Goal: Transaction & Acquisition: Purchase product/service

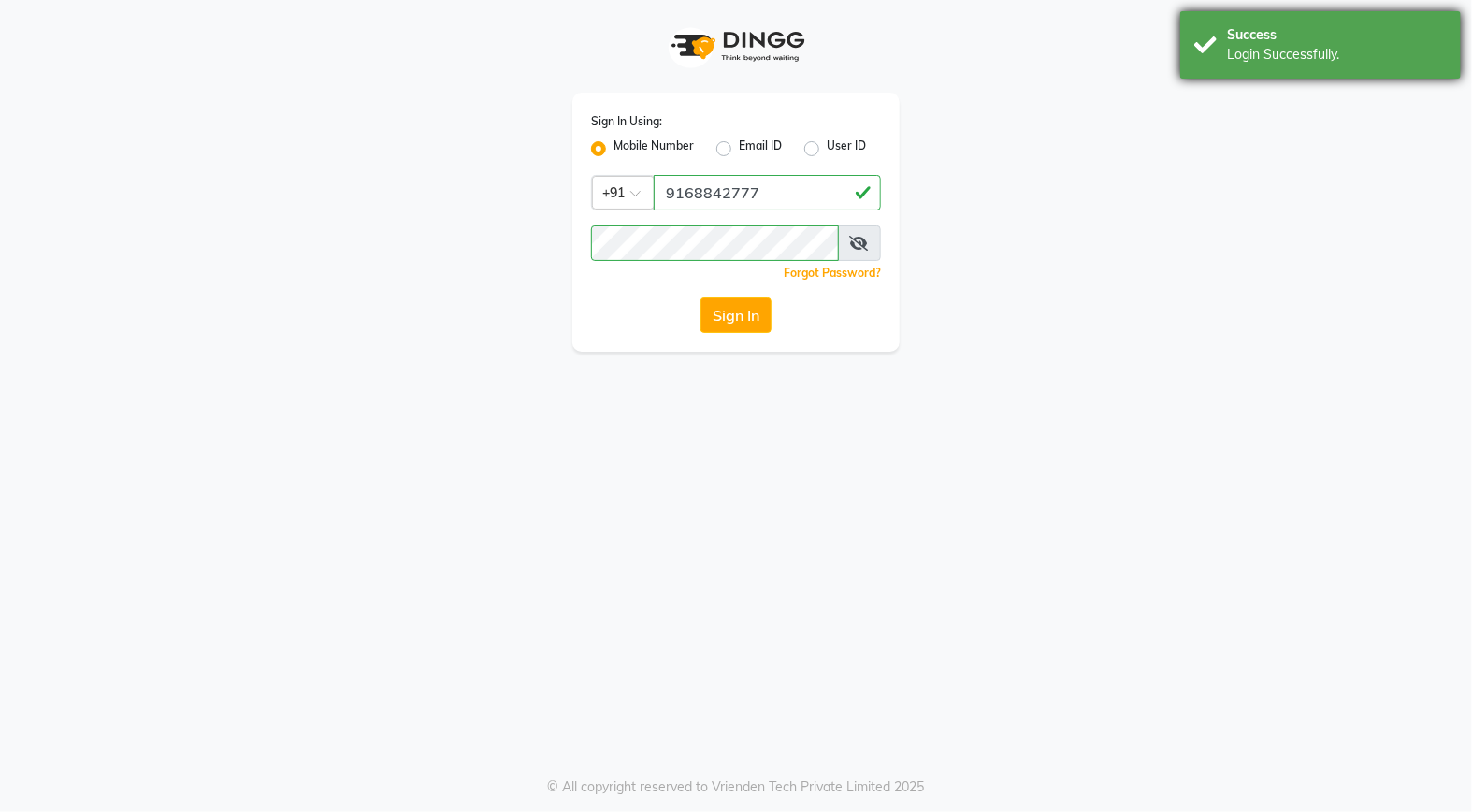
click at [1288, 62] on div "Login Successfully." at bounding box center [1337, 55] width 220 height 20
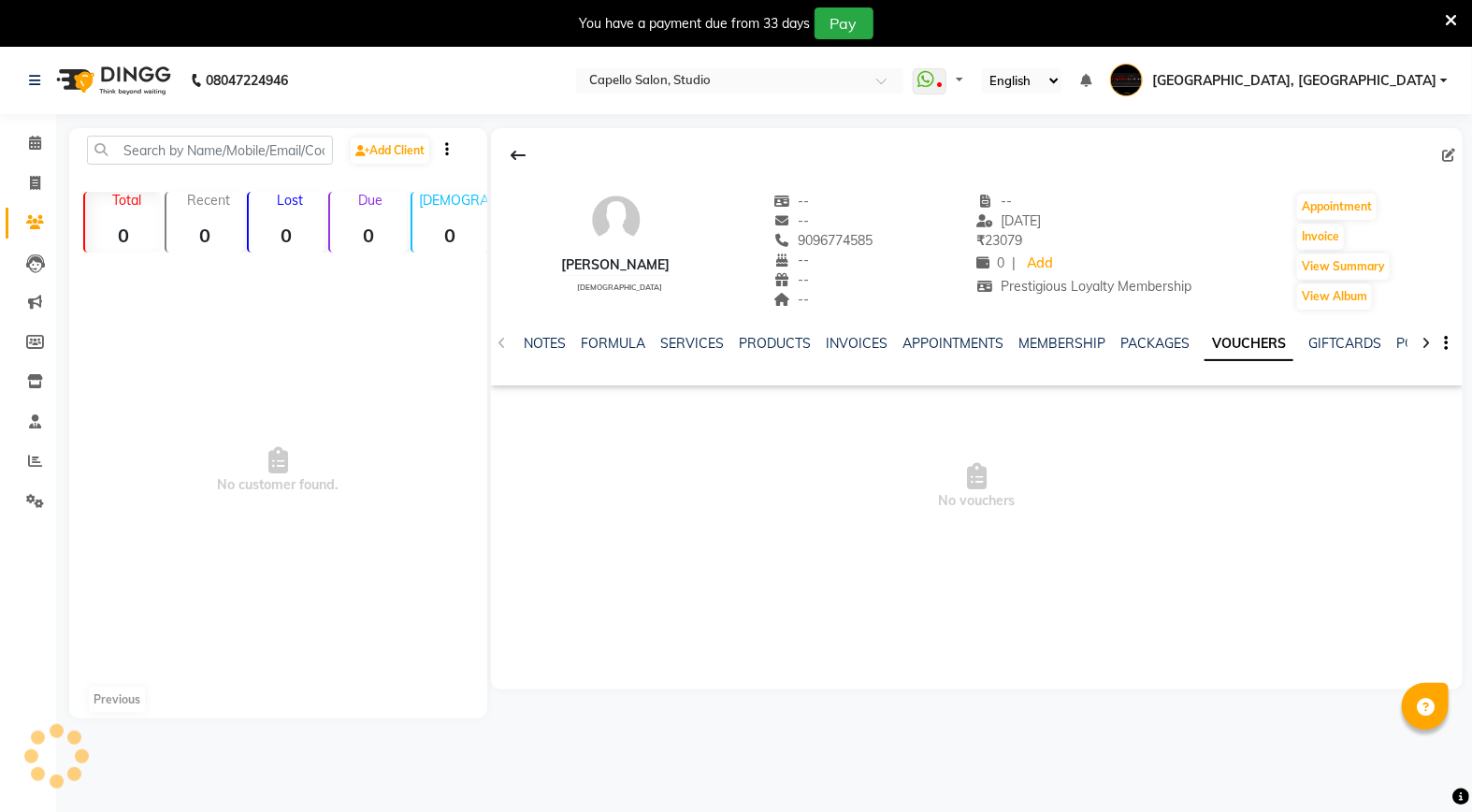
select select "en"
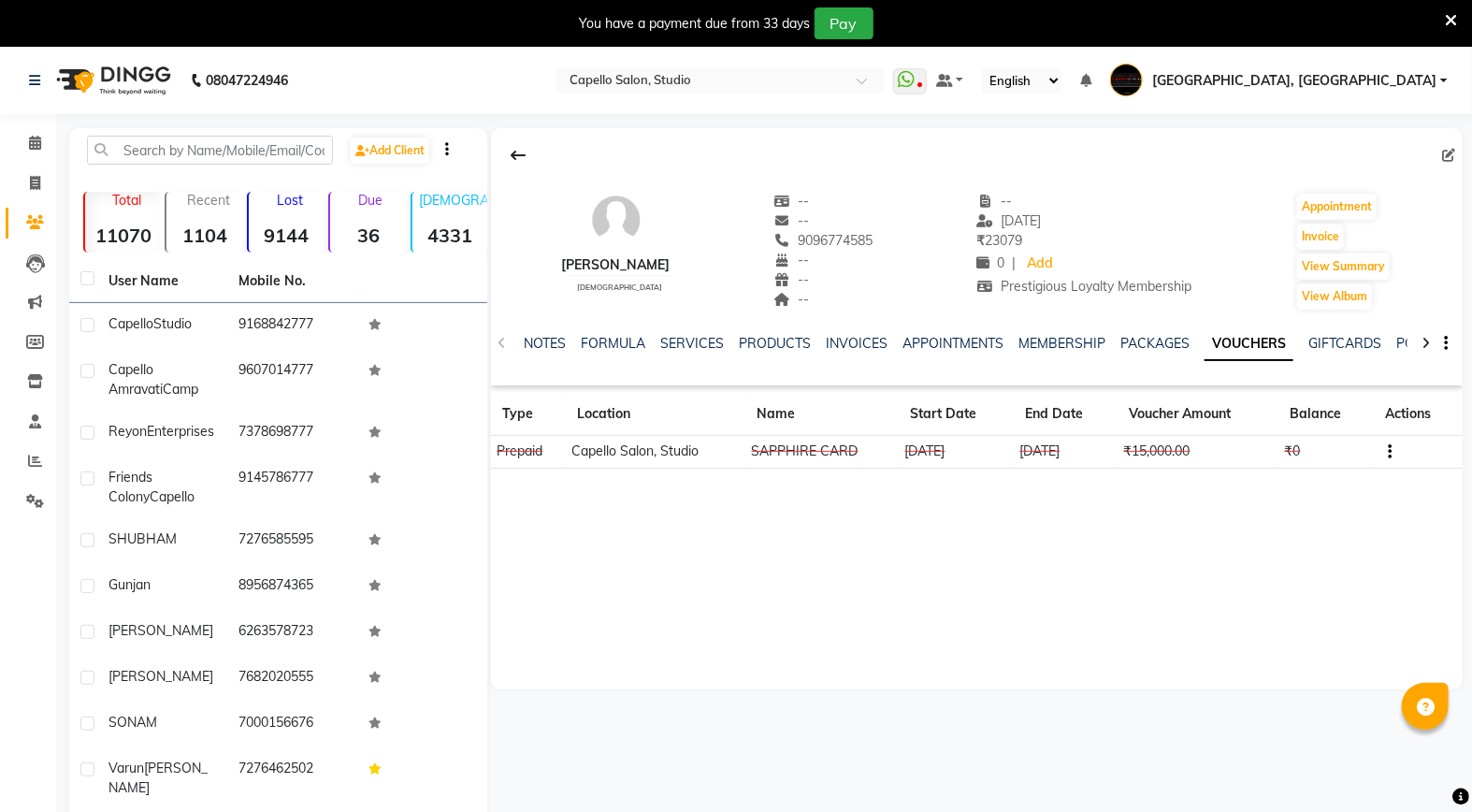
click at [1447, 14] on icon at bounding box center [1451, 20] width 12 height 17
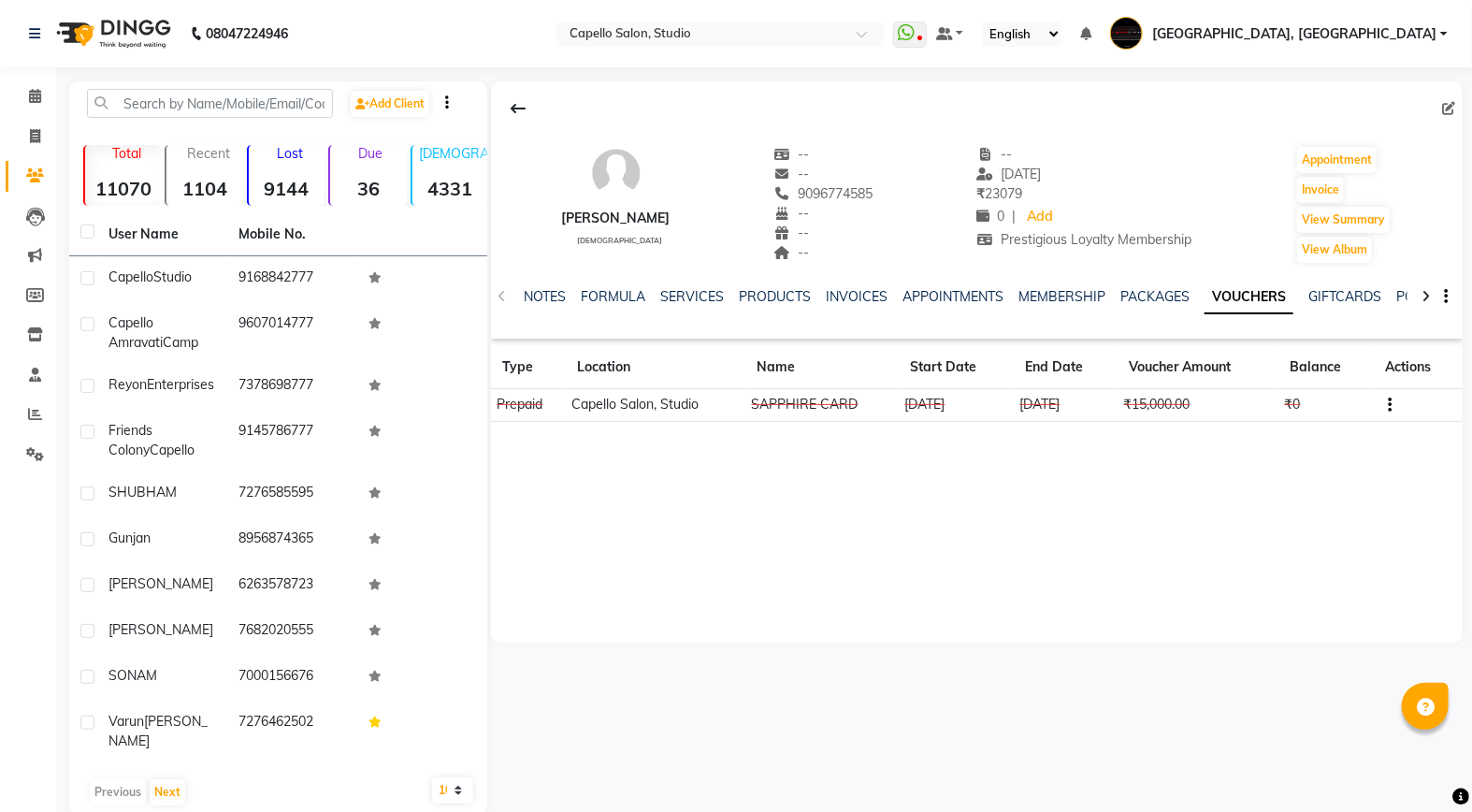
click at [38, 184] on span at bounding box center [35, 177] width 33 height 22
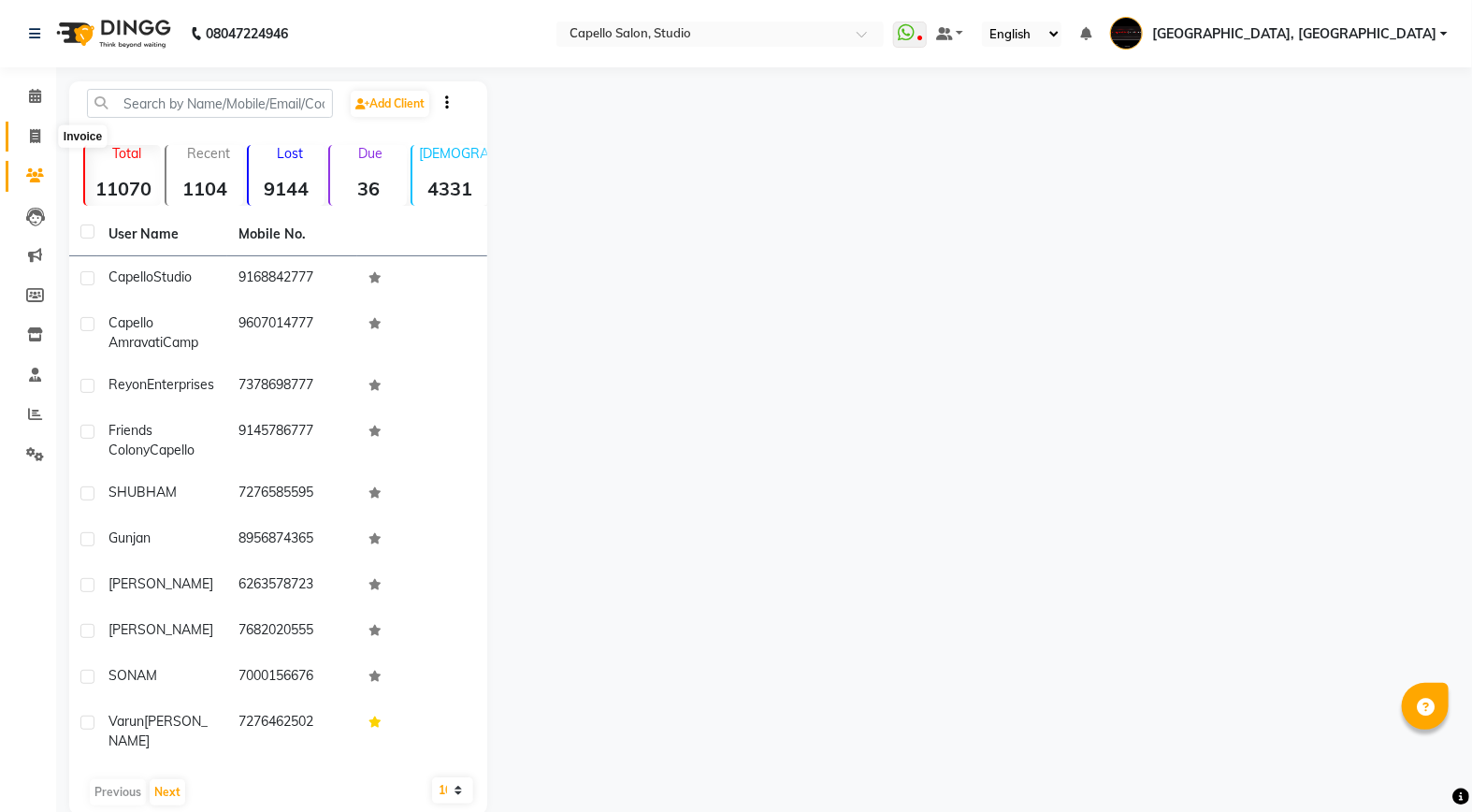
click at [32, 129] on icon at bounding box center [35, 136] width 10 height 14
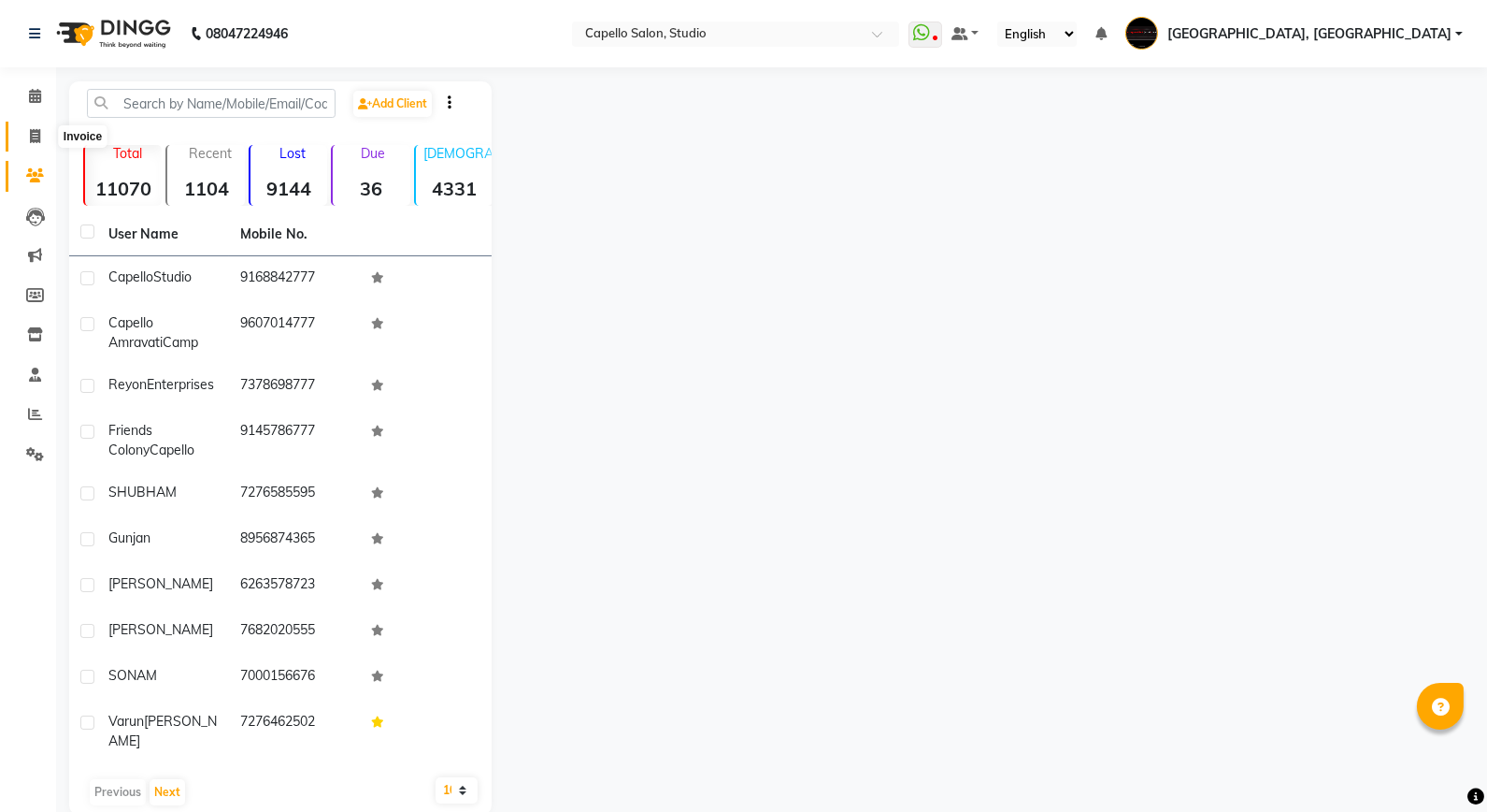
select select "service"
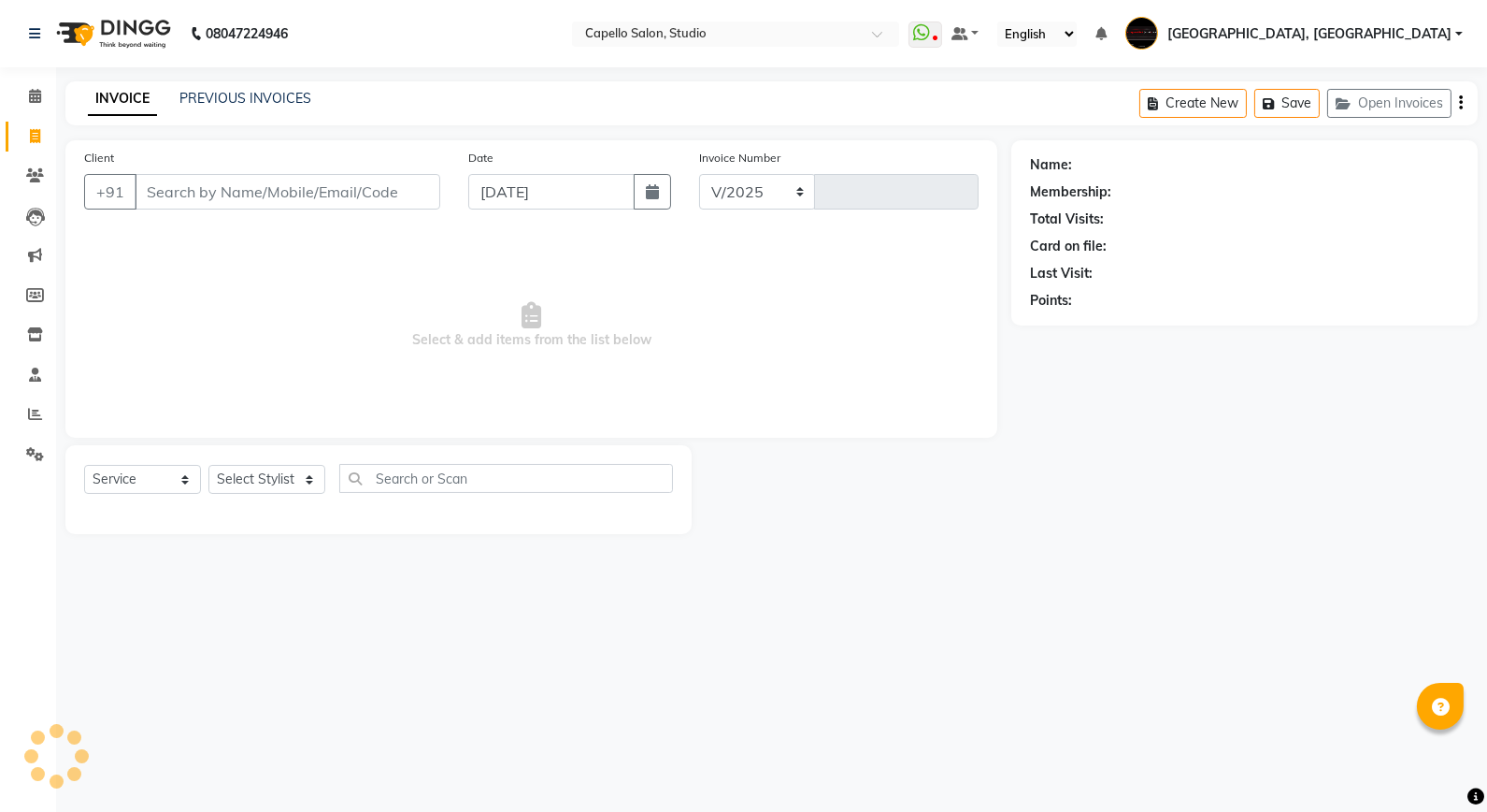
select select "847"
type input "3356"
click at [296, 90] on link "PREVIOUS INVOICES" at bounding box center [245, 97] width 132 height 17
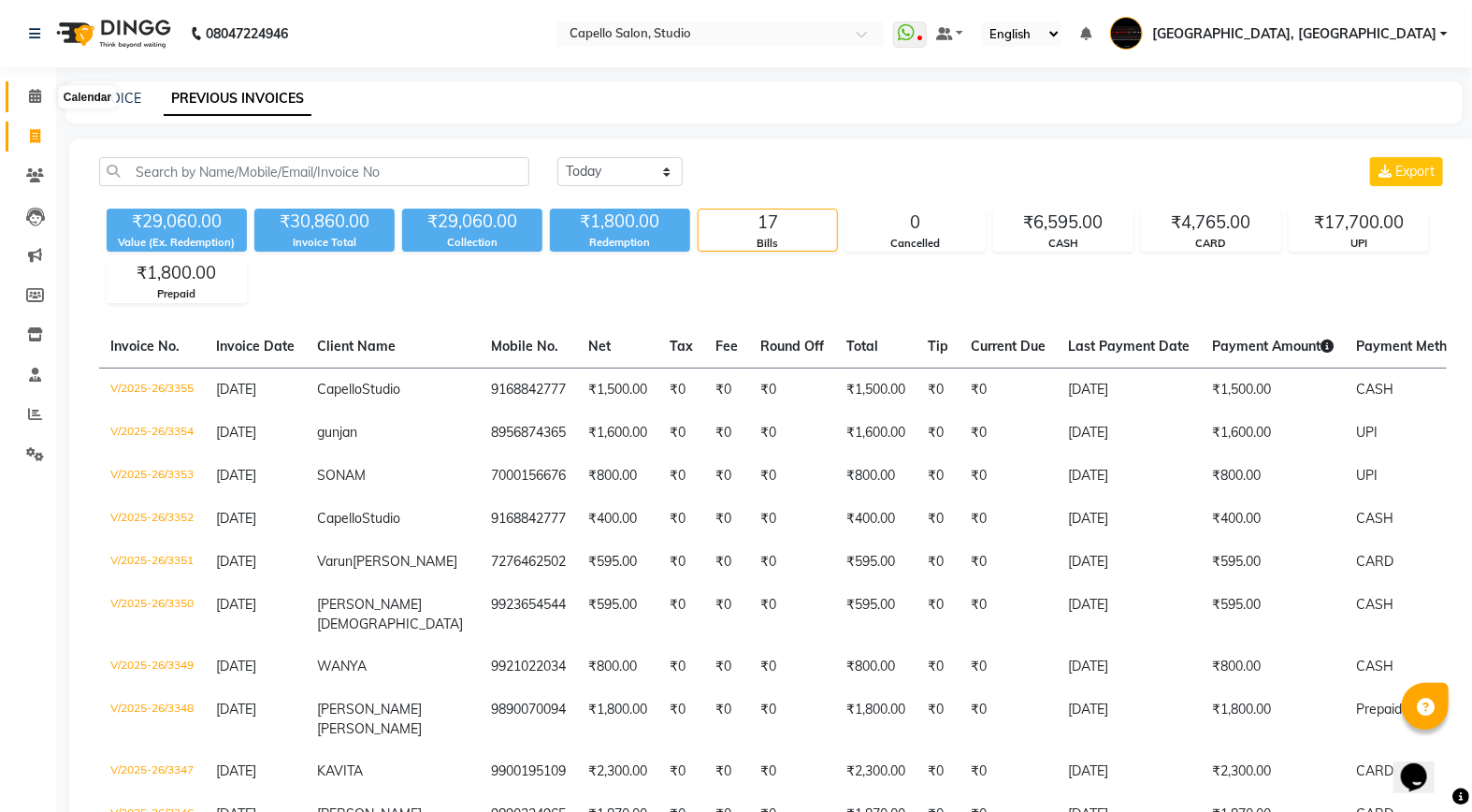
click at [32, 97] on icon at bounding box center [35, 95] width 12 height 14
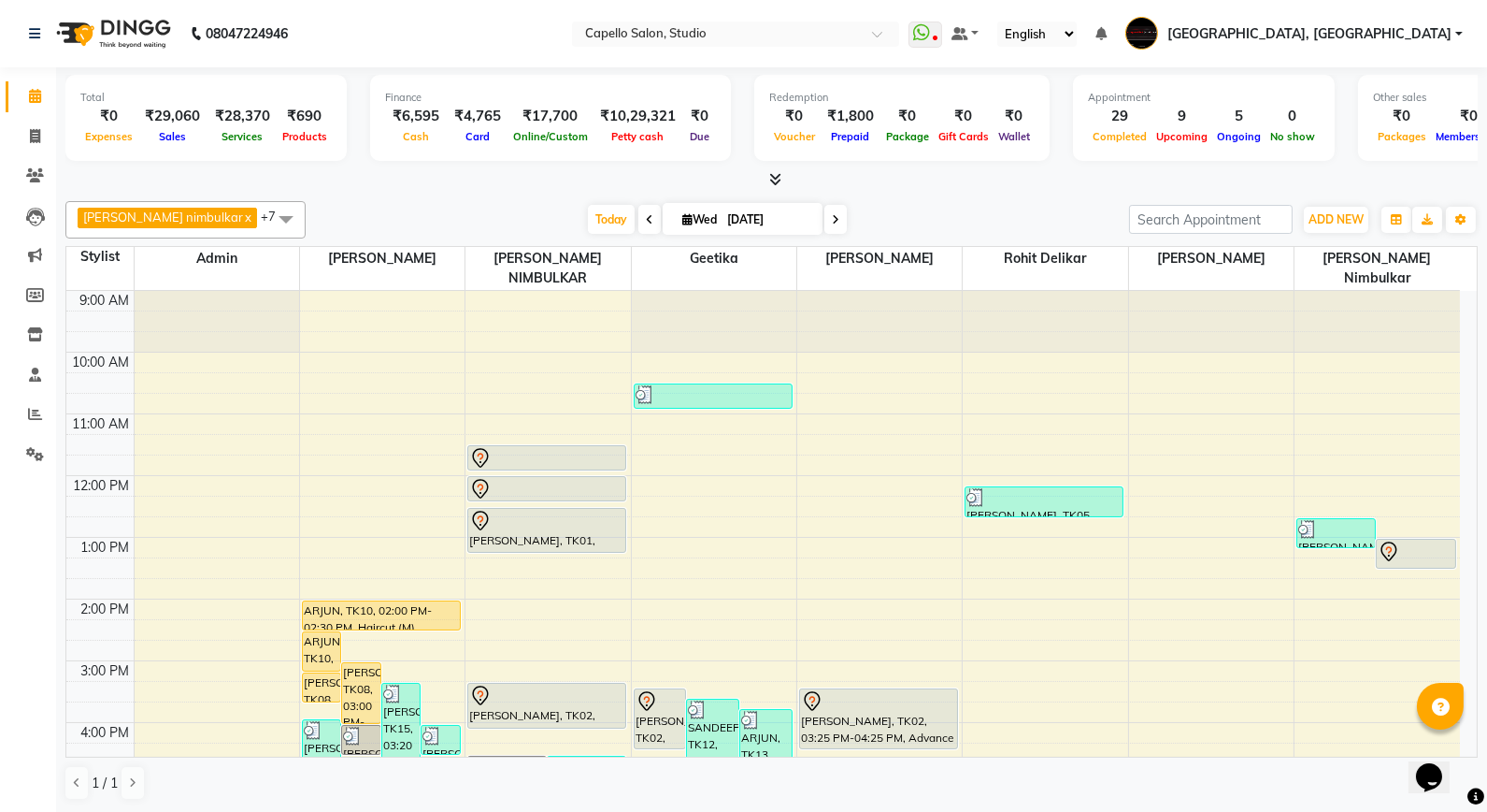
click at [832, 217] on icon at bounding box center [836, 219] width 8 height 11
type input "[DATE]"
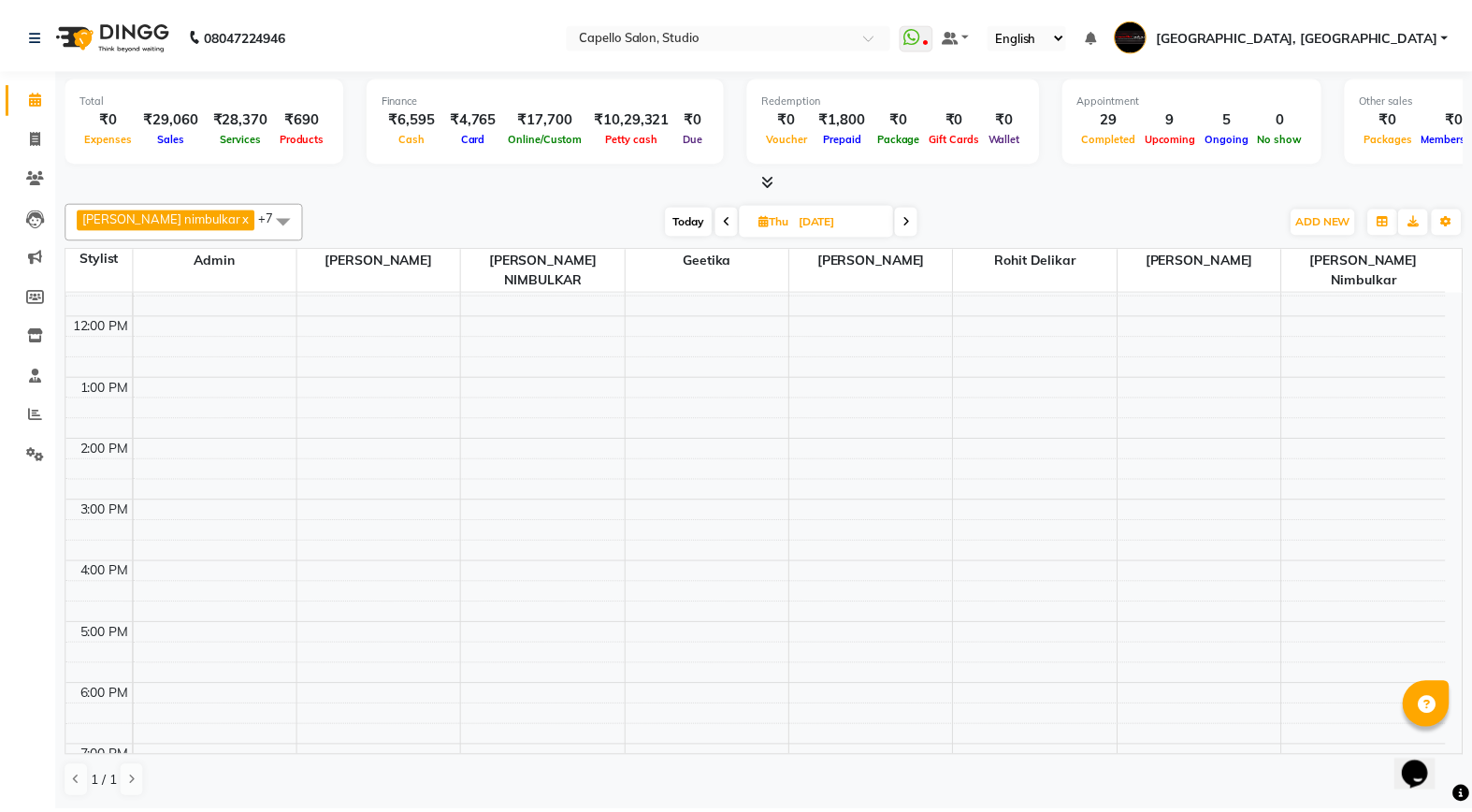
scroll to position [112, 0]
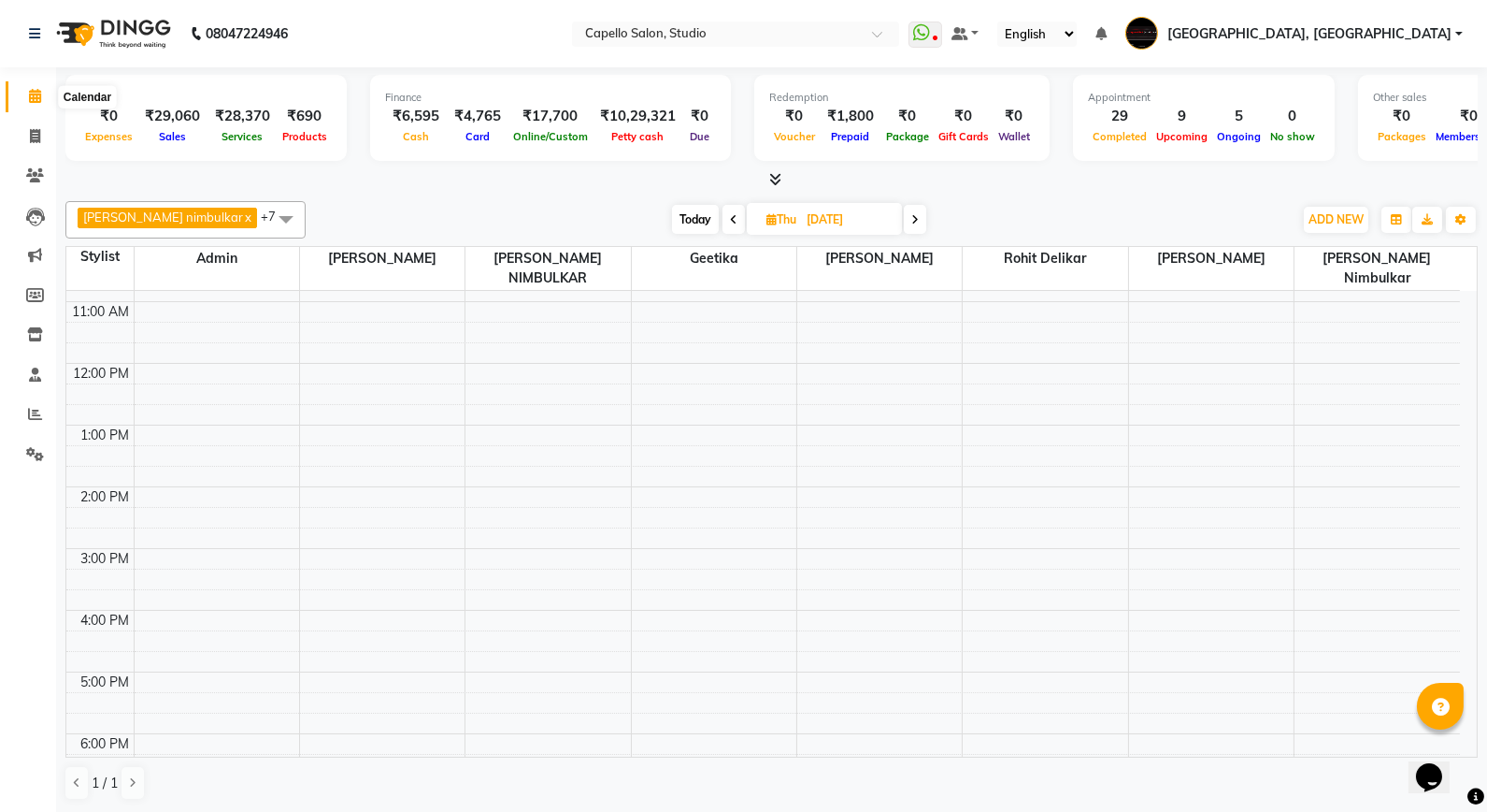
click at [25, 95] on span at bounding box center [35, 97] width 33 height 22
click at [30, 134] on icon at bounding box center [35, 136] width 10 height 14
select select "service"
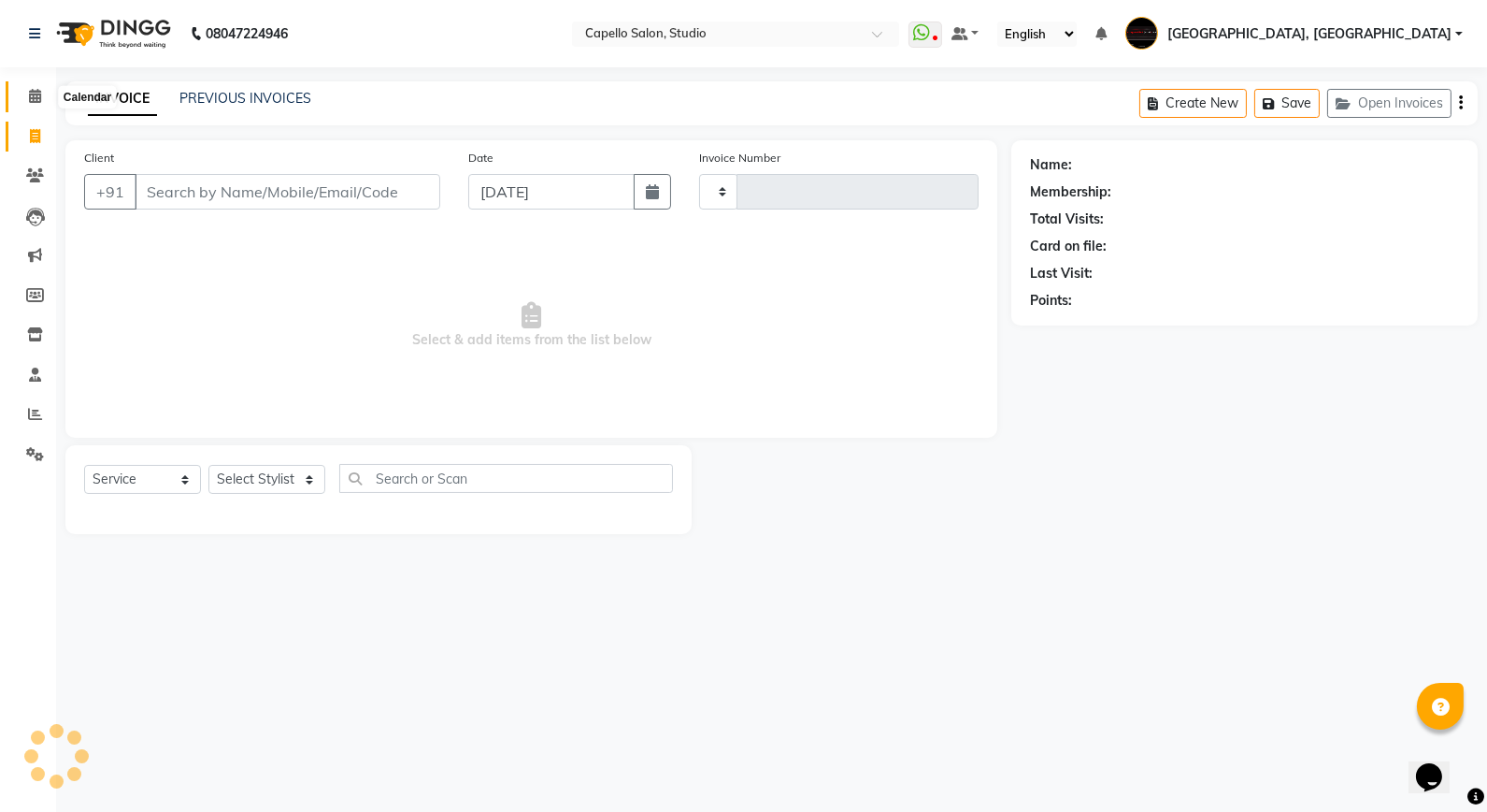
click at [31, 94] on icon at bounding box center [35, 95] width 12 height 14
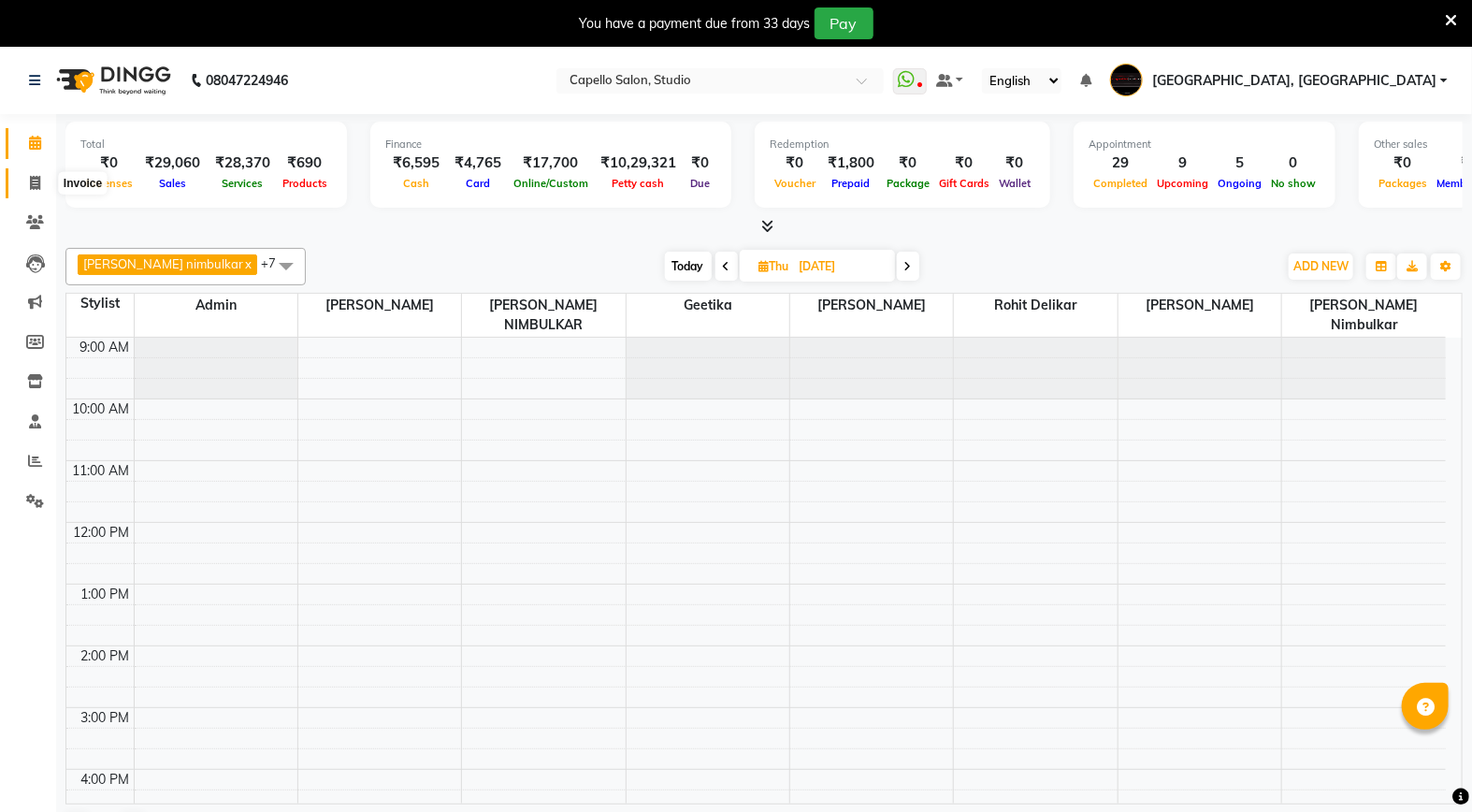
click at [25, 180] on span at bounding box center [35, 184] width 33 height 22
select select "service"
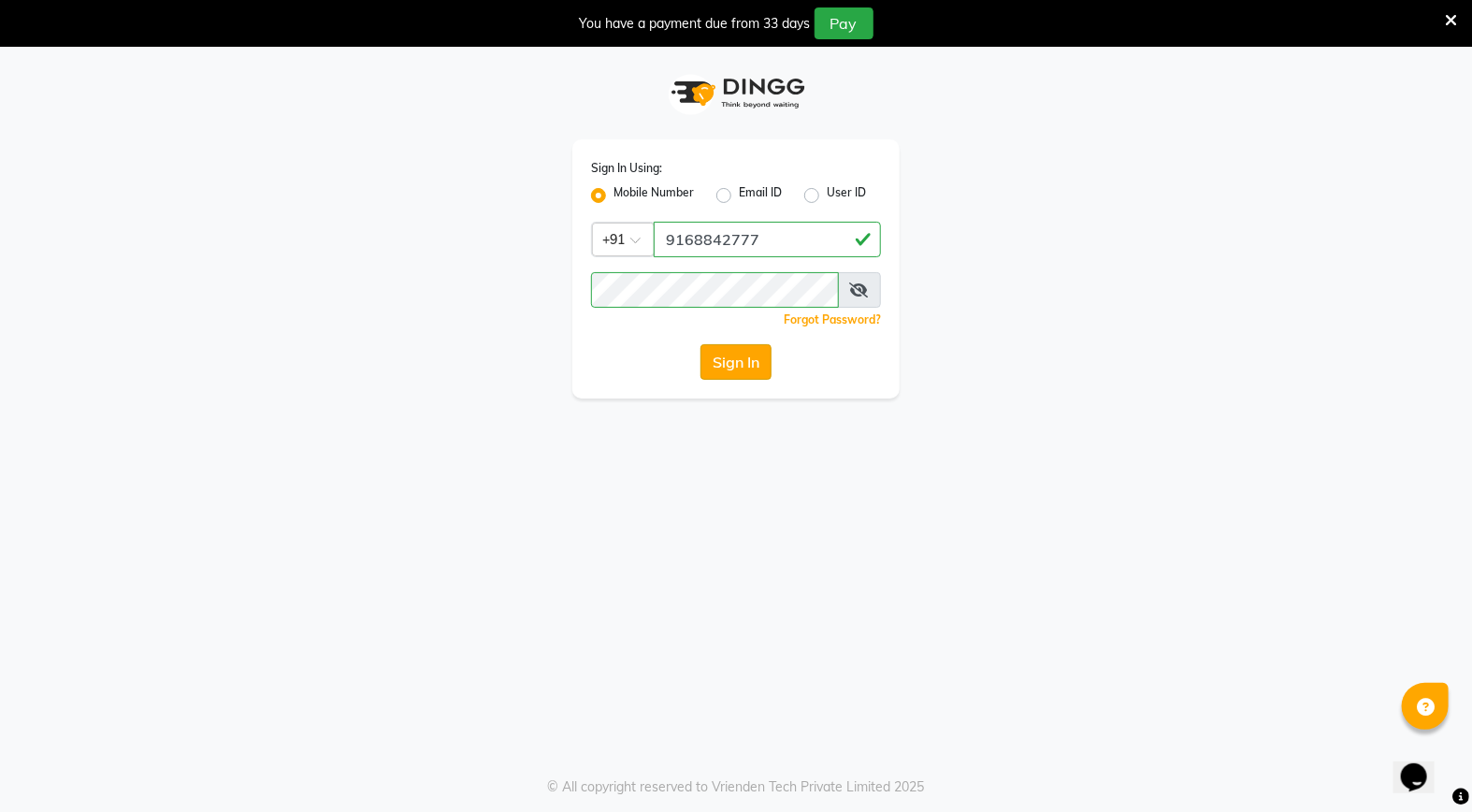
click at [733, 377] on button "Sign In" at bounding box center [736, 362] width 72 height 36
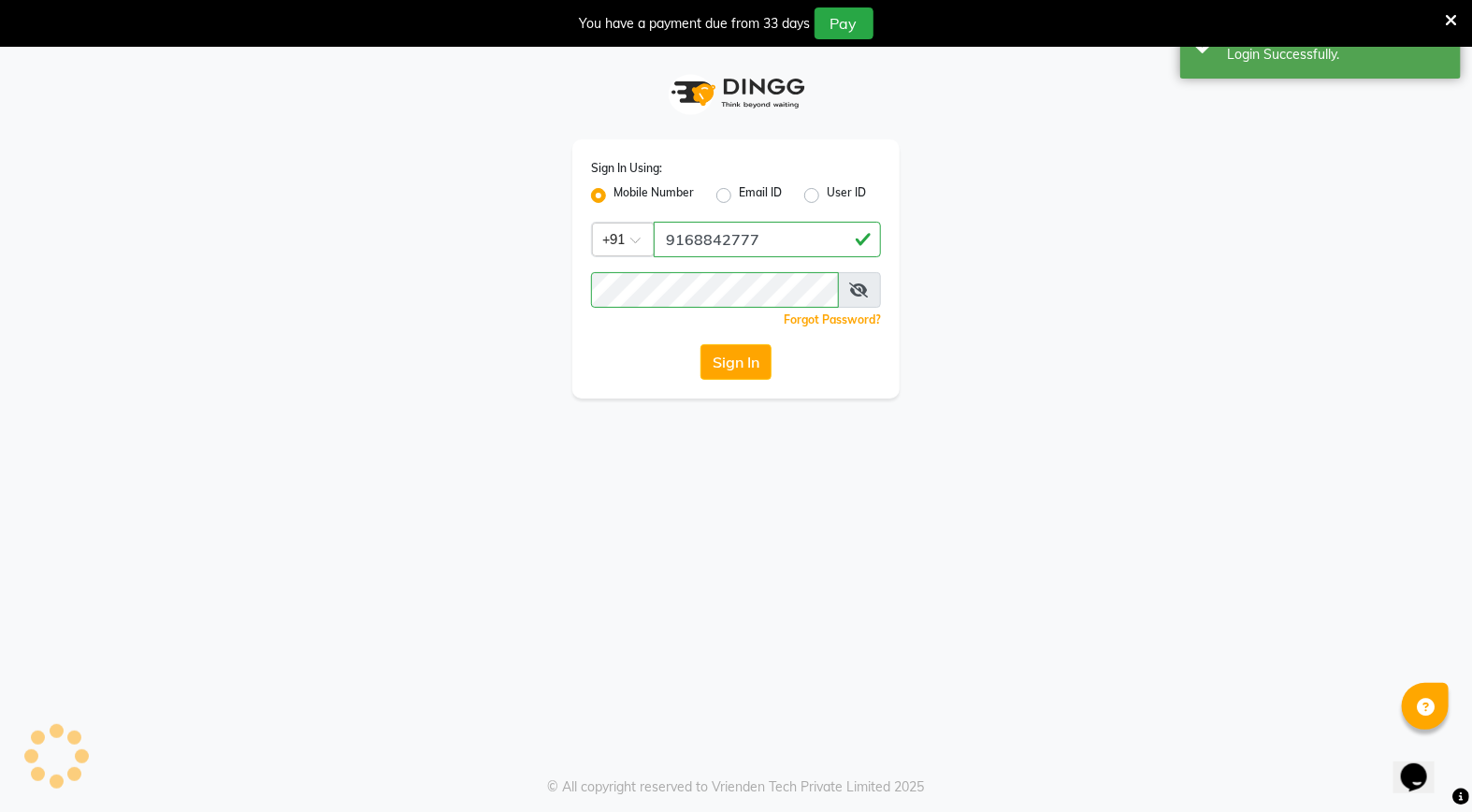
click at [1383, 59] on div "Login Successfully." at bounding box center [1337, 55] width 220 height 20
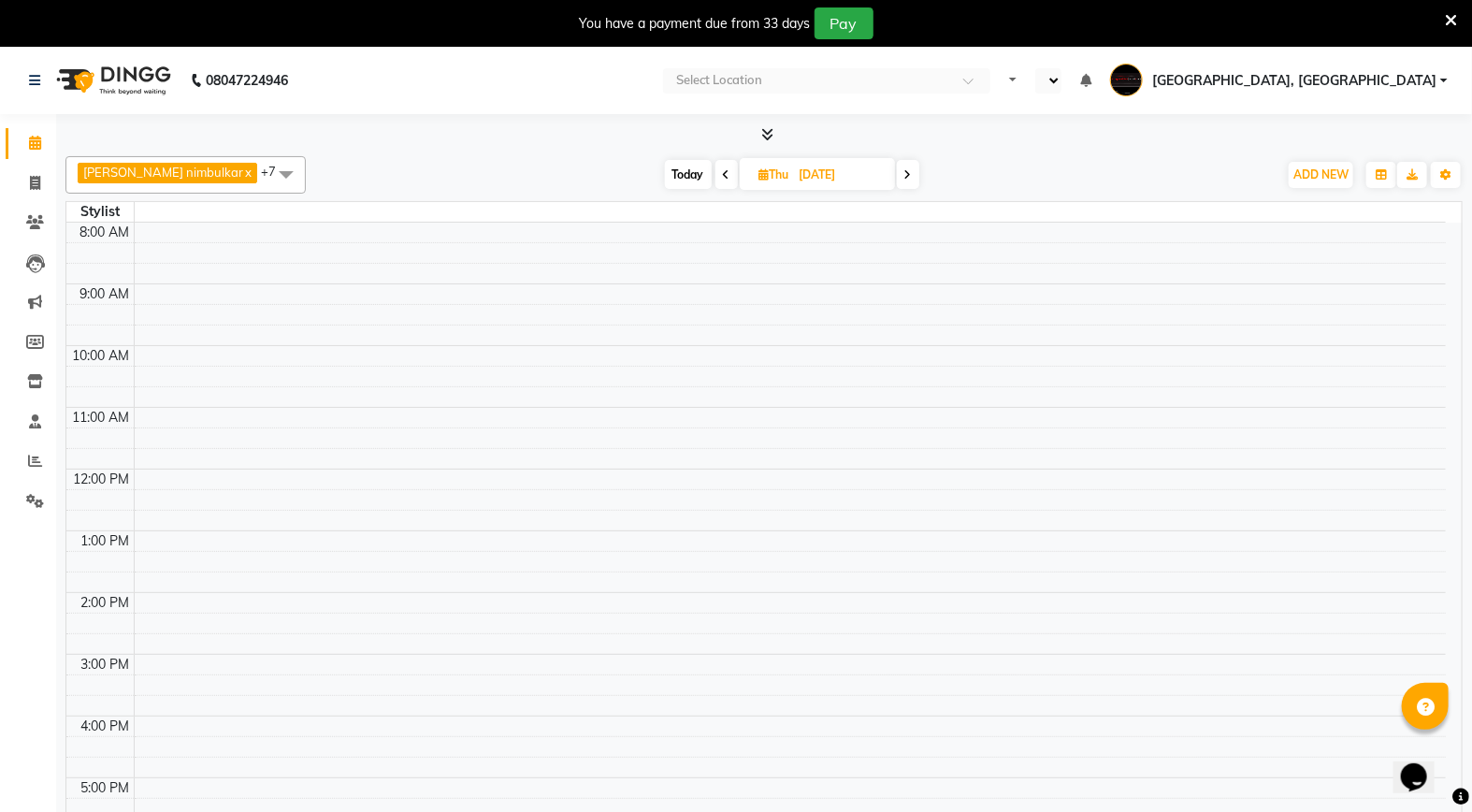
click at [1453, 24] on icon at bounding box center [1451, 20] width 12 height 17
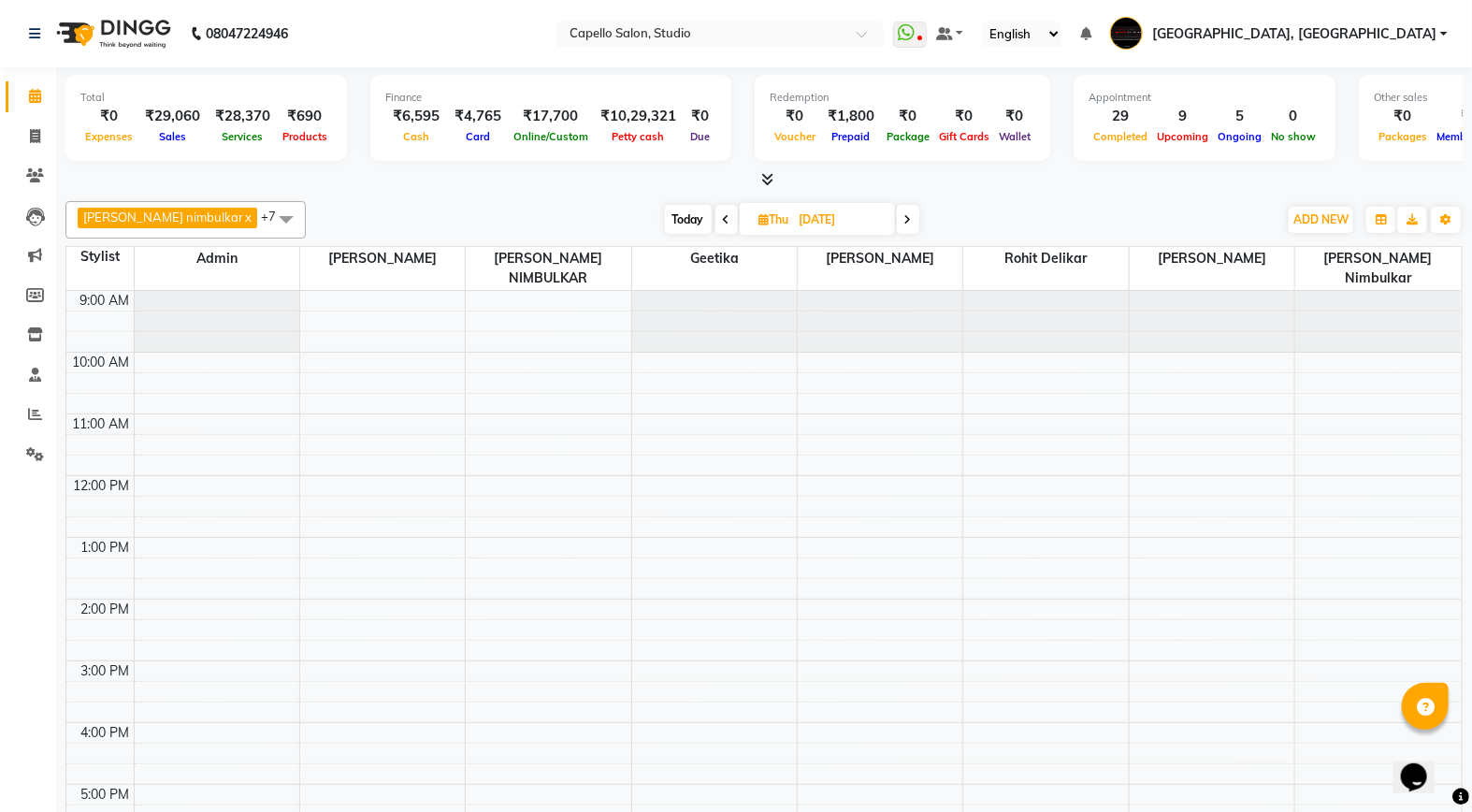
select select "en"
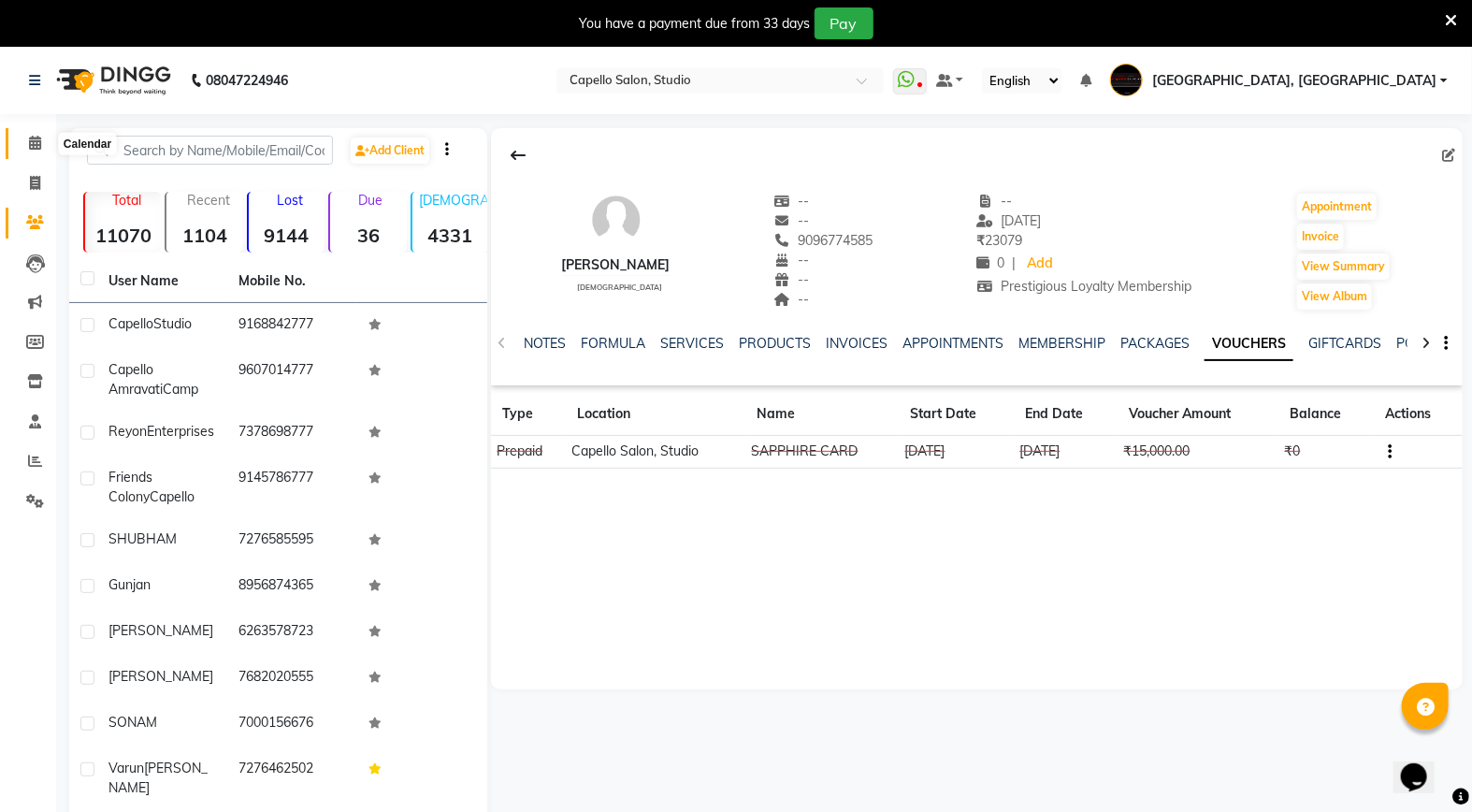
click at [33, 133] on span at bounding box center [35, 144] width 33 height 22
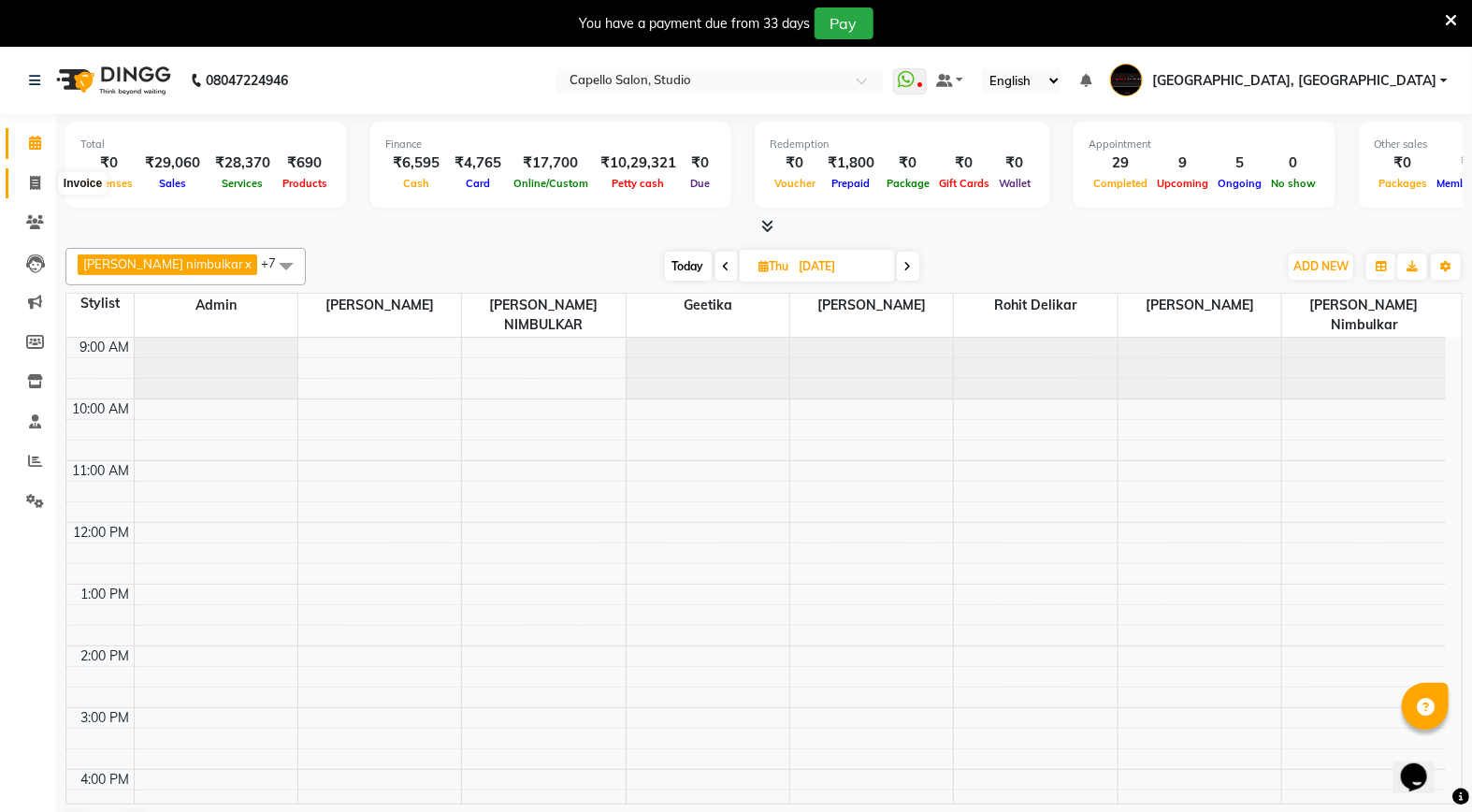
click at [32, 178] on icon at bounding box center [35, 183] width 10 height 14
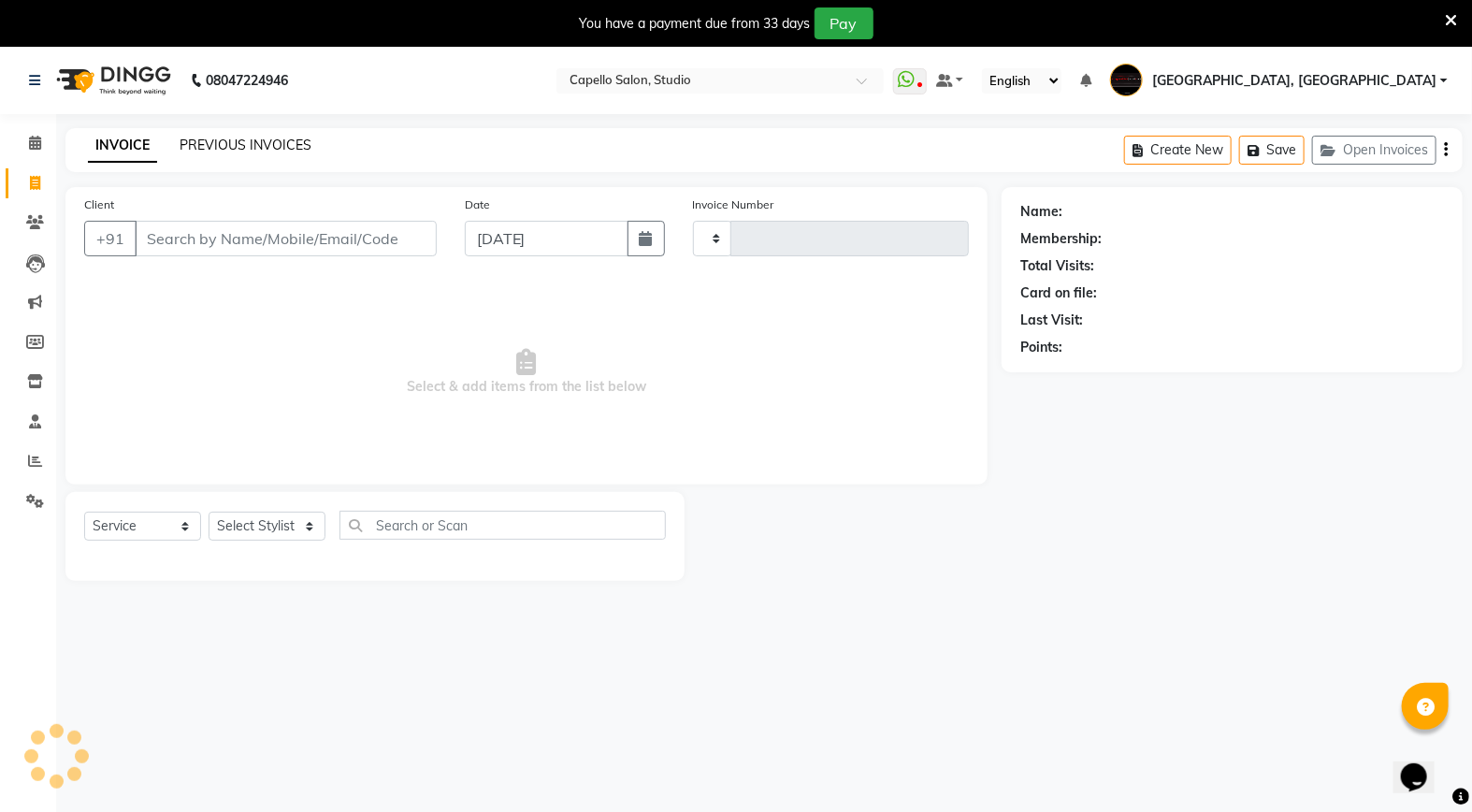
click at [271, 137] on link "PREVIOUS INVOICES" at bounding box center [245, 145] width 132 height 17
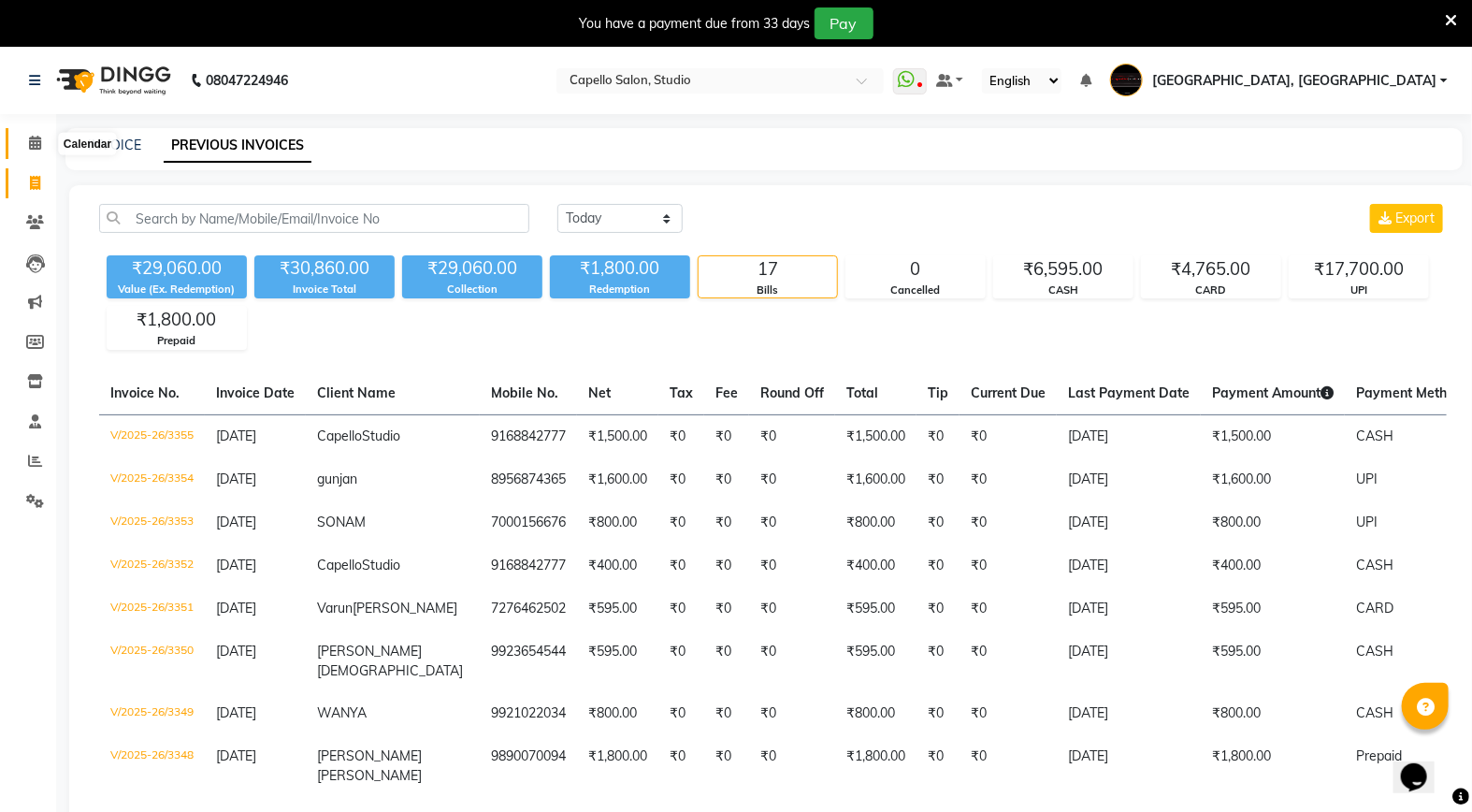
click at [34, 144] on icon at bounding box center [35, 143] width 12 height 14
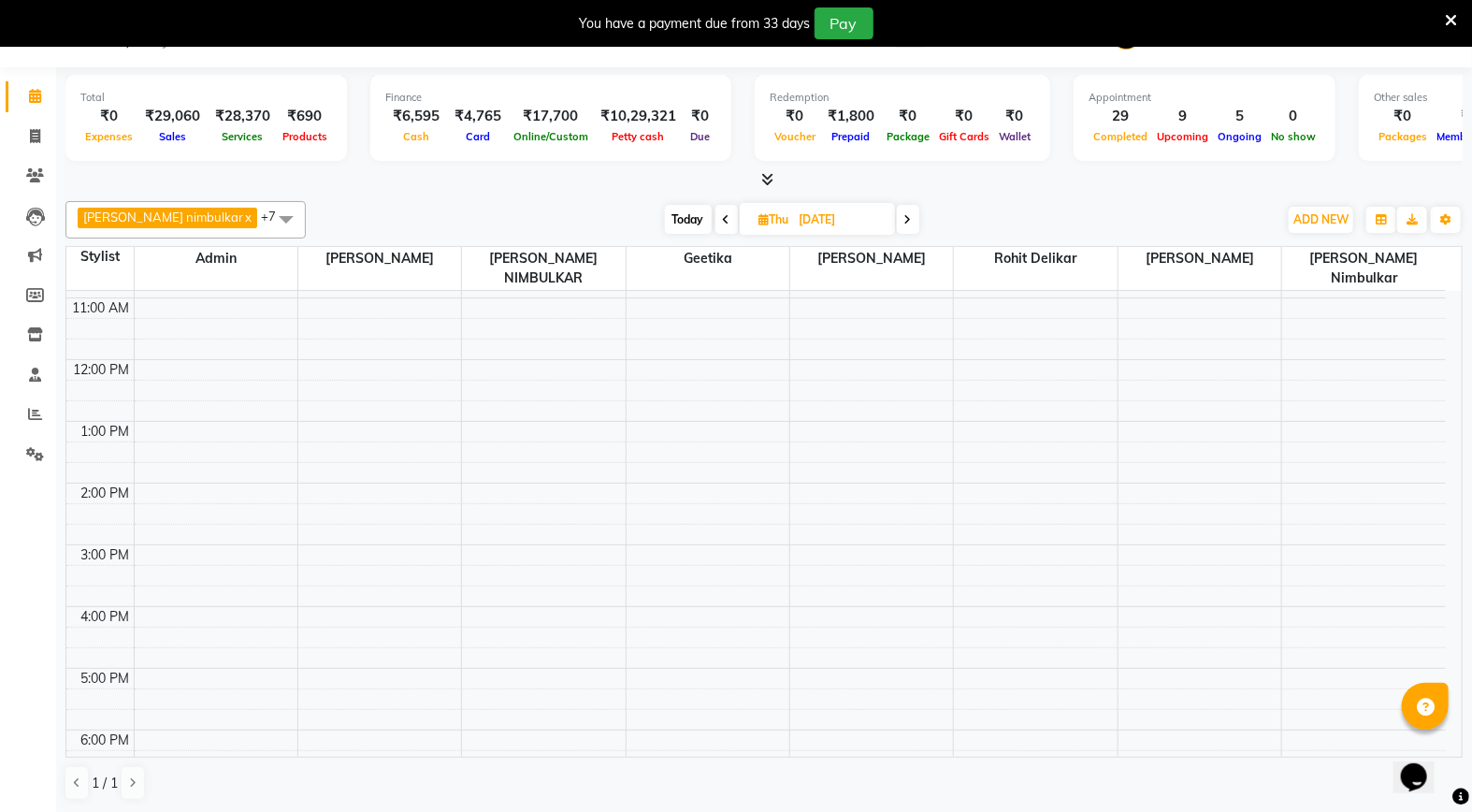
scroll to position [112, 0]
click at [665, 222] on span "Today" at bounding box center [688, 218] width 47 height 29
type input "[DATE]"
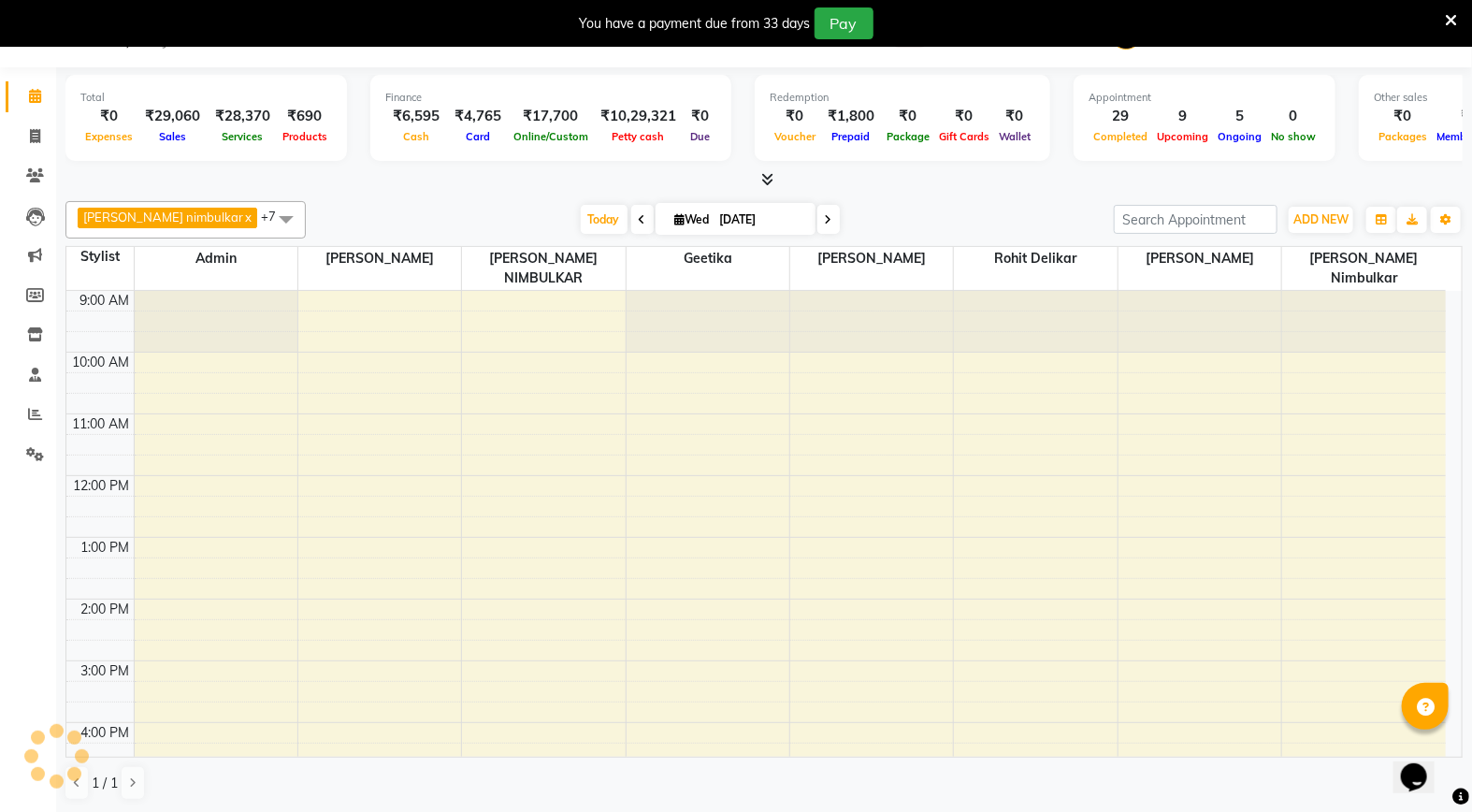
scroll to position [320, 0]
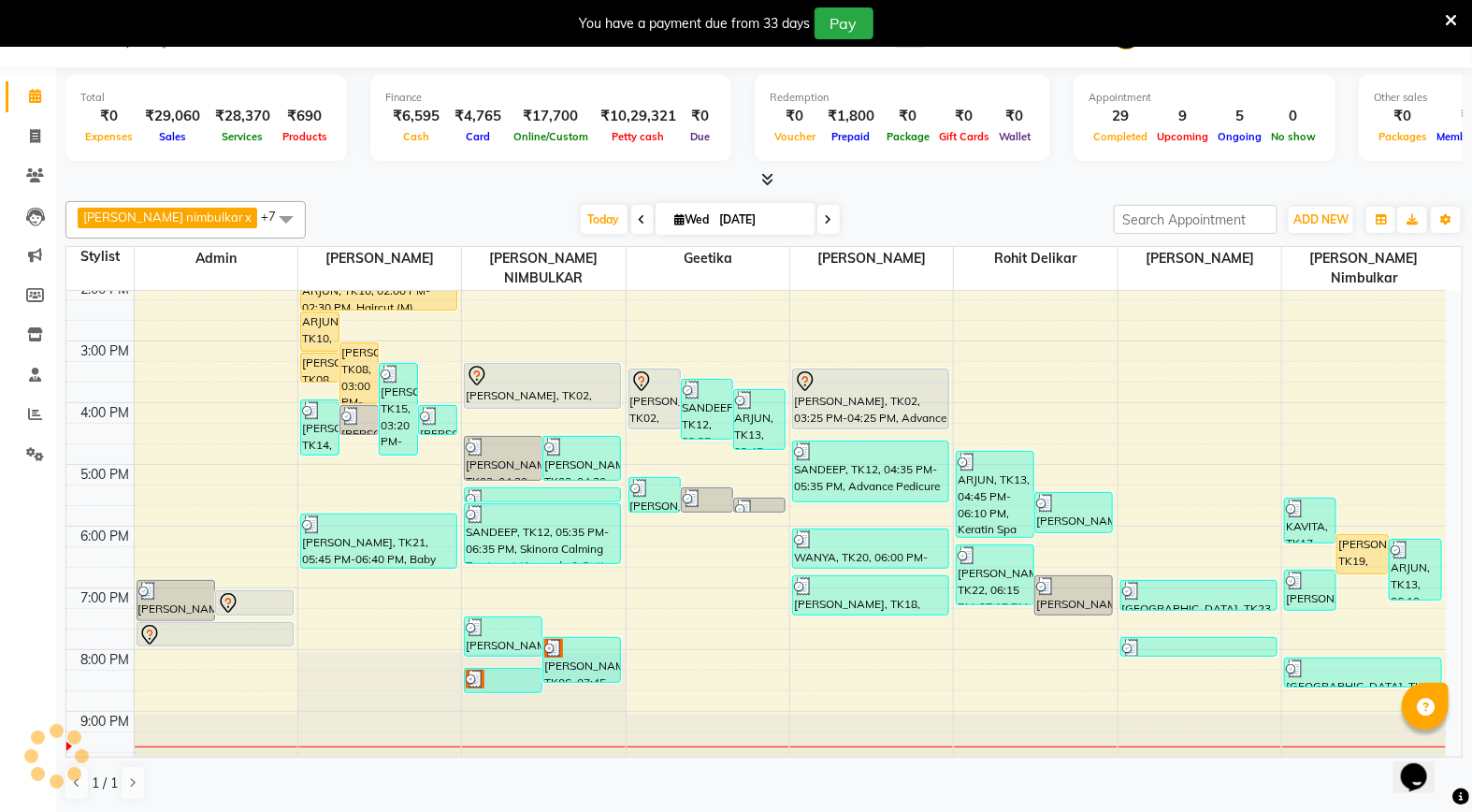
click at [1448, 19] on icon at bounding box center [1451, 20] width 12 height 17
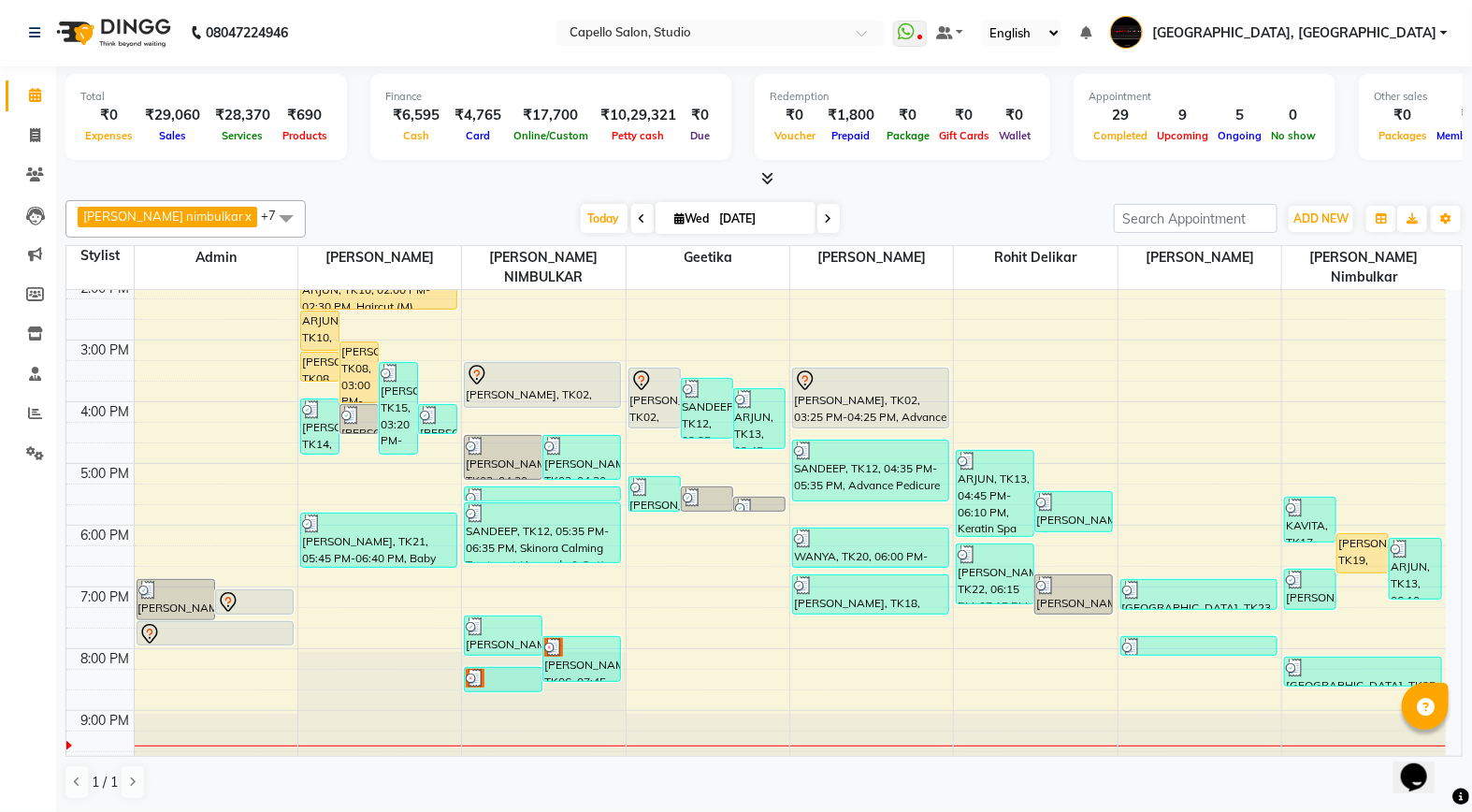
scroll to position [0, 0]
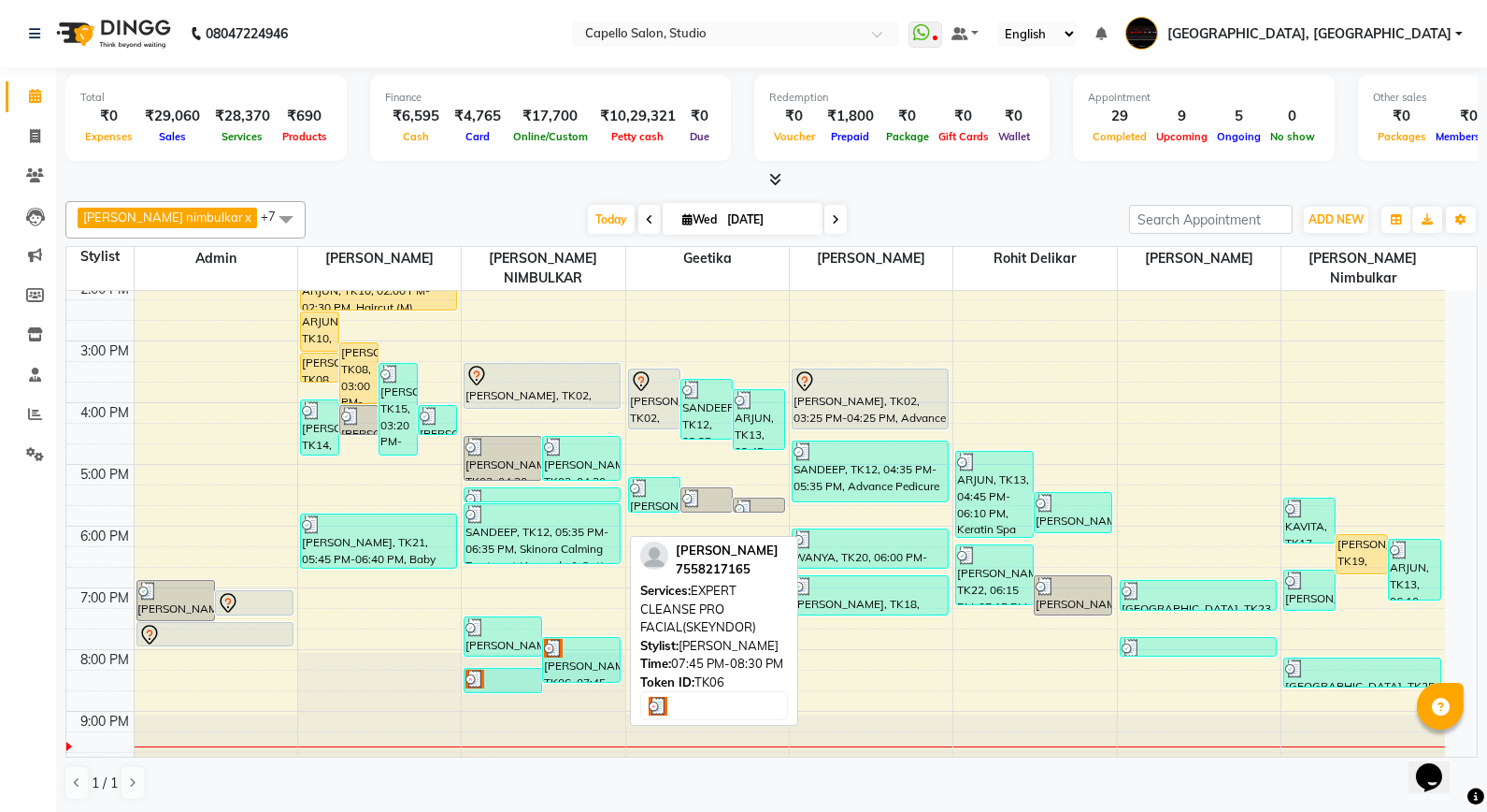
click at [576, 654] on div "[PERSON_NAME], TK06, 07:45 PM-08:30 PM, EXPERT CLEANSE PRO FACIAL(SKEYNDOR)" at bounding box center [581, 659] width 76 height 44
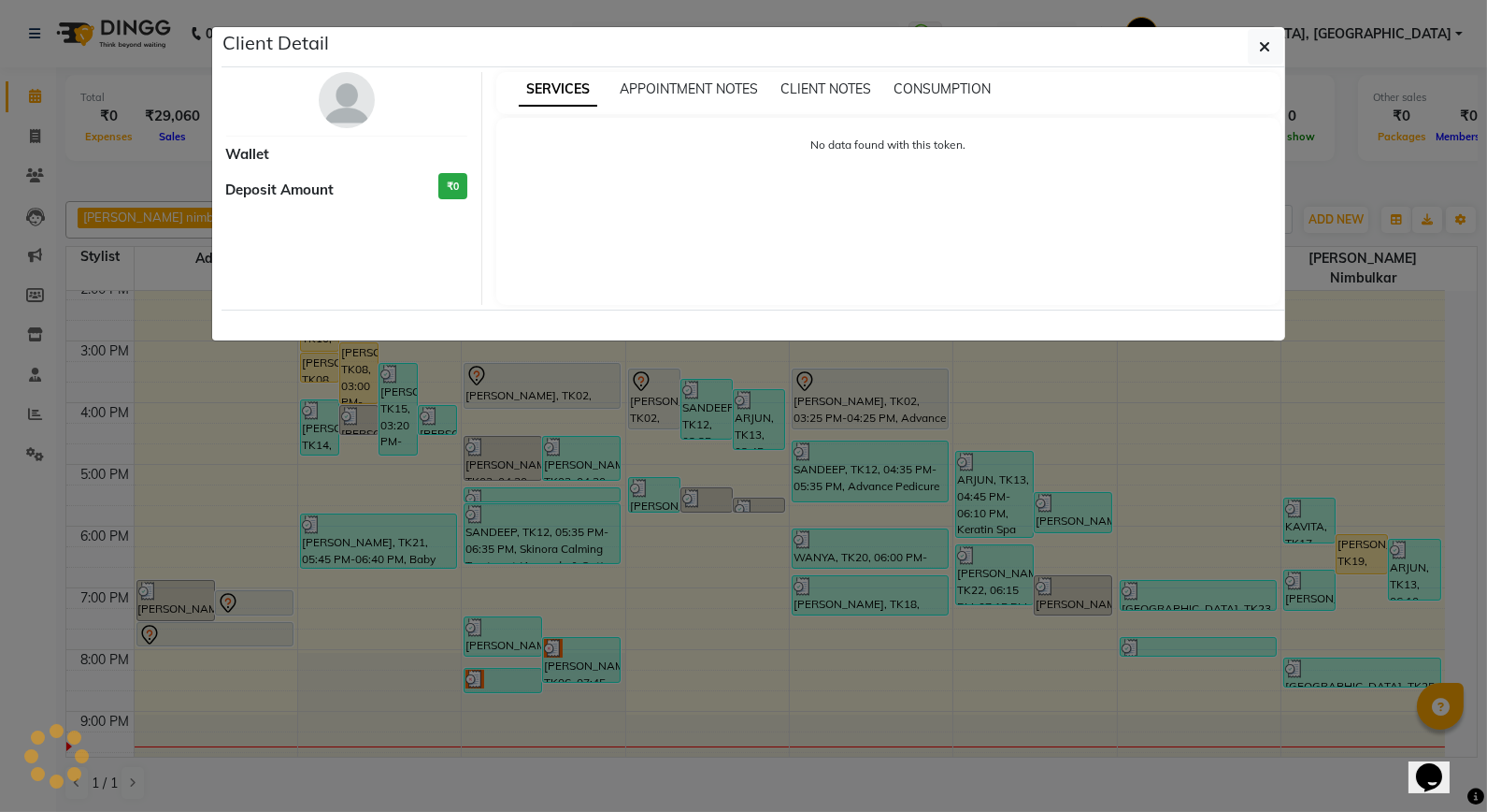
select select "3"
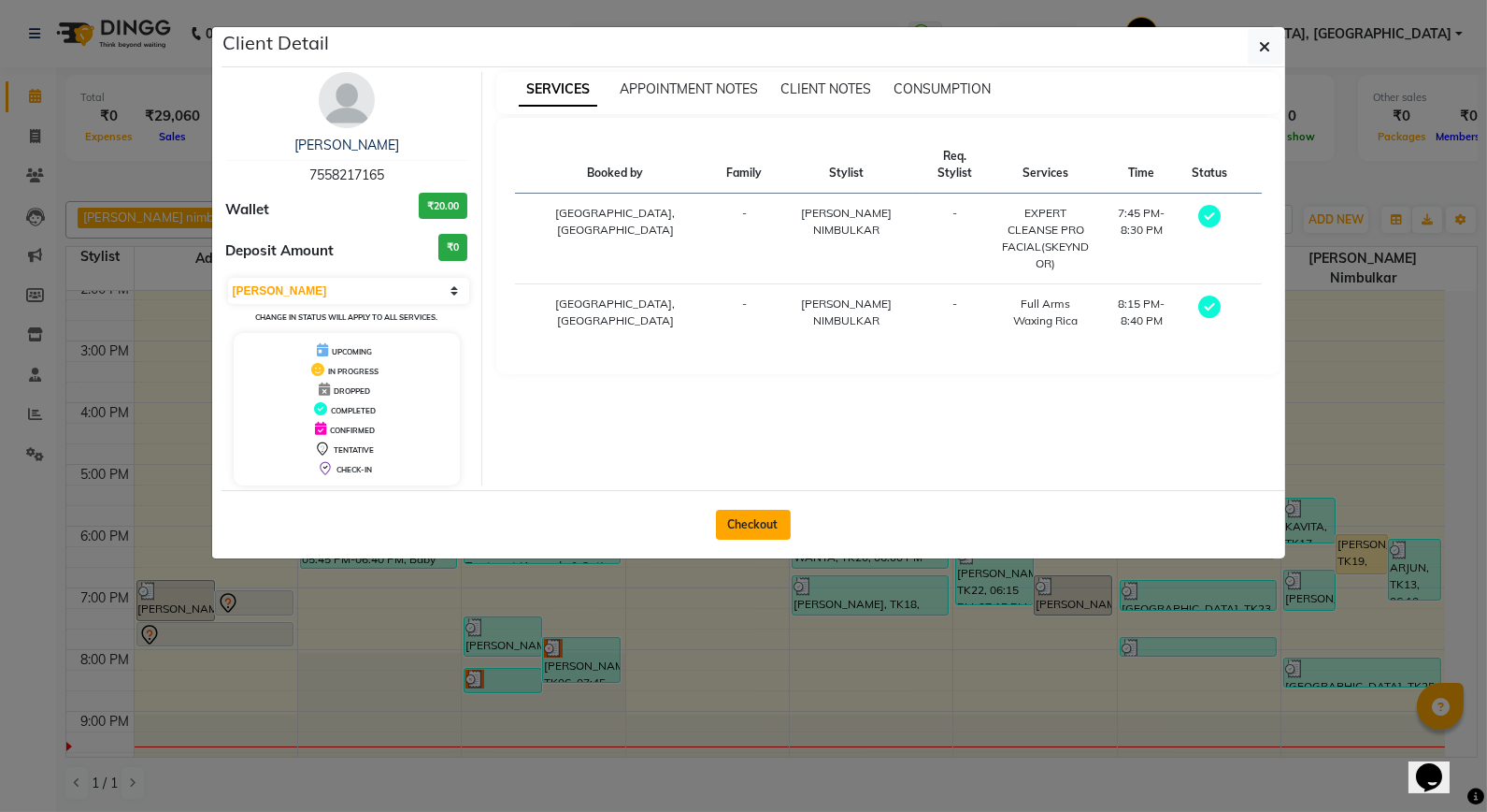
click at [758, 523] on button "Checkout" at bounding box center [752, 524] width 74 height 30
select select "service"
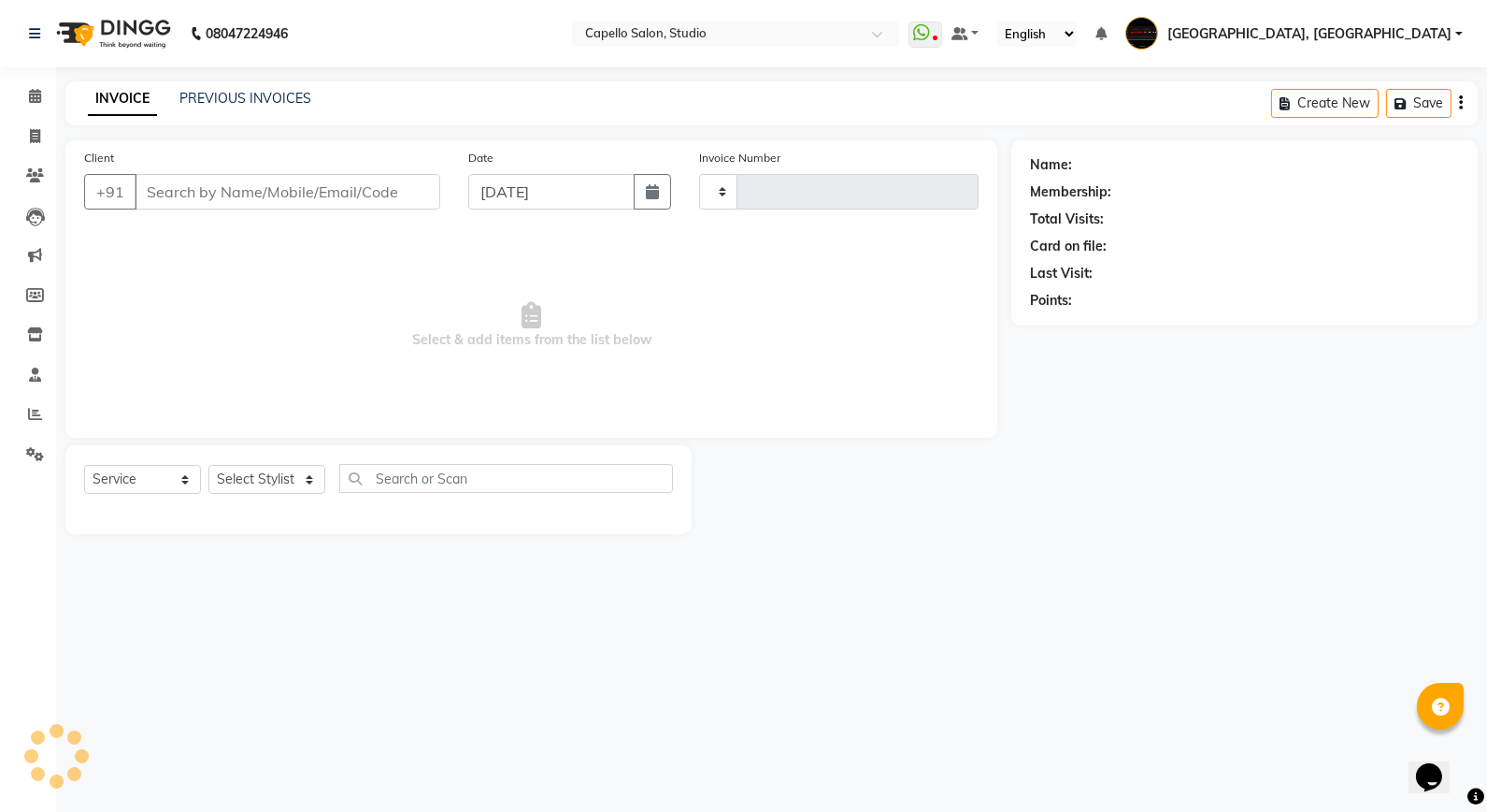
type input "3356"
select select "847"
type input "7558217165"
select select "14454"
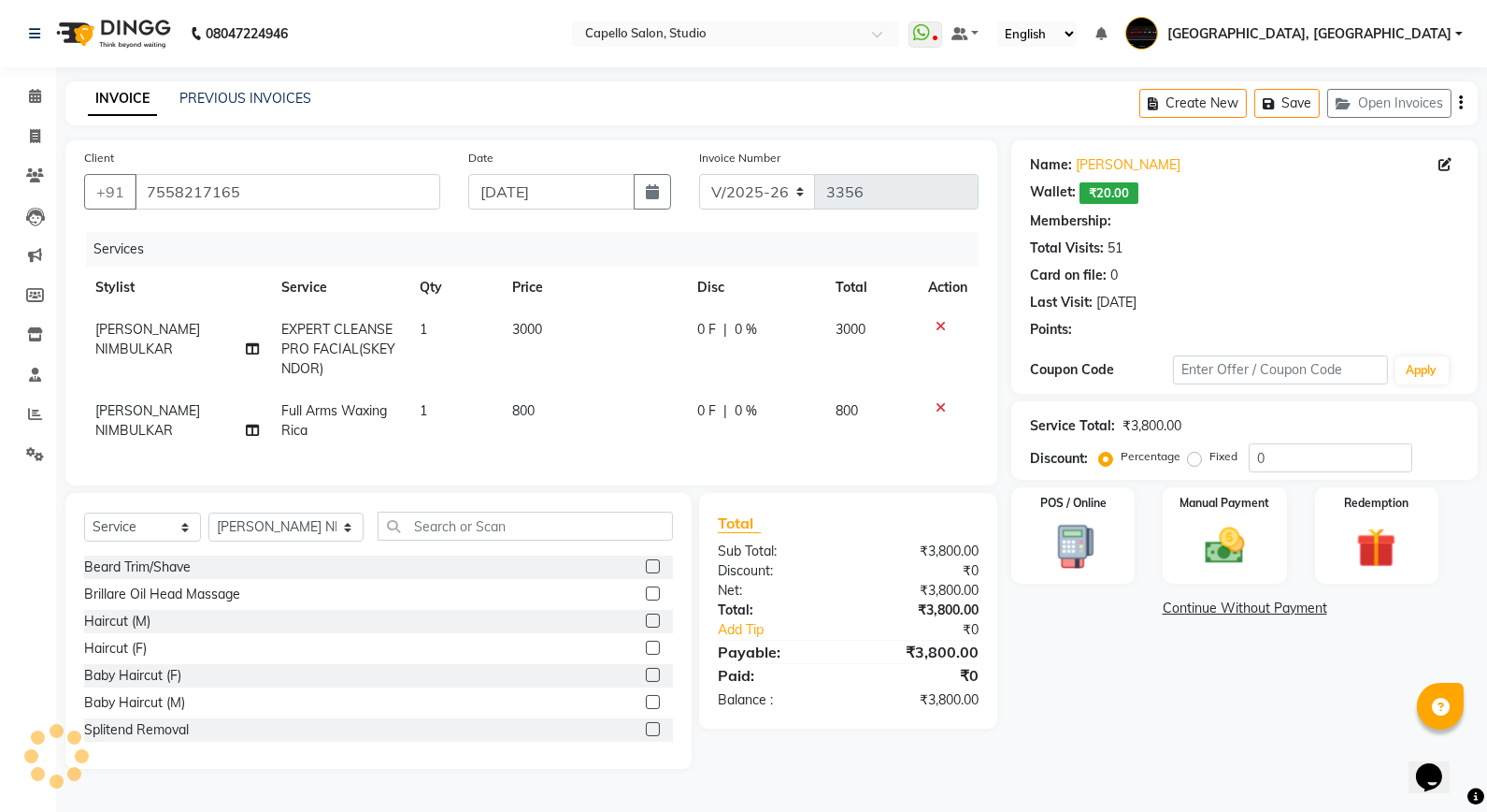
select select "1: Object"
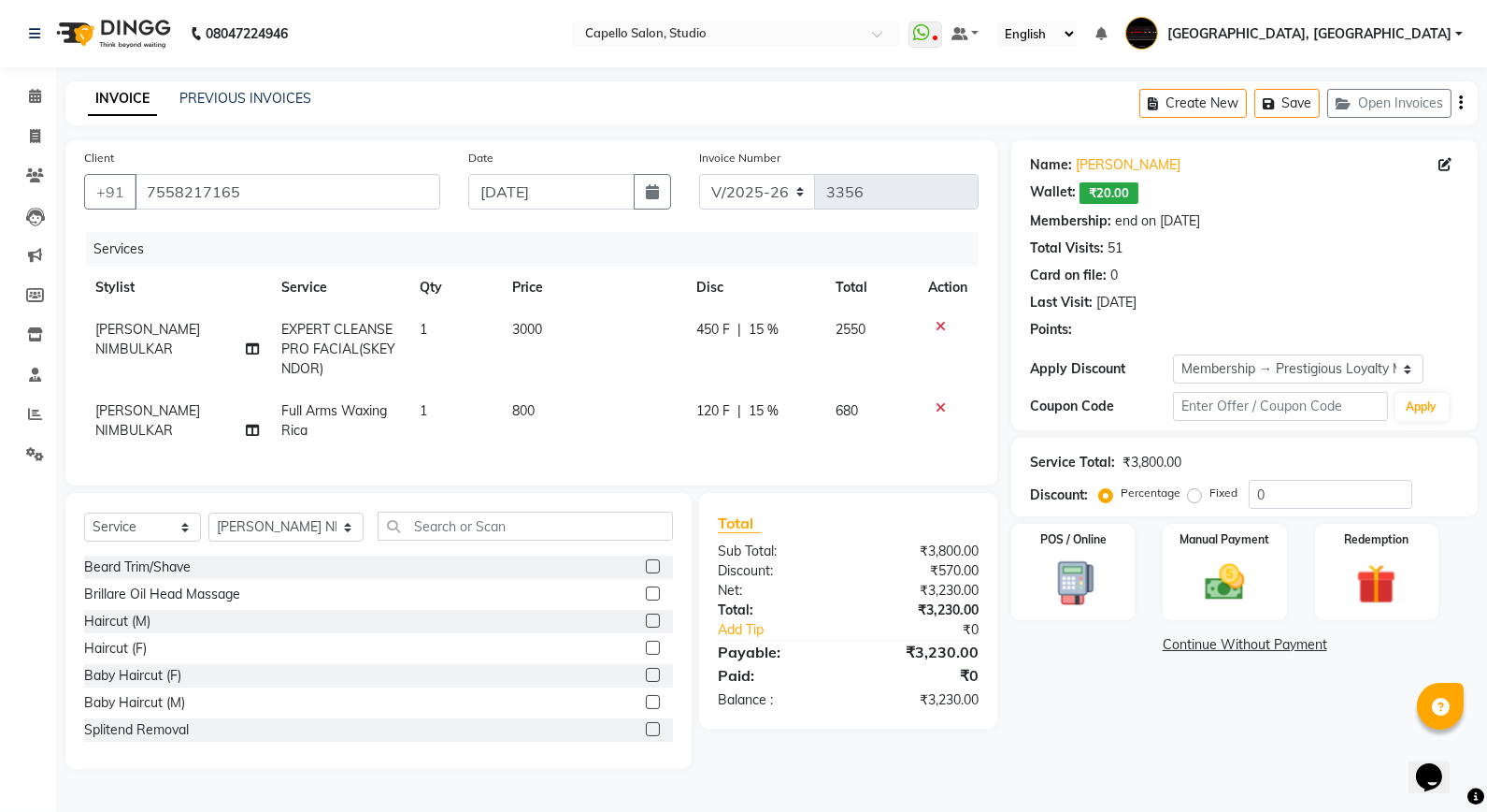
type input "15"
click at [307, 311] on td "EXPERT CLEANSE PRO FACIAL(SKEYNDOR)" at bounding box center [338, 349] width 138 height 81
select select "14454"
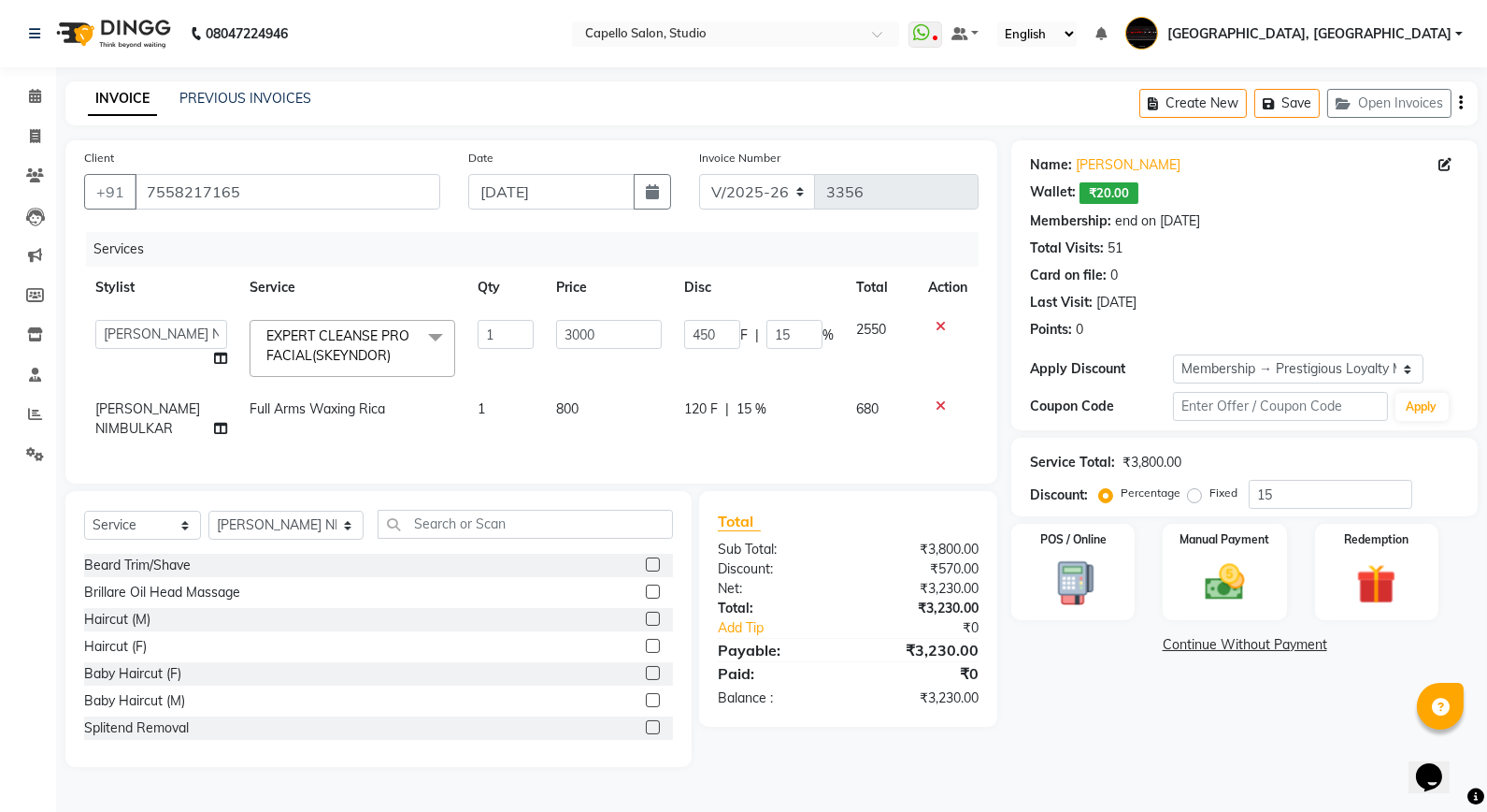
click at [318, 323] on span "EXPERT CLEANSE PRO FACIAL(SKEYNDOR) x" at bounding box center [351, 347] width 205 height 57
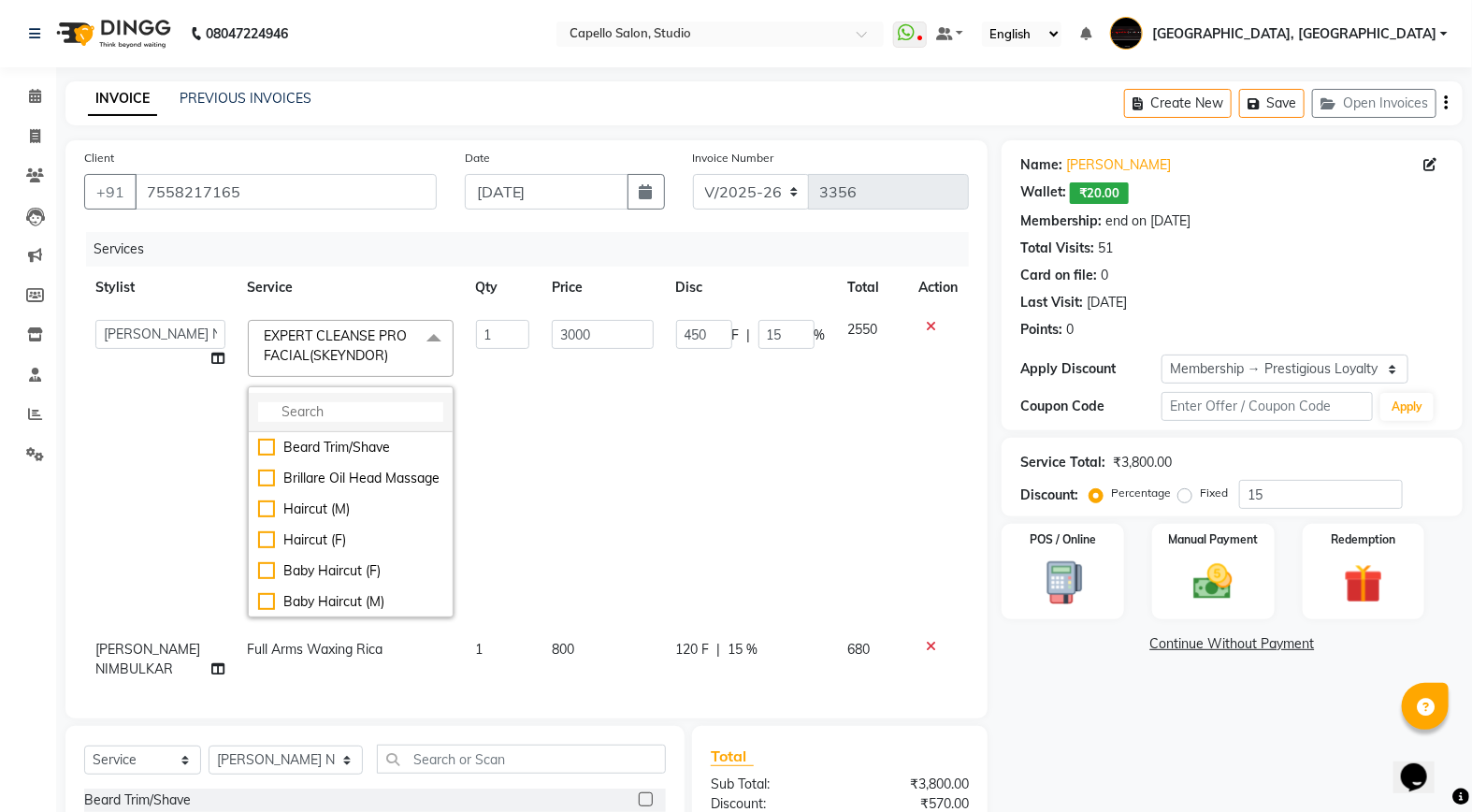
click at [290, 413] on input "multiselect-search" at bounding box center [351, 412] width 185 height 20
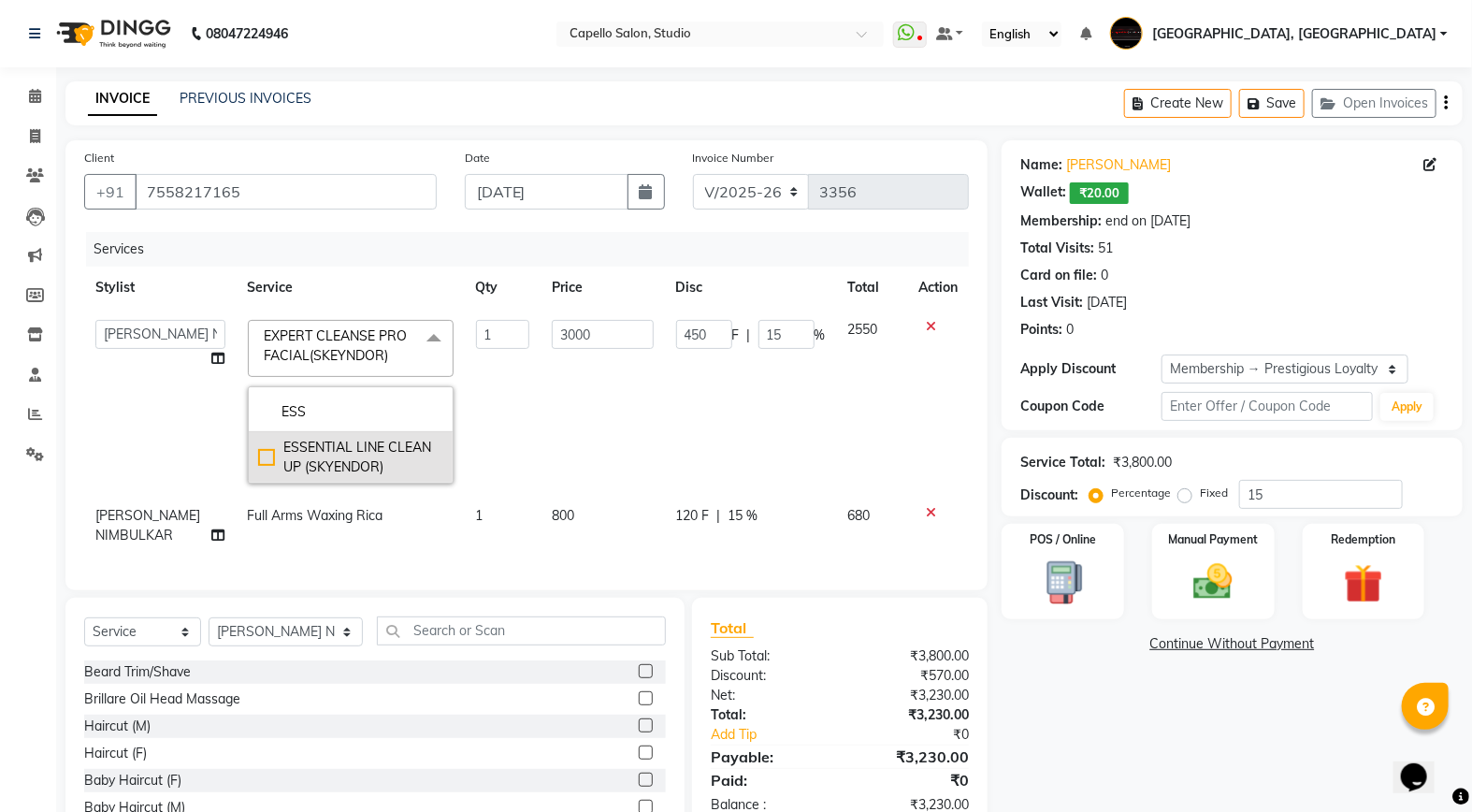
type input "ESS"
click at [386, 461] on div "ESSENTIAL LINE CLEAN UP (SKYENDOR)" at bounding box center [351, 458] width 185 height 40
checkbox input "true"
type input "2000"
type input "300"
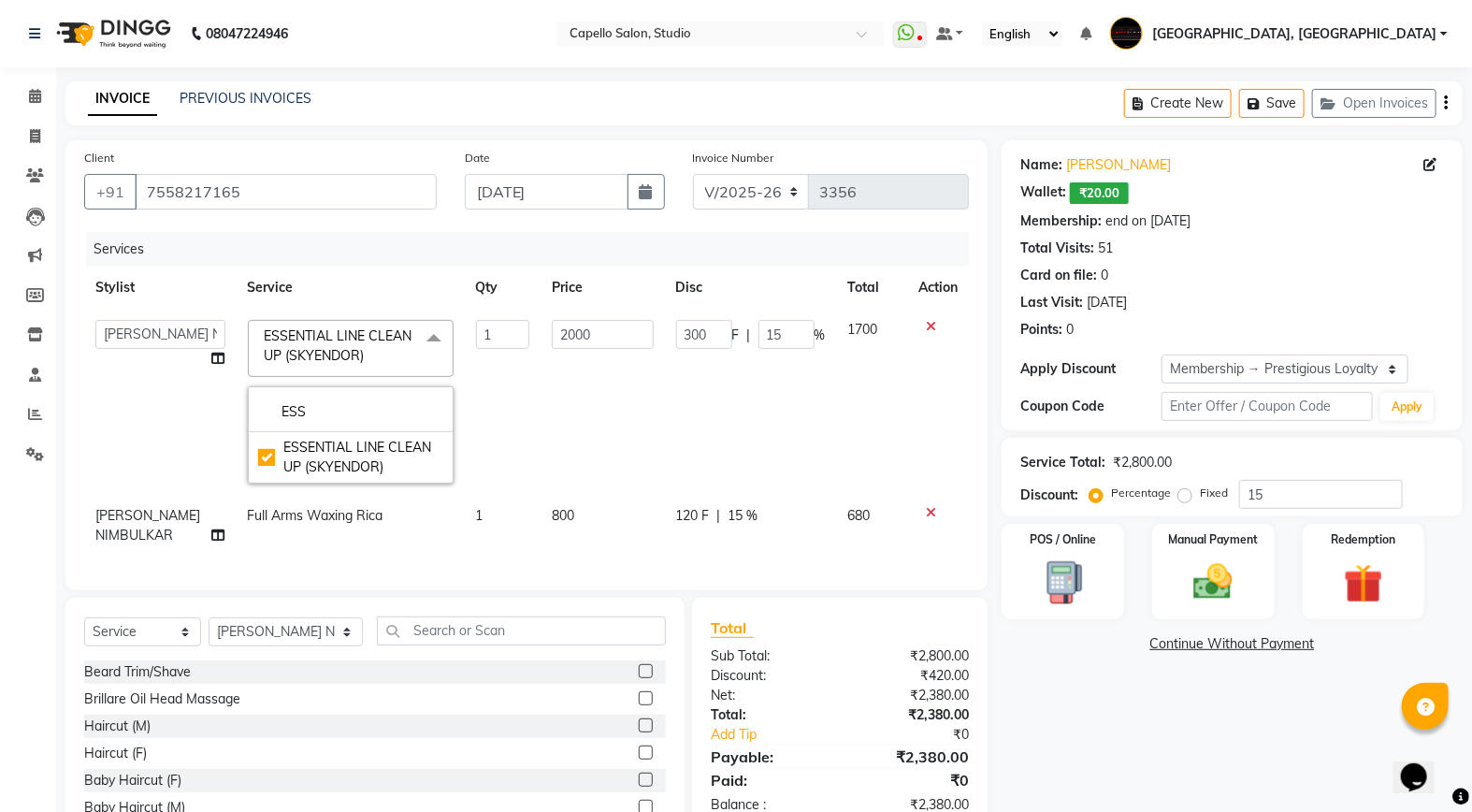
click at [627, 454] on td "2000" at bounding box center [602, 401] width 123 height 186
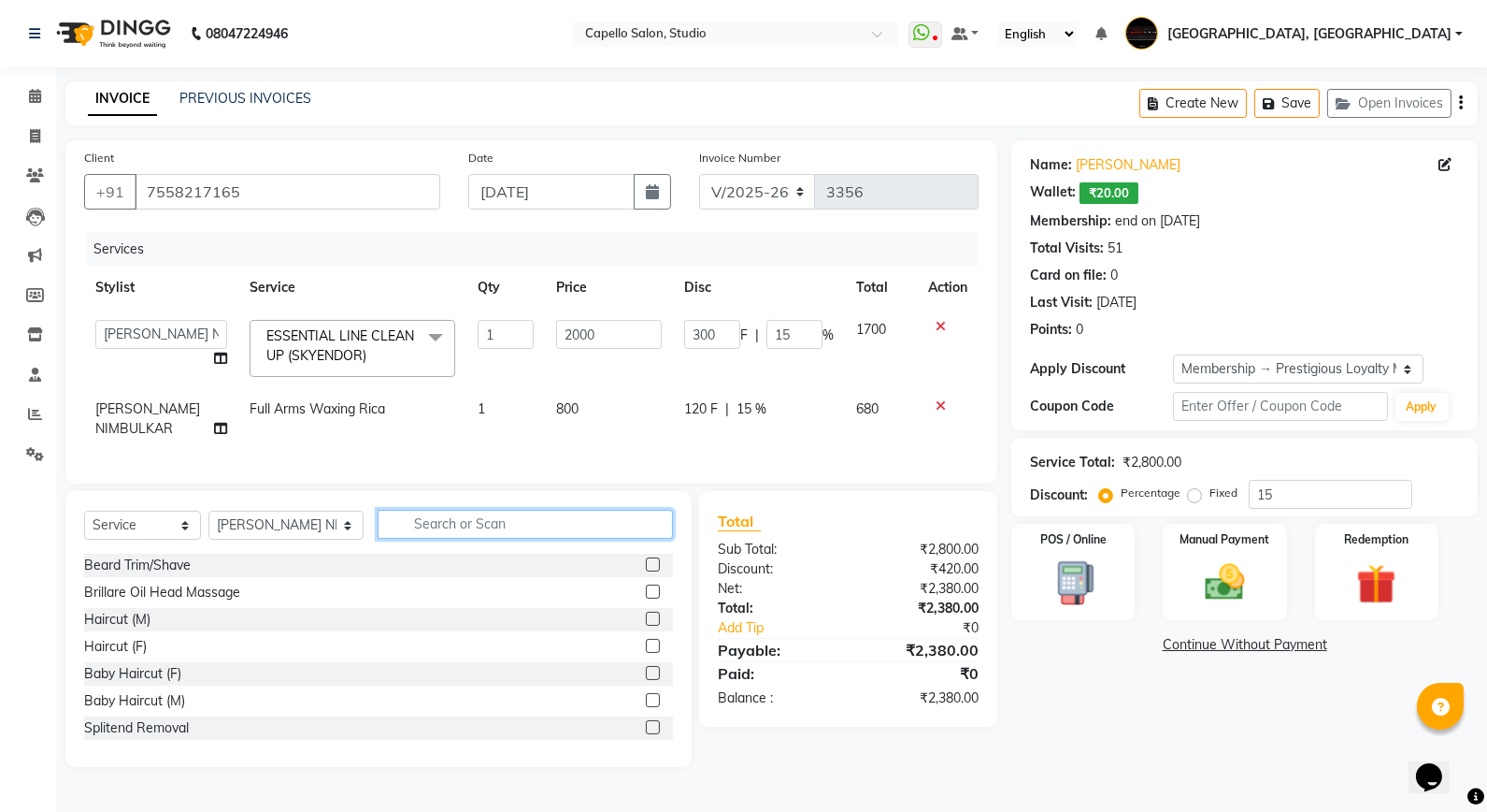
click at [422, 535] on input "text" at bounding box center [526, 523] width 296 height 29
type input "FULL LE"
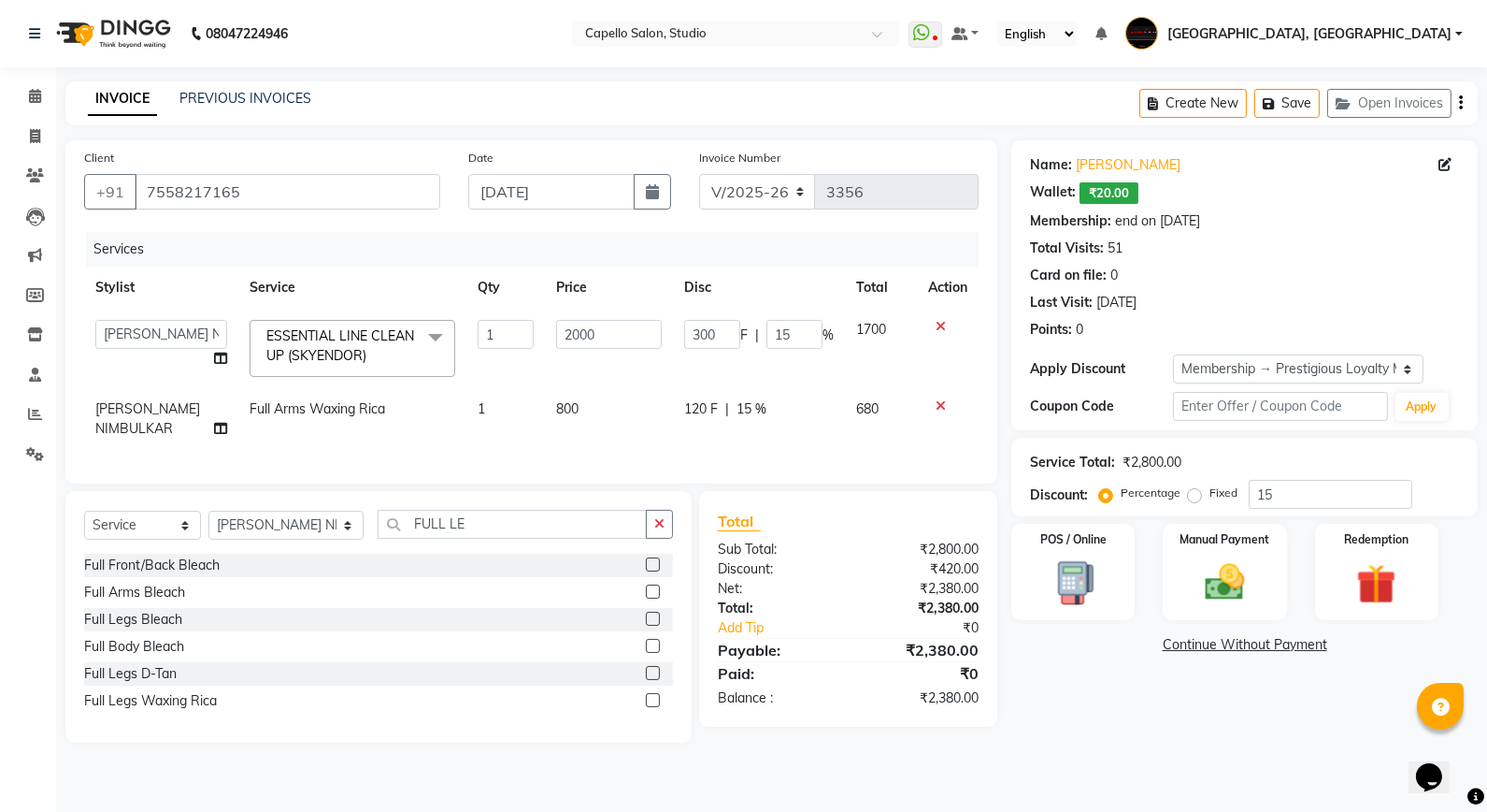
drag, startPoint x: 651, startPoint y: 717, endPoint x: 624, endPoint y: 688, distance: 39.6
click at [651, 707] on label at bounding box center [653, 700] width 14 height 14
click at [651, 707] on input "checkbox" at bounding box center [652, 701] width 12 height 12
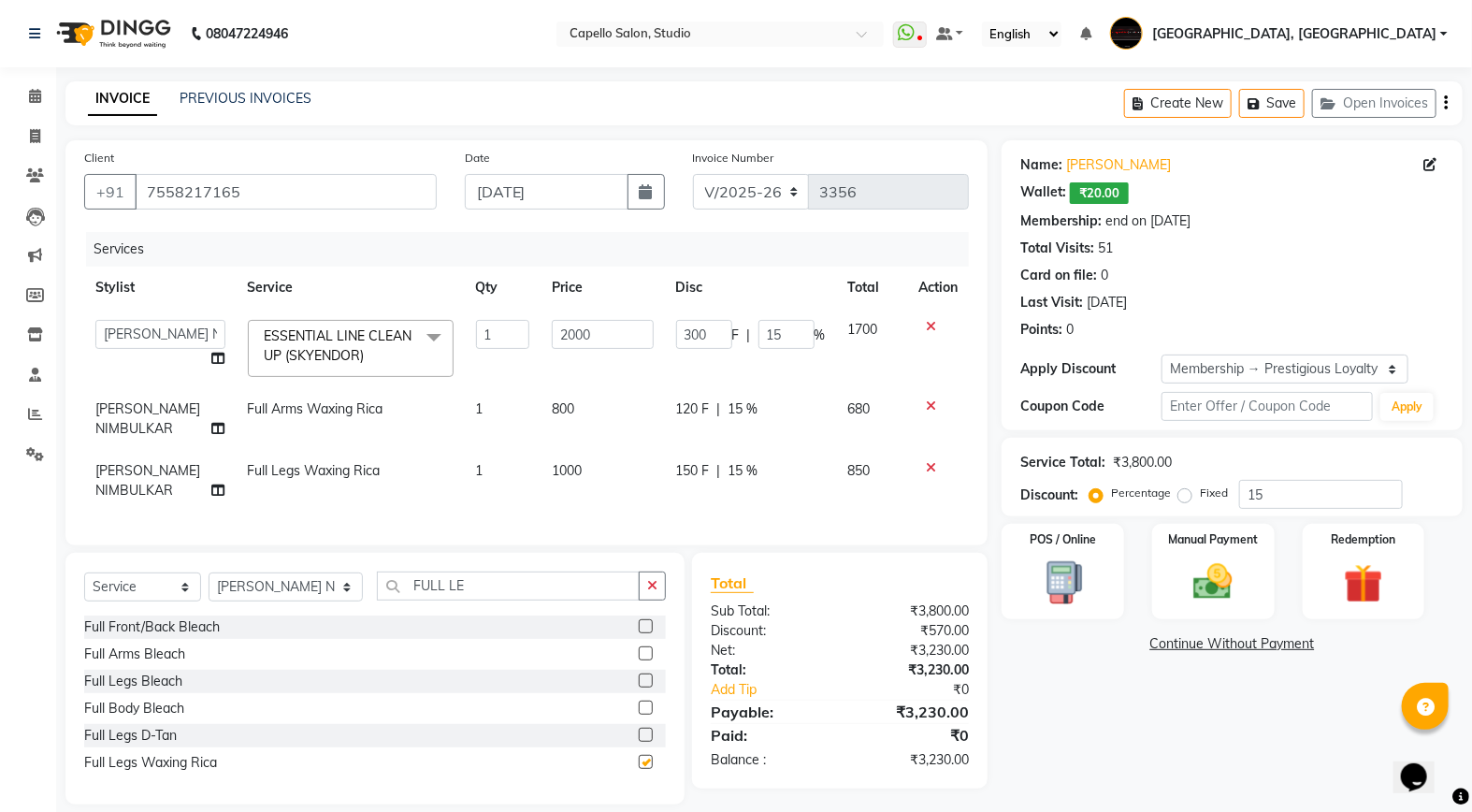
checkbox input "false"
drag, startPoint x: 447, startPoint y: 610, endPoint x: 332, endPoint y: 617, distance: 115.2
click at [332, 615] on div "Select Service Product Membership Package Voucher Prepaid Gift Card Select Styl…" at bounding box center [375, 593] width 582 height 44
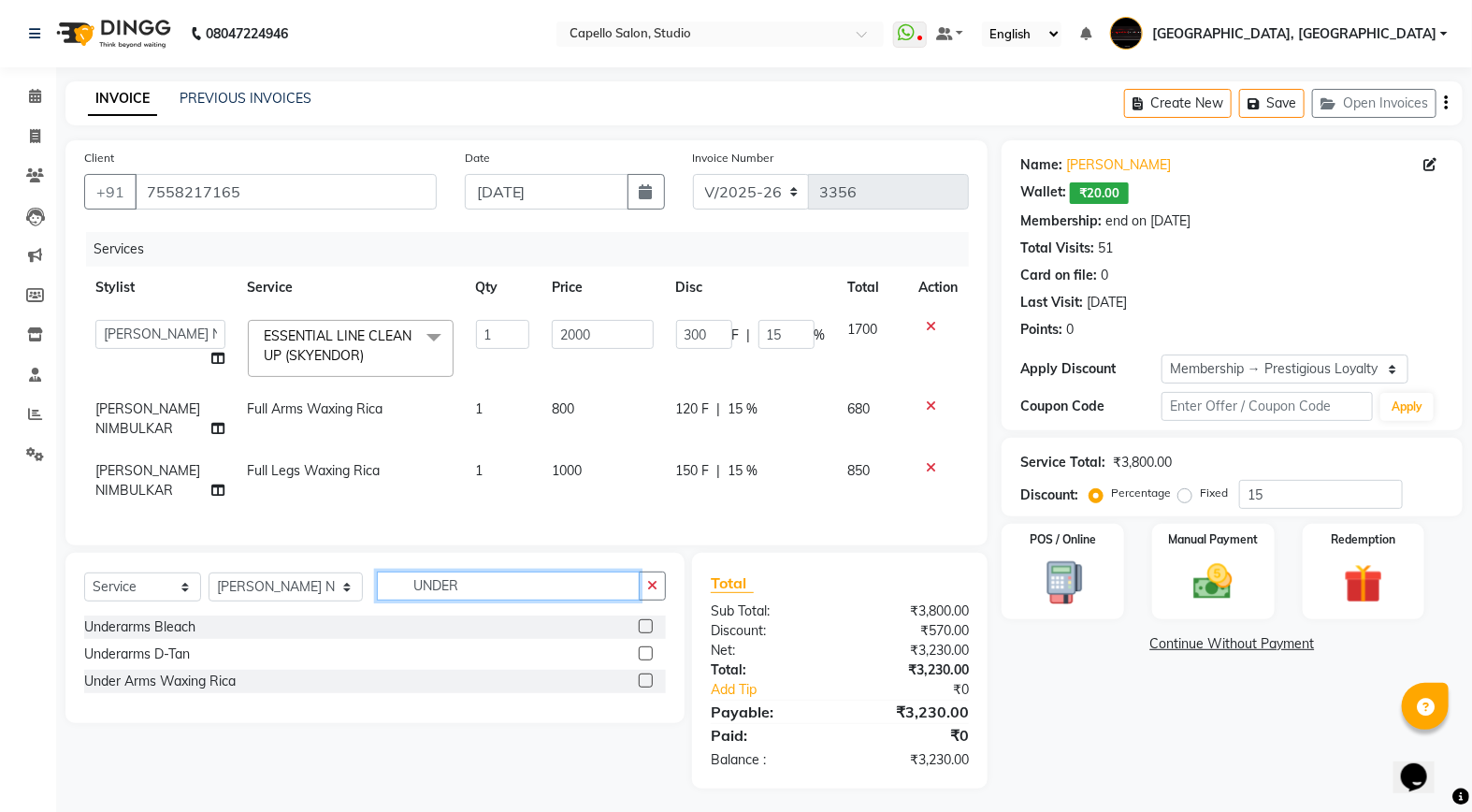
type input "UNDER"
click at [652, 687] on label at bounding box center [646, 680] width 14 height 14
click at [652, 687] on input "checkbox" at bounding box center [645, 681] width 12 height 12
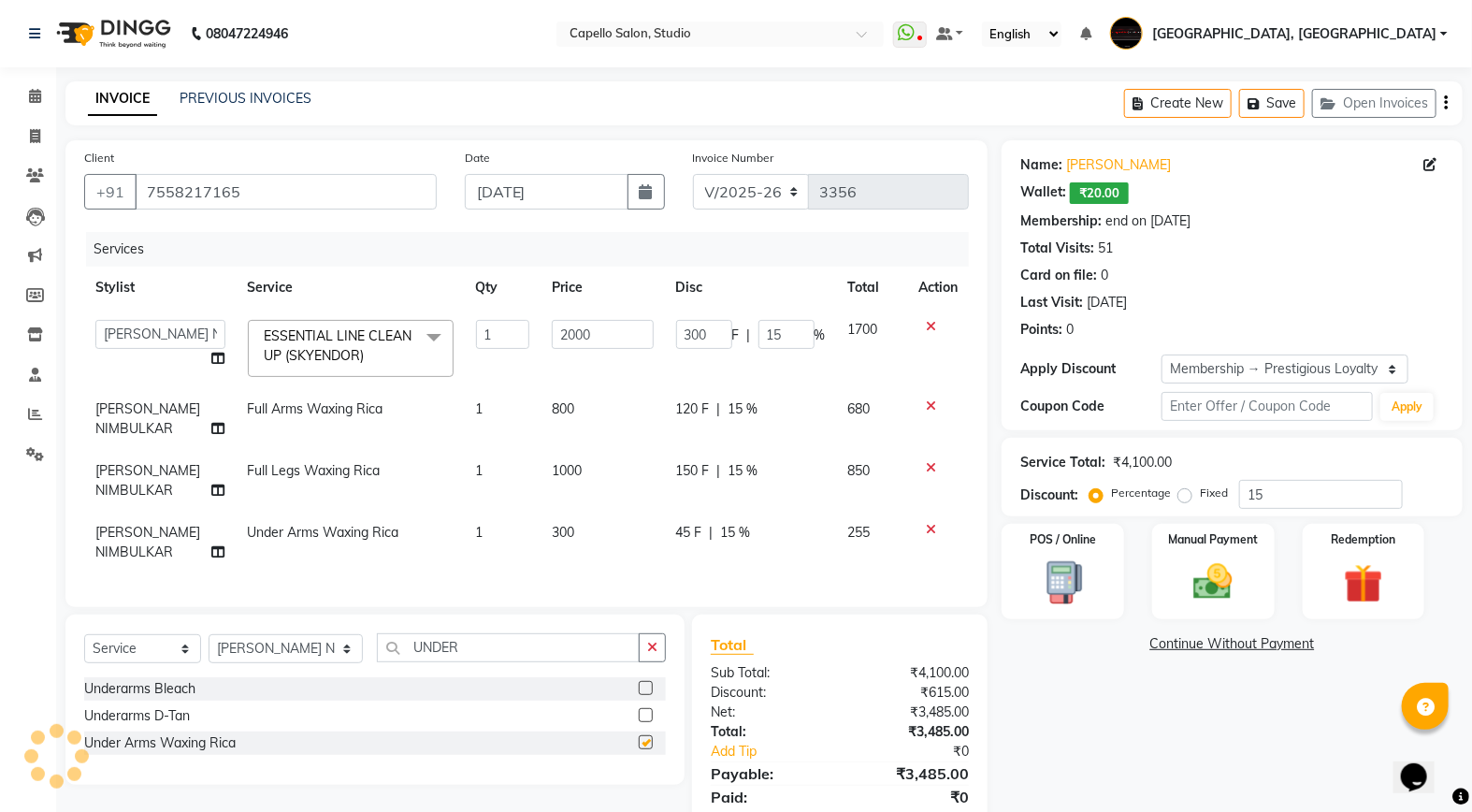
checkbox input "false"
drag, startPoint x: 394, startPoint y: 664, endPoint x: 314, endPoint y: 658, distance: 80.2
click at [314, 658] on div "Select Service Product Membership Package Voucher Prepaid Gift Card Select Styl…" at bounding box center [375, 655] width 582 height 44
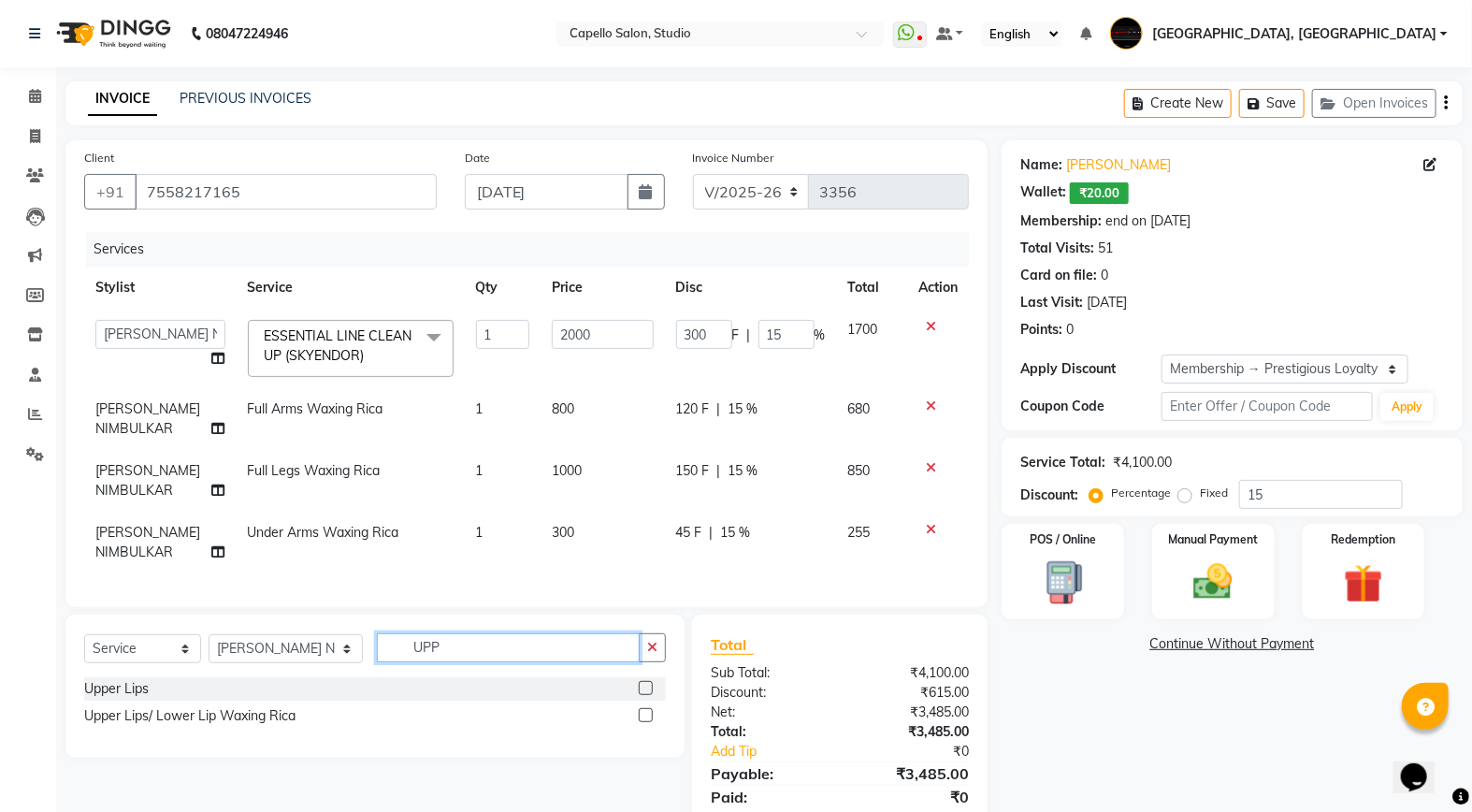
type input "UPP"
click at [643, 722] on label at bounding box center [646, 715] width 14 height 14
click at [643, 722] on input "checkbox" at bounding box center [645, 716] width 12 height 12
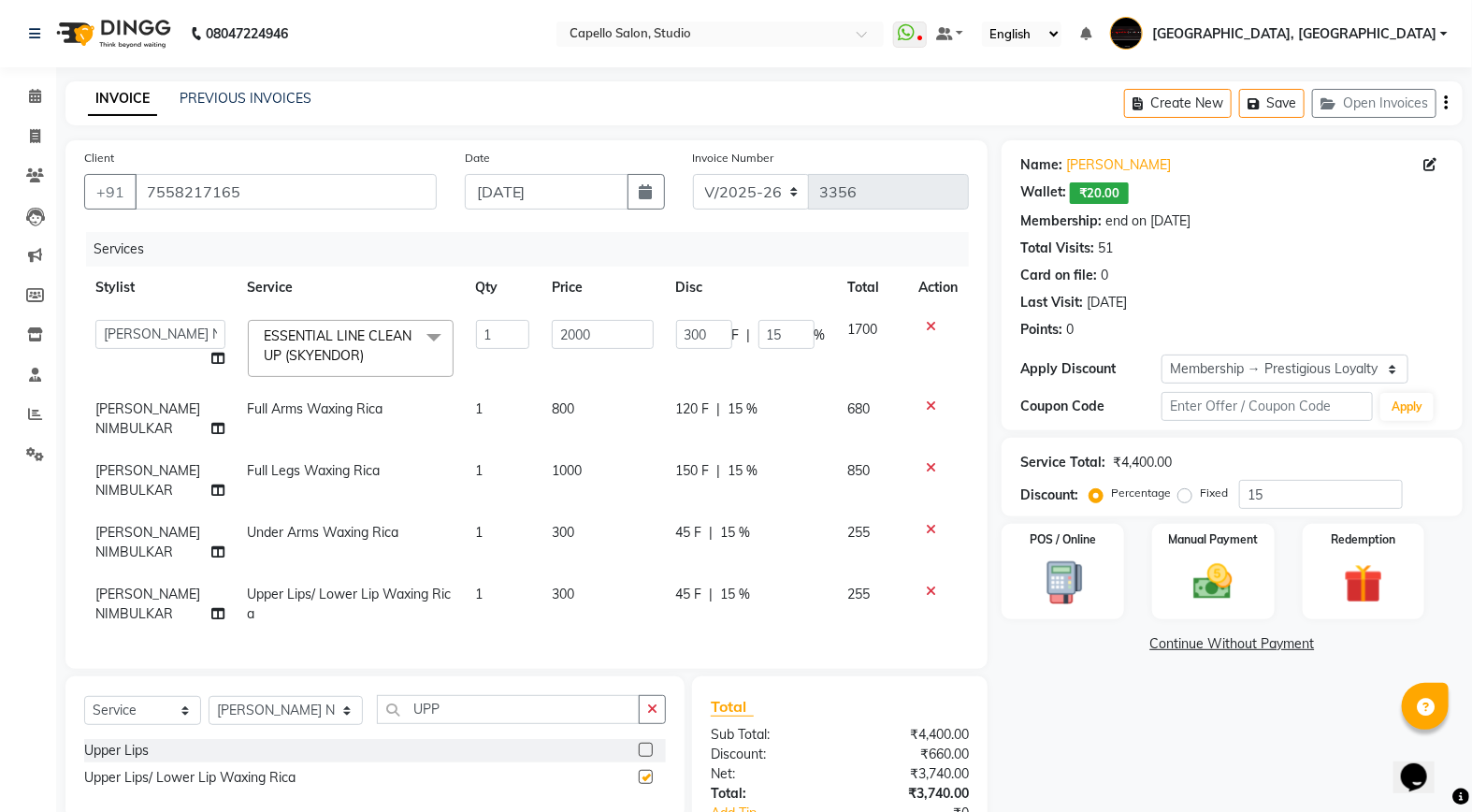
checkbox input "false"
drag, startPoint x: 419, startPoint y: 721, endPoint x: 344, endPoint y: 732, distance: 75.8
click at [377, 724] on input "UPP" at bounding box center [509, 709] width 263 height 29
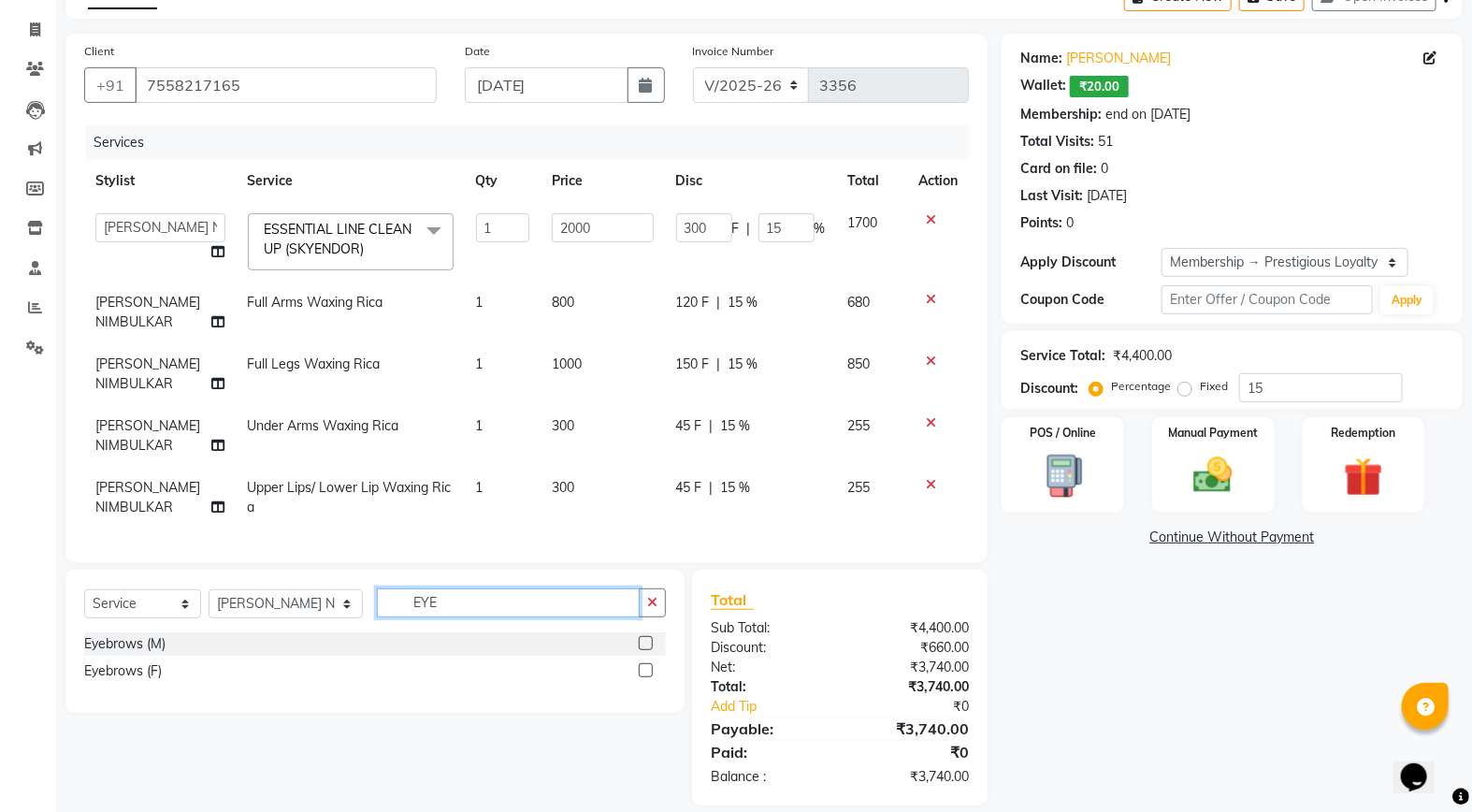
scroll to position [143, 0]
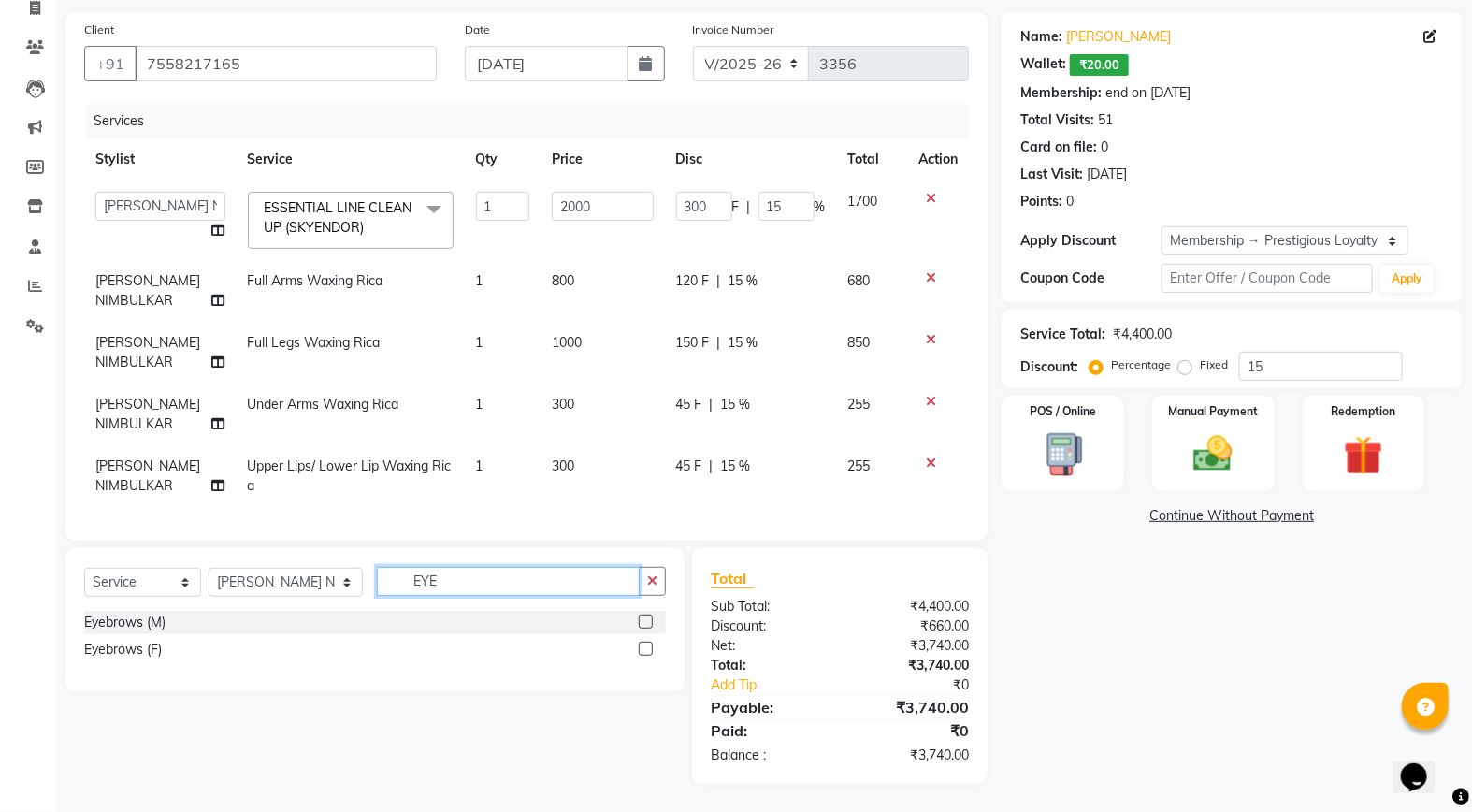
type input "EYE"
click at [640, 646] on label at bounding box center [646, 648] width 14 height 14
click at [640, 646] on input "checkbox" at bounding box center [645, 649] width 12 height 12
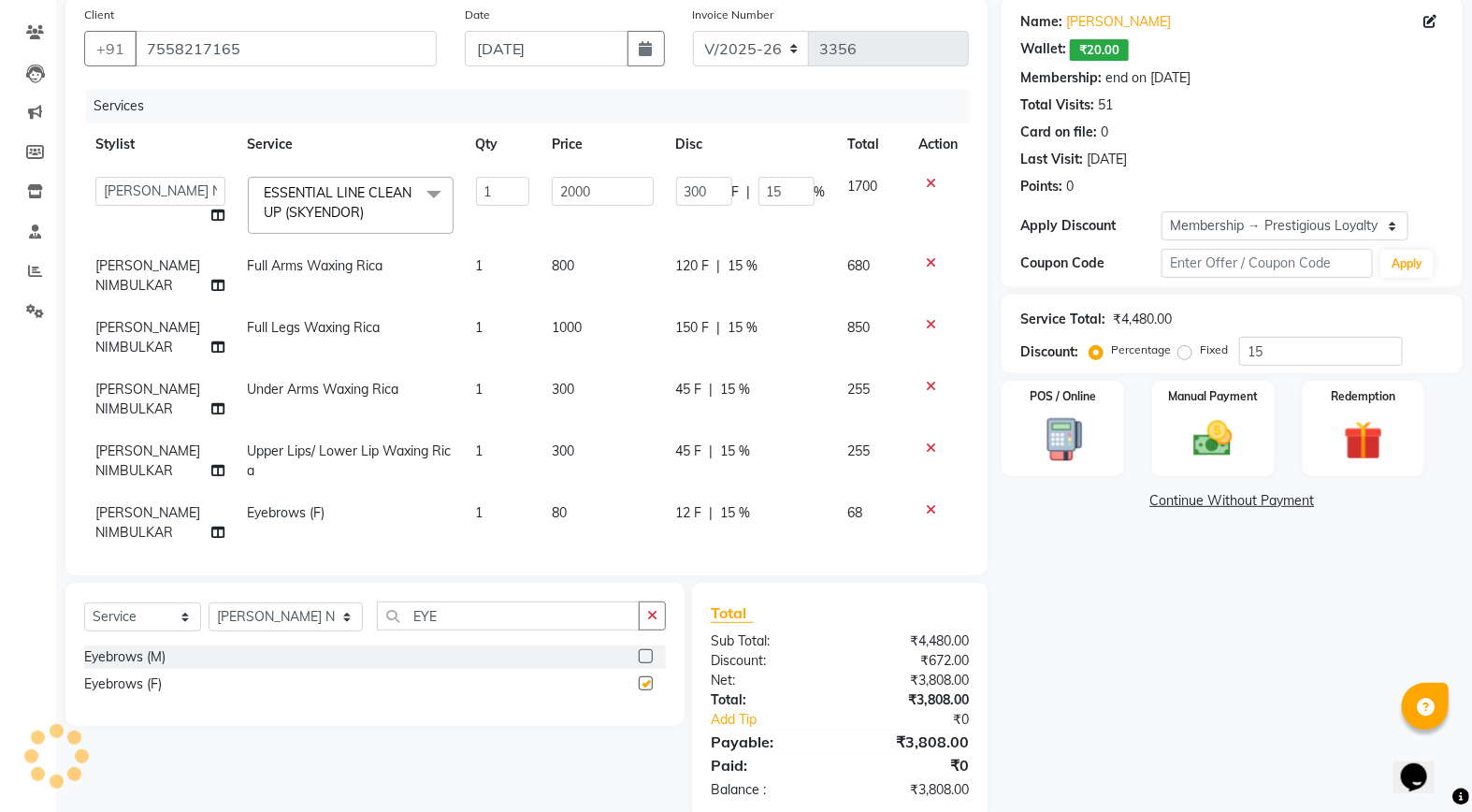
checkbox input "false"
drag, startPoint x: 406, startPoint y: 620, endPoint x: 344, endPoint y: 621, distance: 62.0
click at [377, 621] on input "EYE" at bounding box center [509, 615] width 263 height 29
type input "UPP"
click at [639, 654] on label at bounding box center [646, 656] width 14 height 14
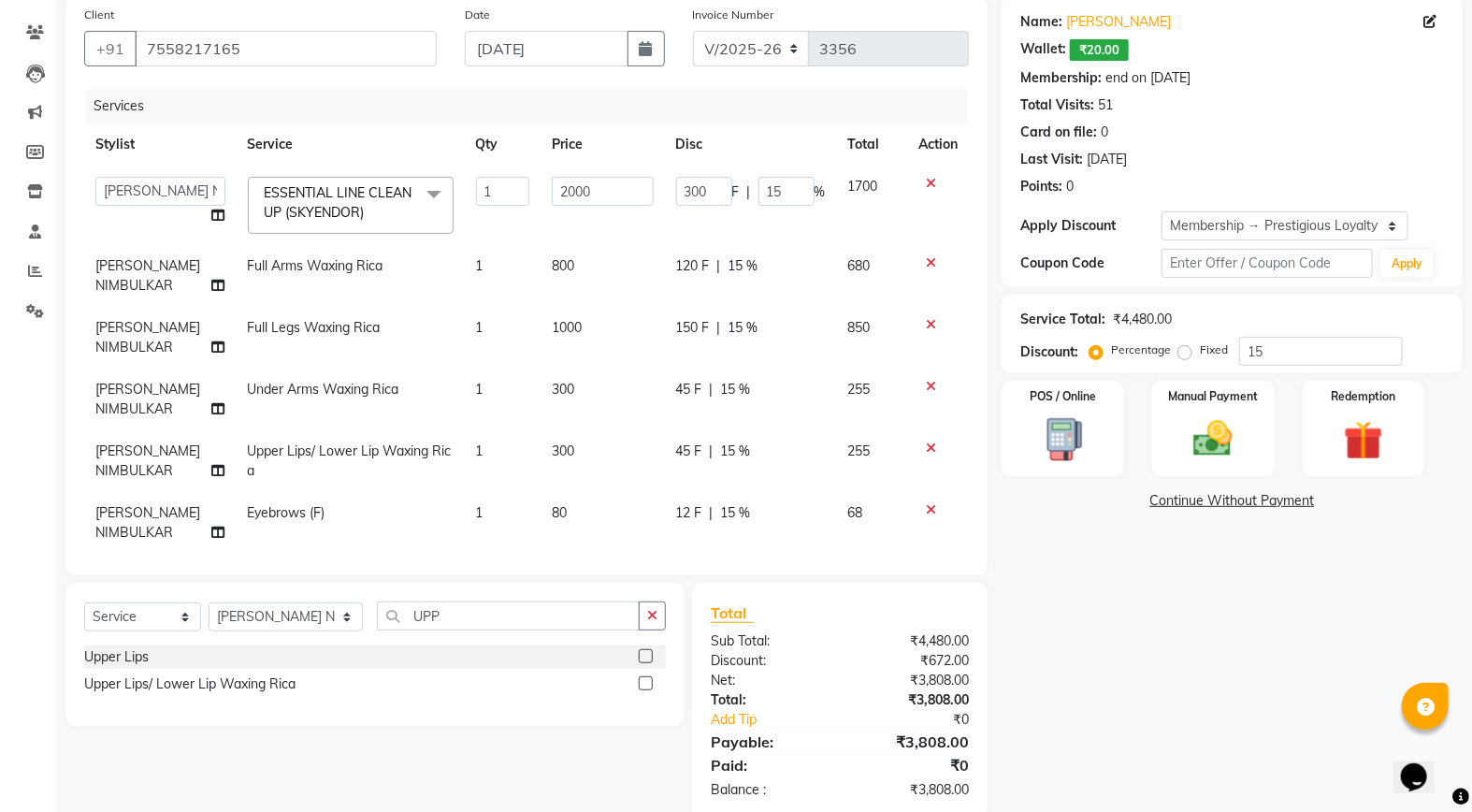
click at [639, 654] on input "checkbox" at bounding box center [645, 657] width 12 height 12
checkbox input "false"
drag, startPoint x: 434, startPoint y: 613, endPoint x: 332, endPoint y: 609, distance: 102.1
click at [332, 609] on div "Select Service Product Membership Package Voucher Prepaid Gift Card Select Styl…" at bounding box center [375, 623] width 582 height 44
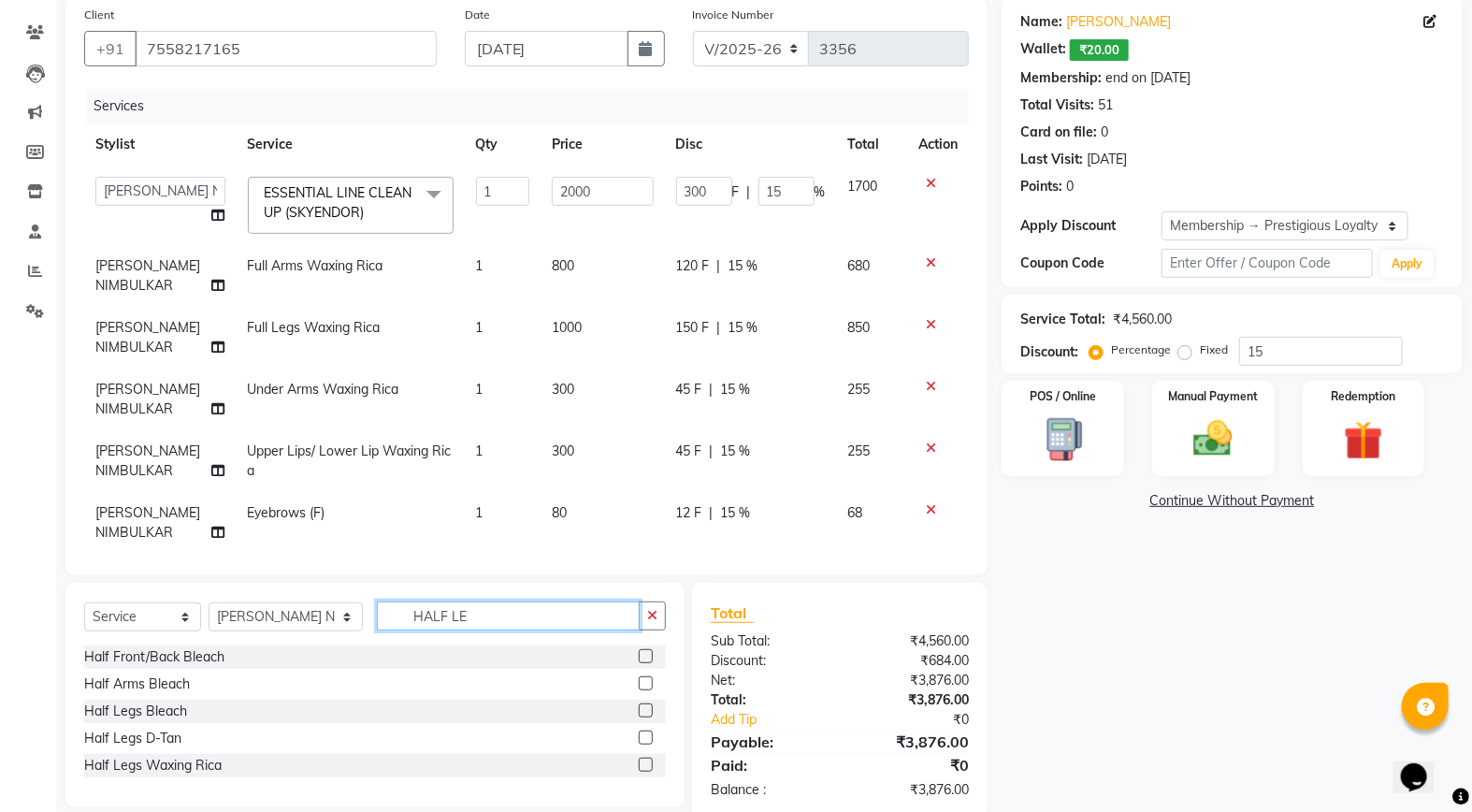
type input "HALF LE"
click at [642, 739] on label at bounding box center [646, 738] width 14 height 14
click at [642, 739] on input "checkbox" at bounding box center [645, 738] width 12 height 12
checkbox input "false"
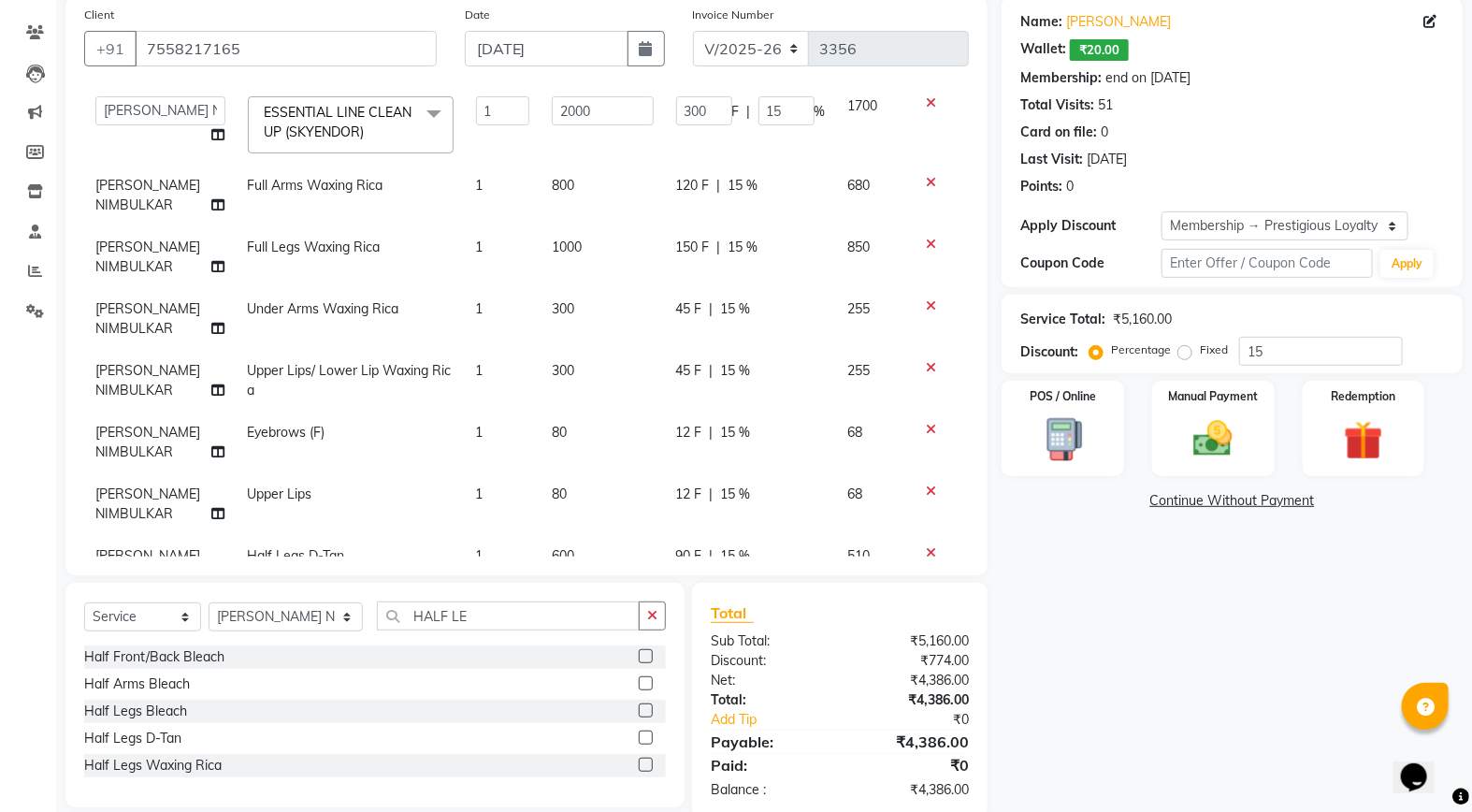
scroll to position [151, 0]
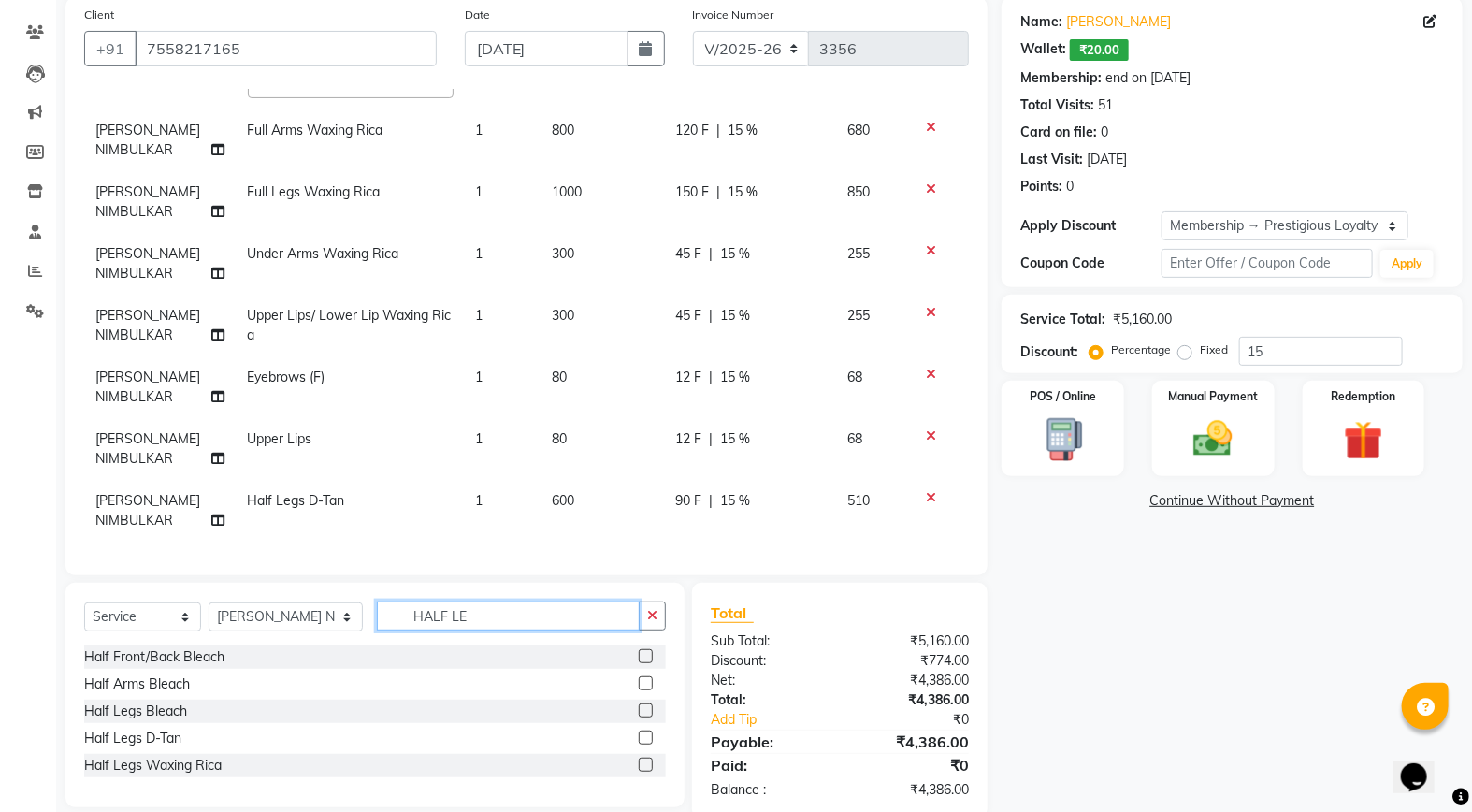
drag, startPoint x: 446, startPoint y: 614, endPoint x: 352, endPoint y: 609, distance: 94.1
click at [377, 609] on input "HALF LE" at bounding box center [509, 615] width 263 height 29
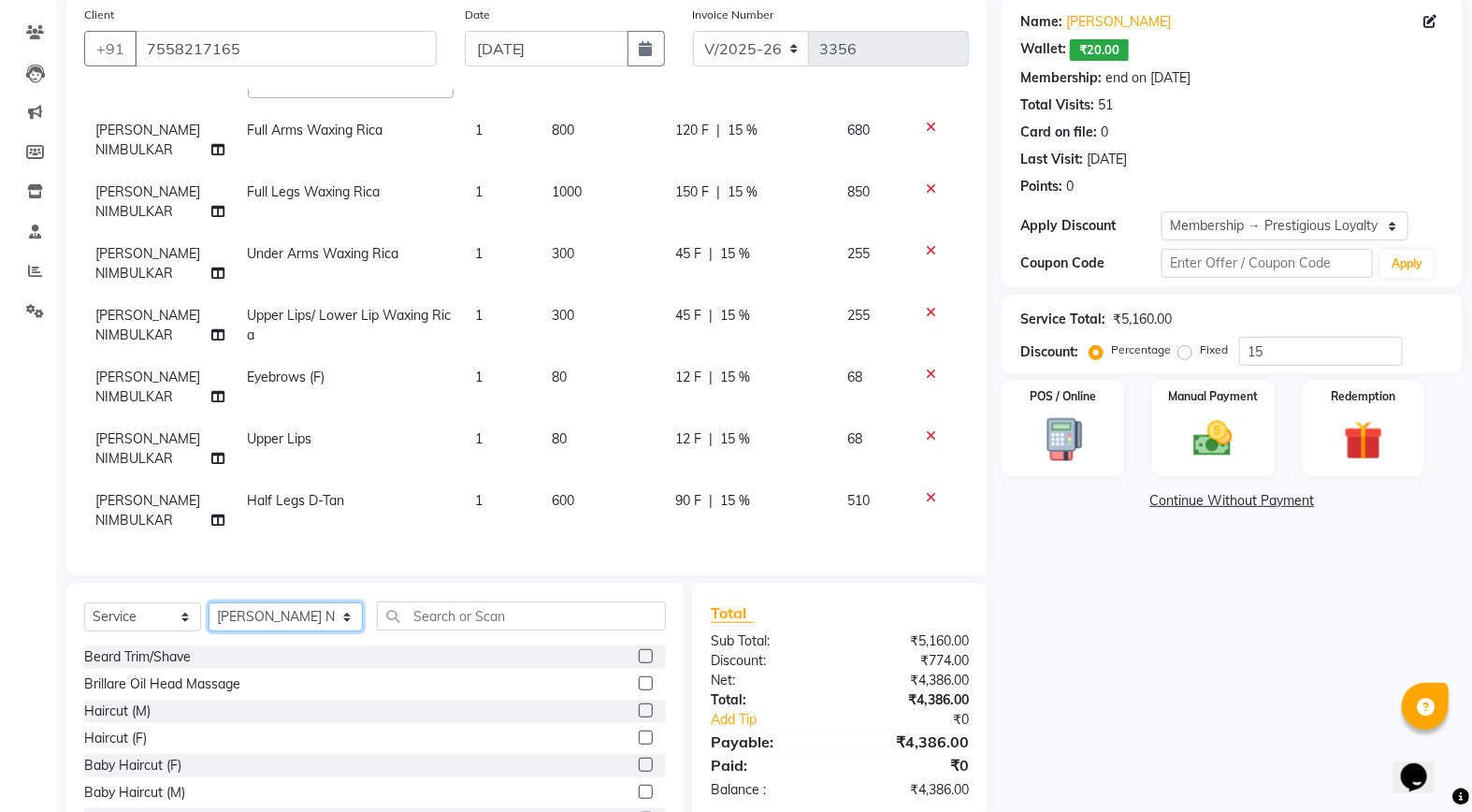
click at [272, 620] on select "Select Stylist Admin [PERSON_NAME] [PERSON_NAME] Studio, [PERSON_NAME] [PERSON_…" at bounding box center [285, 616] width 154 height 29
click at [540, 512] on td "600" at bounding box center [602, 510] width 123 height 62
select select "14454"
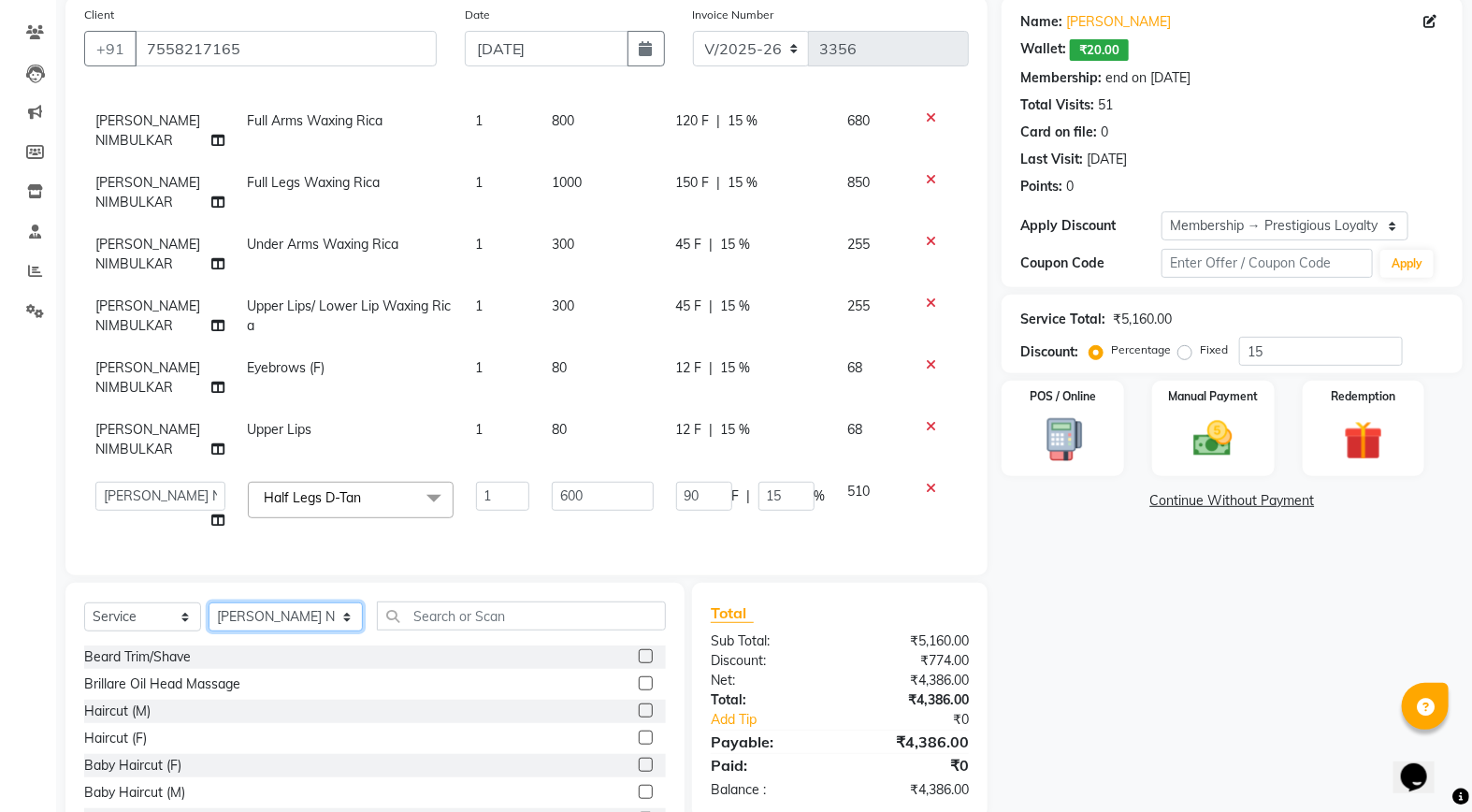
click at [291, 610] on select "Select Stylist Admin [PERSON_NAME] [PERSON_NAME] Studio, [PERSON_NAME] [PERSON_…" at bounding box center [285, 616] width 154 height 29
select select "52930"
click at [209, 603] on select "Select Stylist Admin [PERSON_NAME] [PERSON_NAME] Studio, [PERSON_NAME] [PERSON_…" at bounding box center [285, 616] width 154 height 29
click at [410, 626] on input "text" at bounding box center [521, 615] width 289 height 29
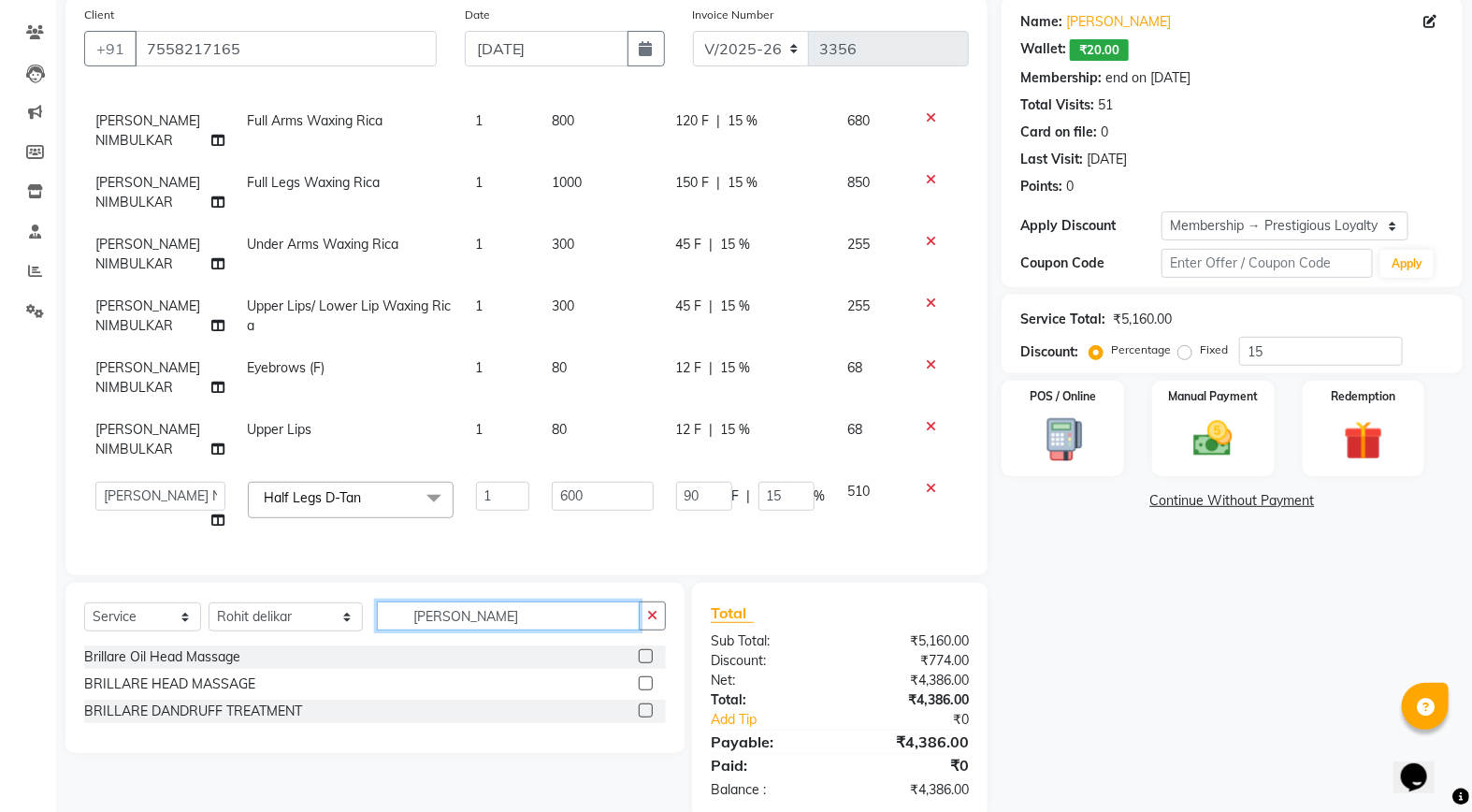
type input "[PERSON_NAME]"
click at [643, 683] on label at bounding box center [646, 683] width 14 height 14
click at [643, 683] on input "checkbox" at bounding box center [645, 684] width 12 height 12
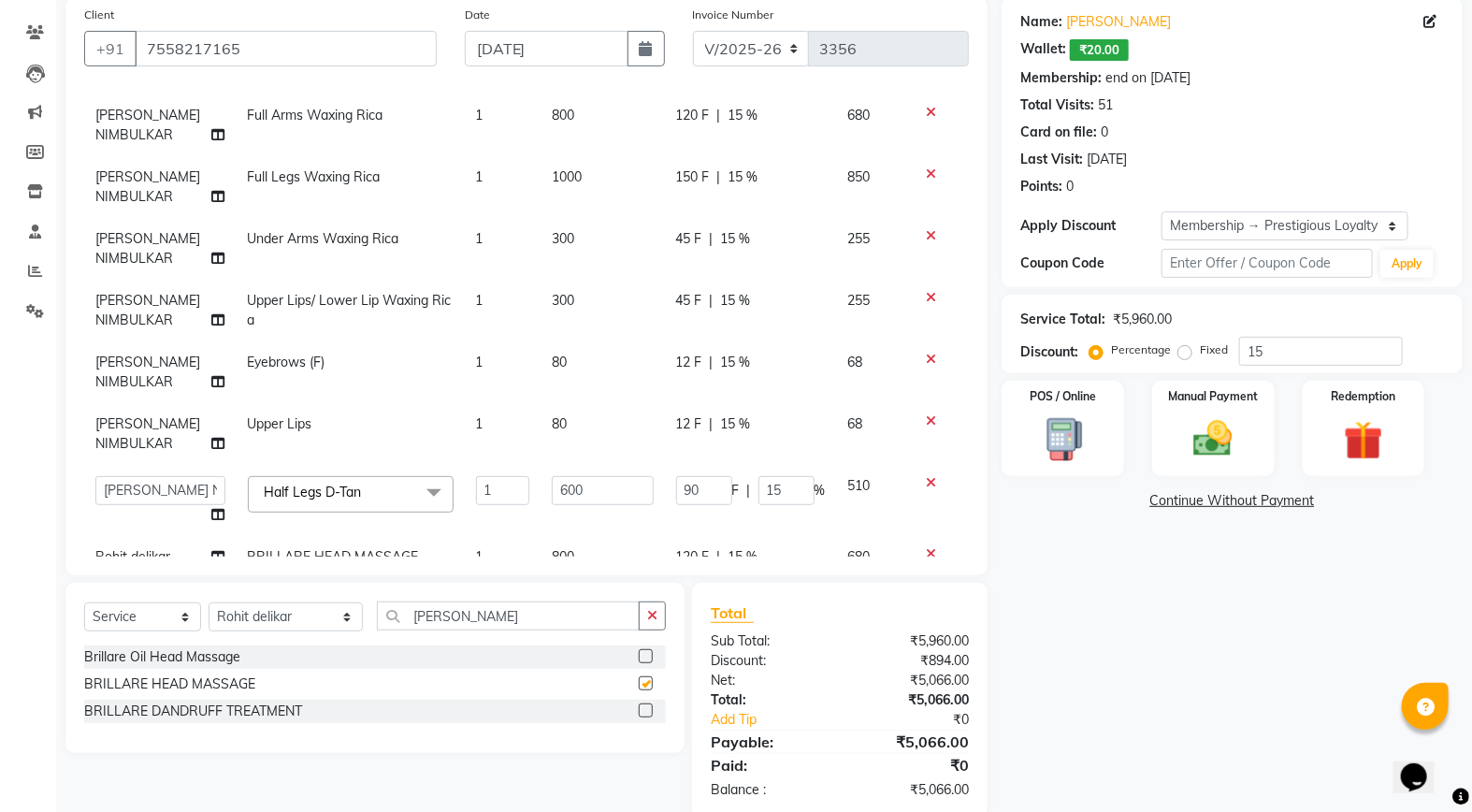
checkbox input "false"
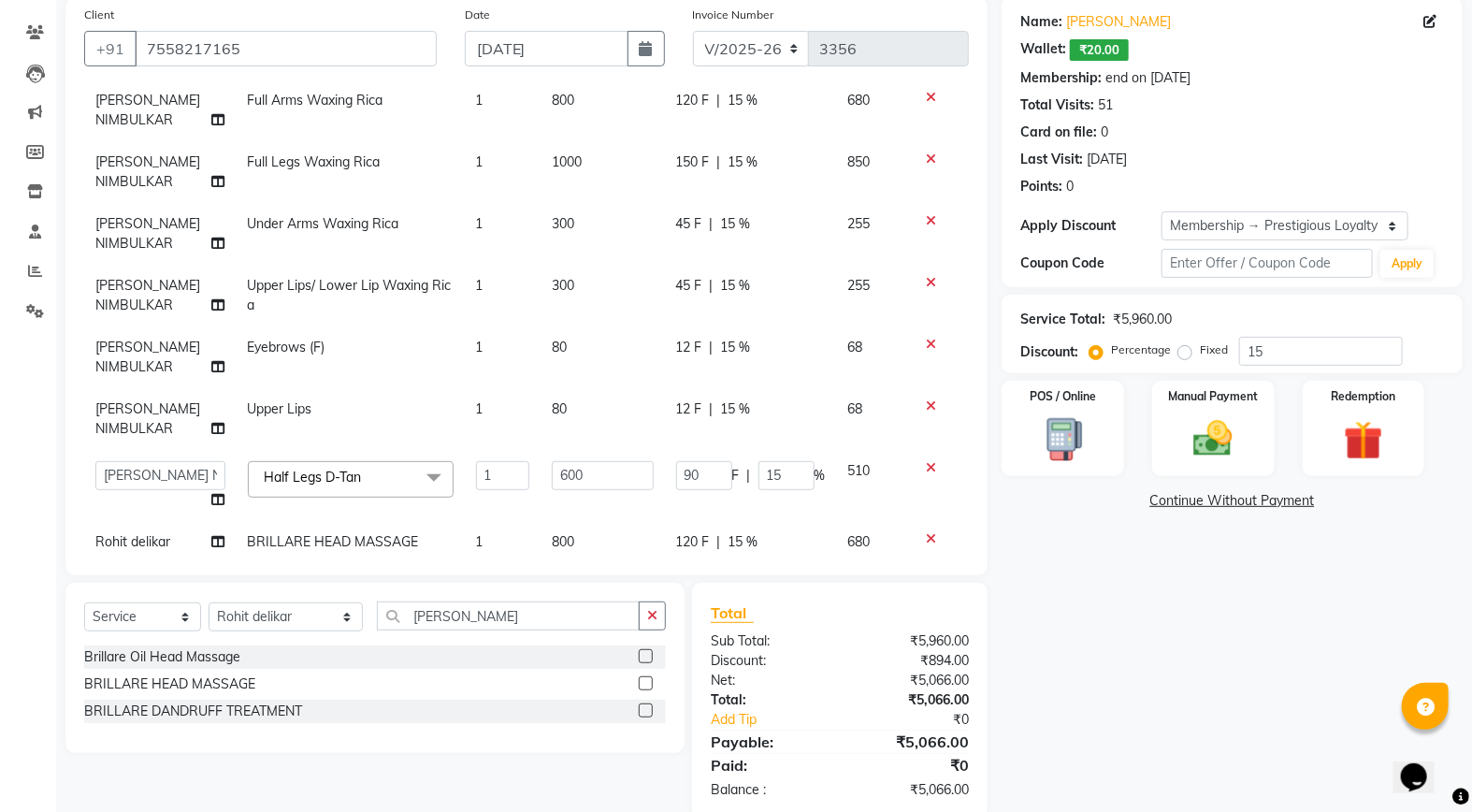
scroll to position [202, 0]
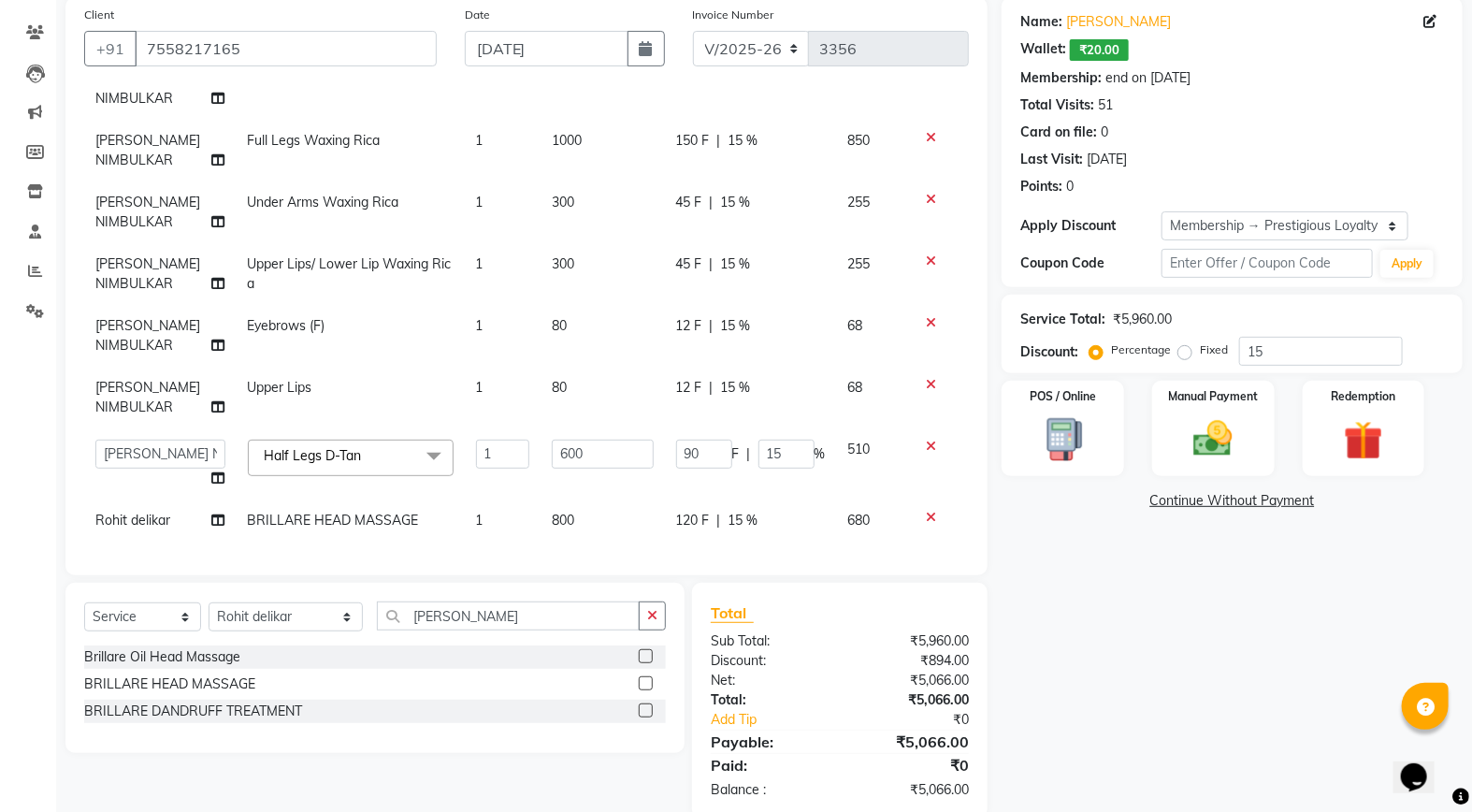
click at [569, 499] on td "800" at bounding box center [602, 520] width 123 height 42
select select "52930"
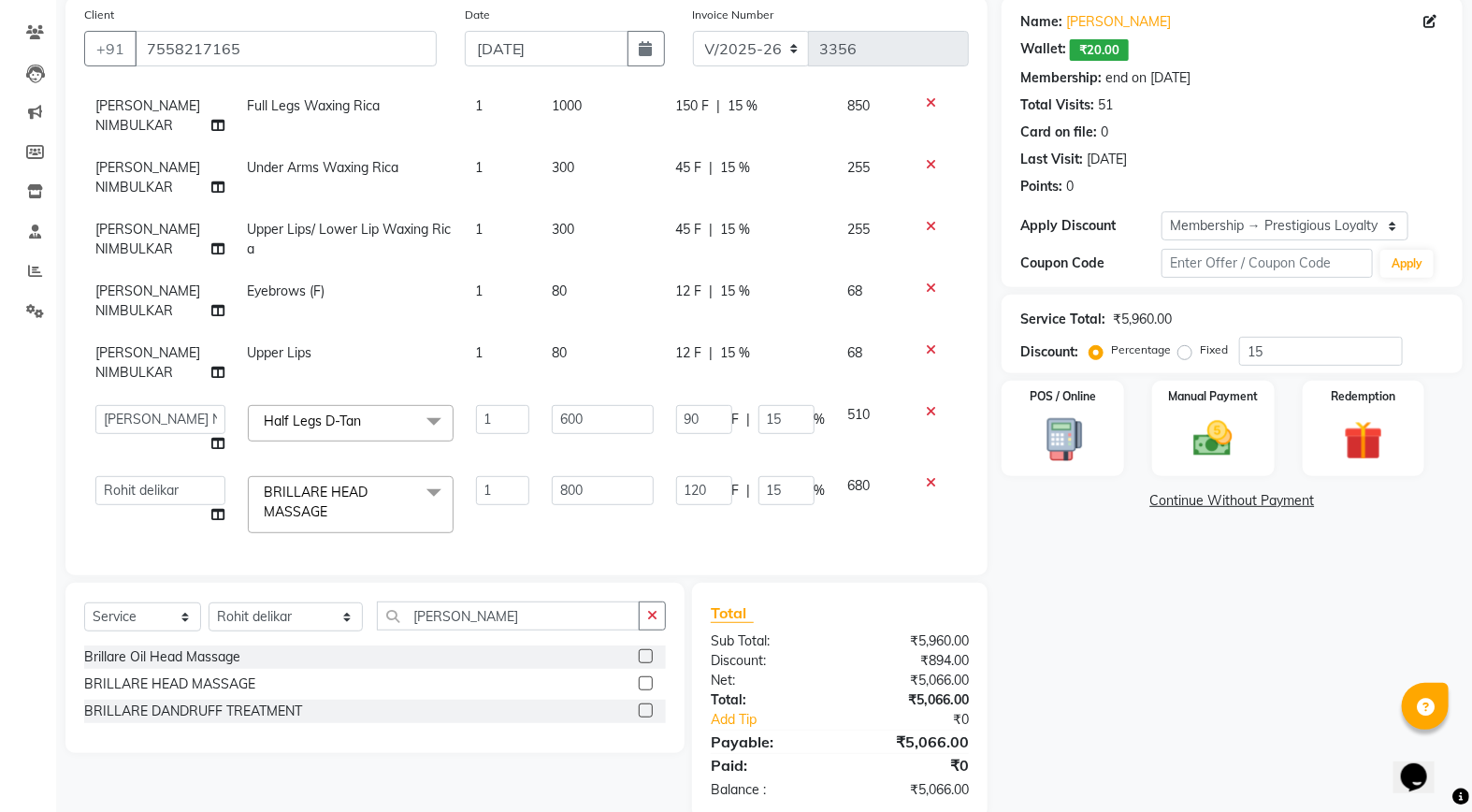
scroll to position [239, 0]
drag, startPoint x: 582, startPoint y: 474, endPoint x: 563, endPoint y: 478, distance: 19.4
click at [563, 478] on input "800" at bounding box center [603, 487] width 101 height 29
click at [552, 477] on input "800" at bounding box center [603, 487] width 101 height 29
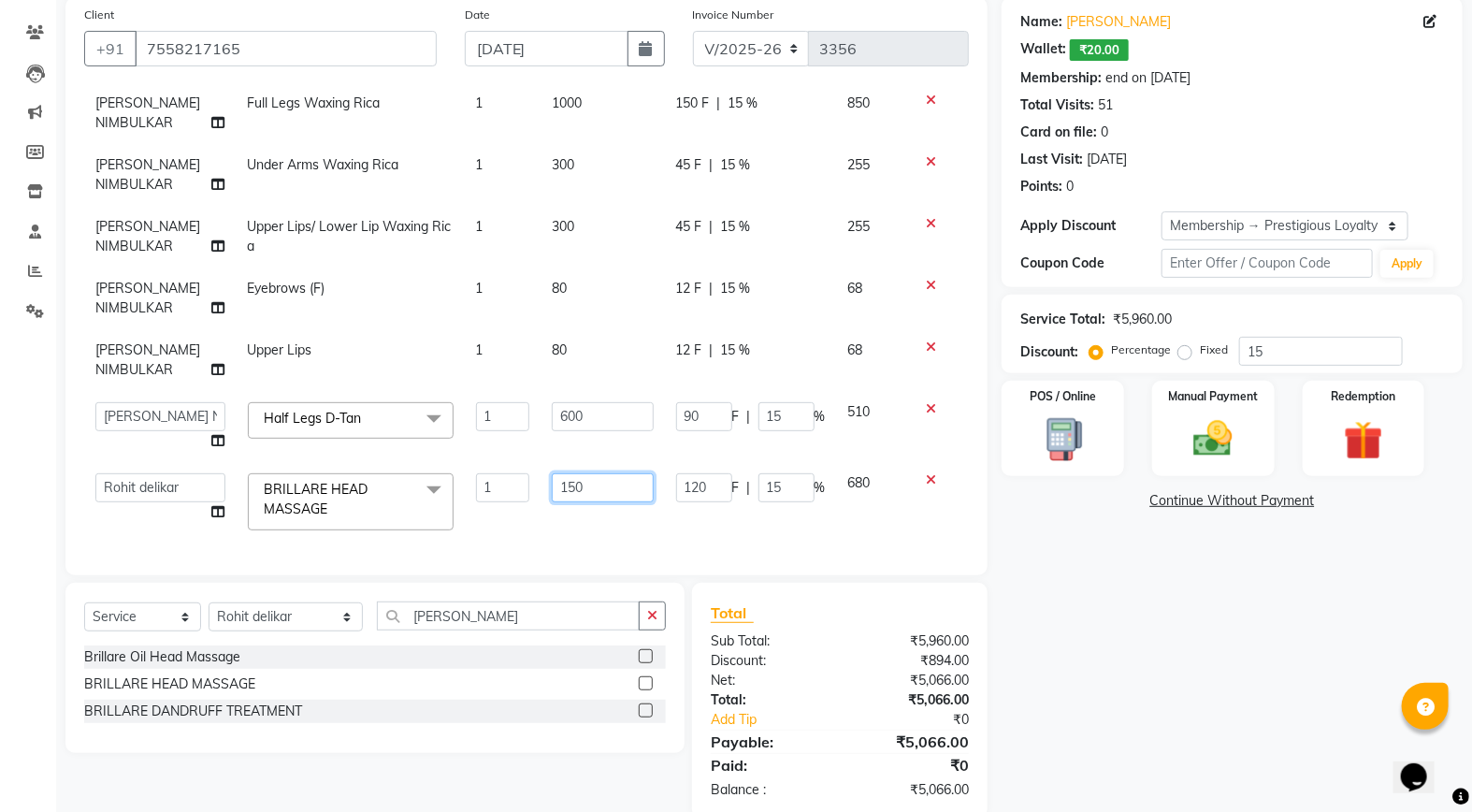
type input "1500"
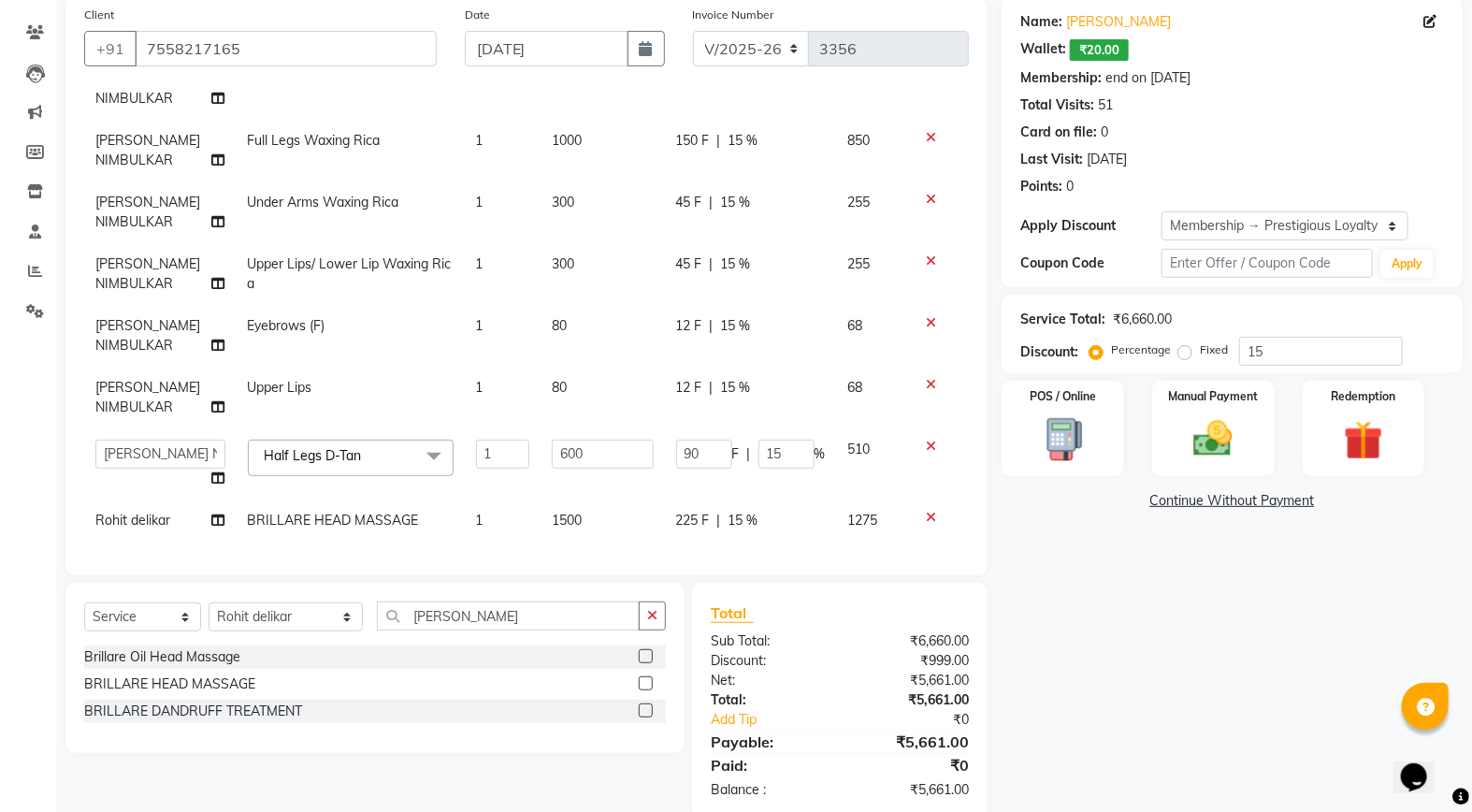
click at [1027, 642] on div "Name: [PERSON_NAME] Wallet: ₹20.00 Membership: end on [DATE] Total Visits: 51 C…" at bounding box center [1240, 407] width 475 height 821
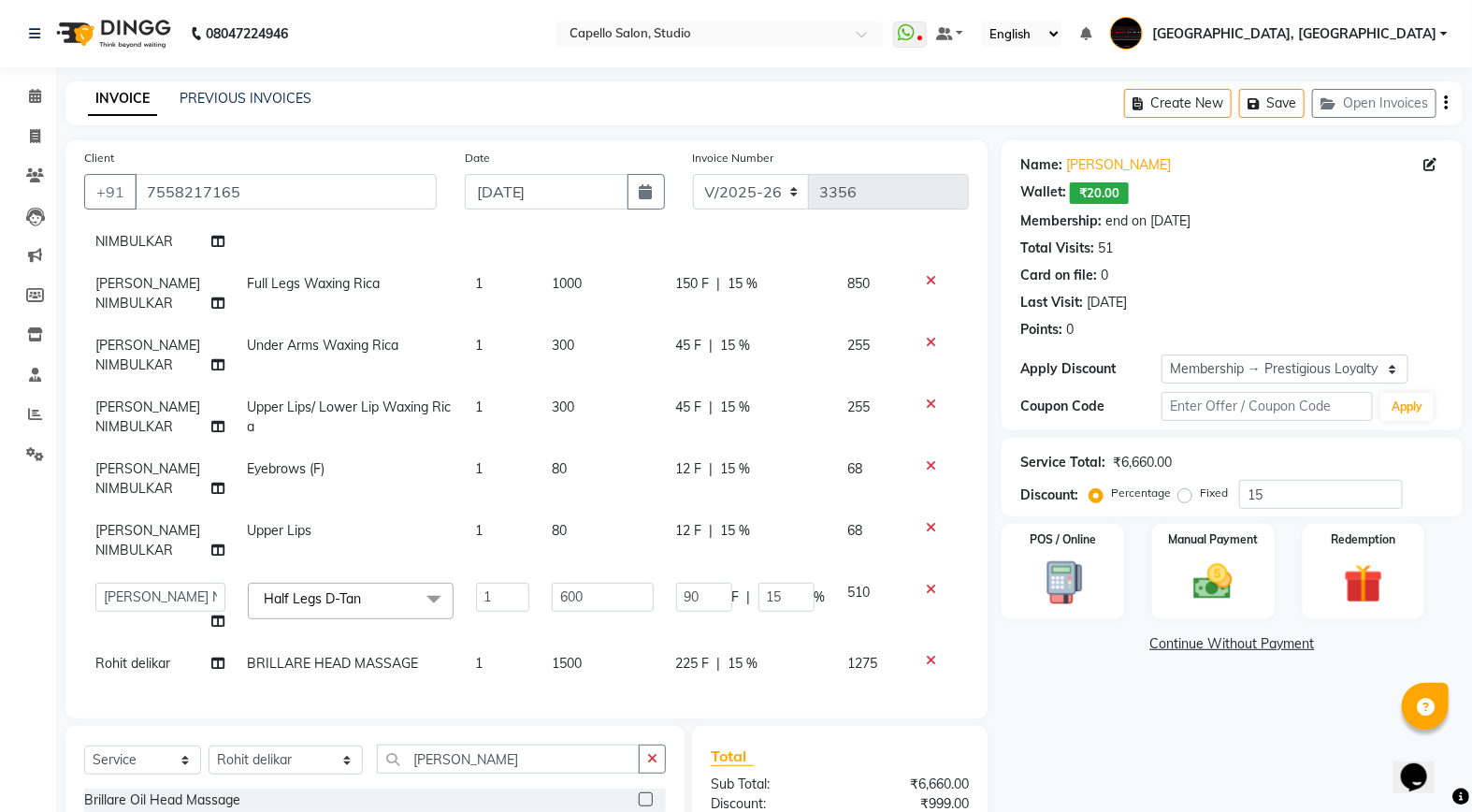
scroll to position [178, 0]
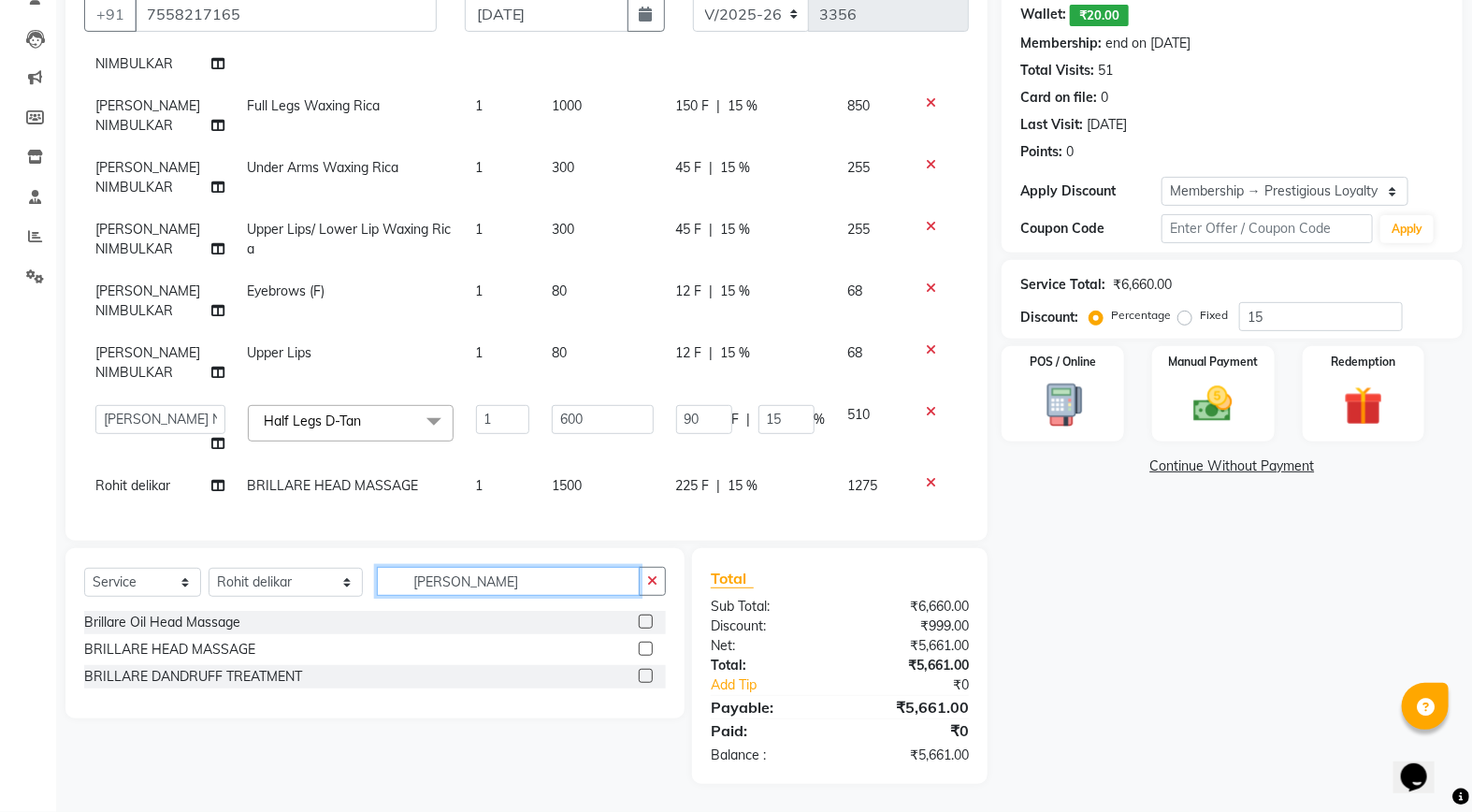
drag, startPoint x: 418, startPoint y: 582, endPoint x: 314, endPoint y: 564, distance: 105.5
click at [380, 576] on input "[PERSON_NAME]" at bounding box center [509, 581] width 263 height 29
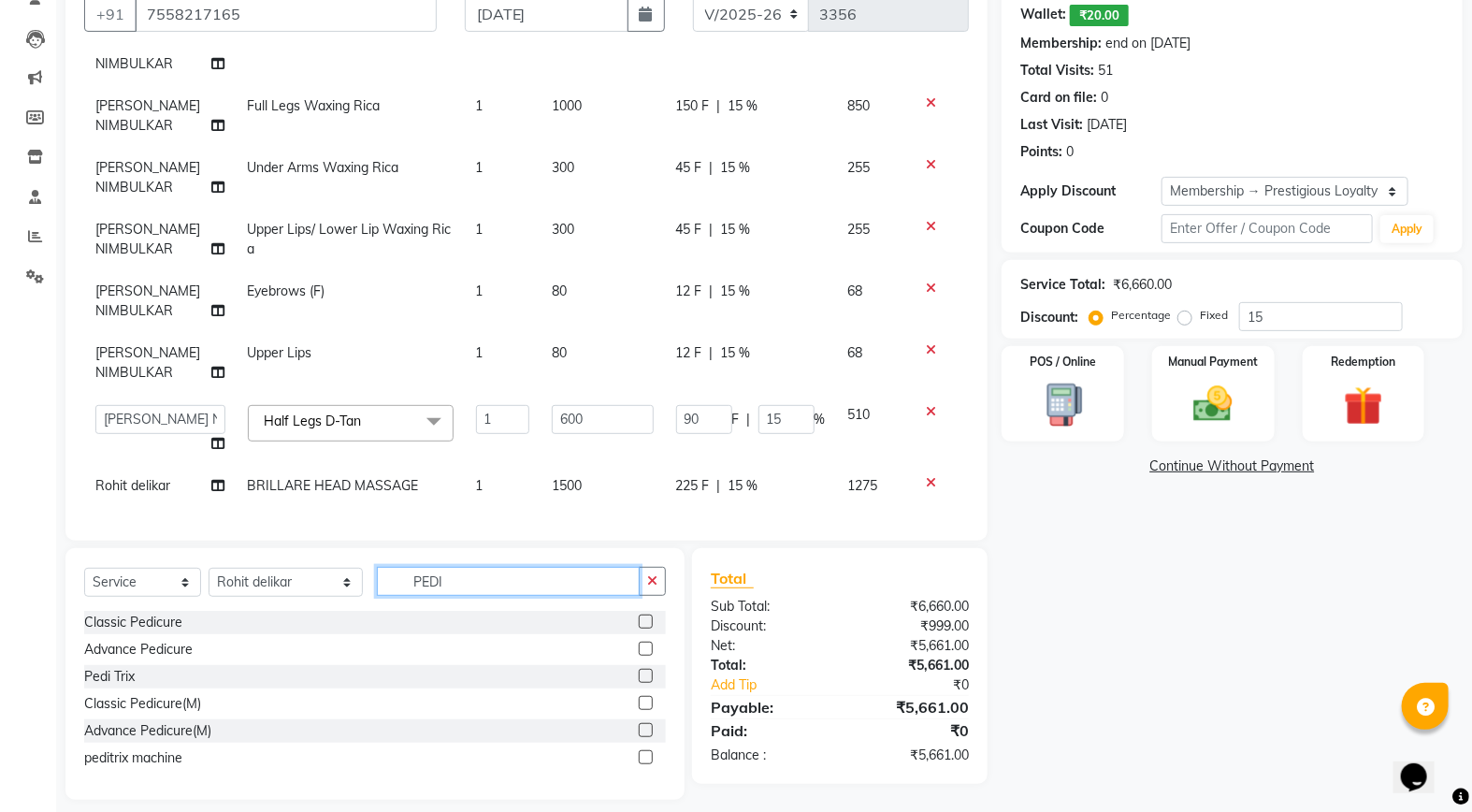
type input "PEDI"
click at [648, 619] on label at bounding box center [646, 621] width 14 height 14
click at [648, 619] on input "checkbox" at bounding box center [645, 622] width 12 height 12
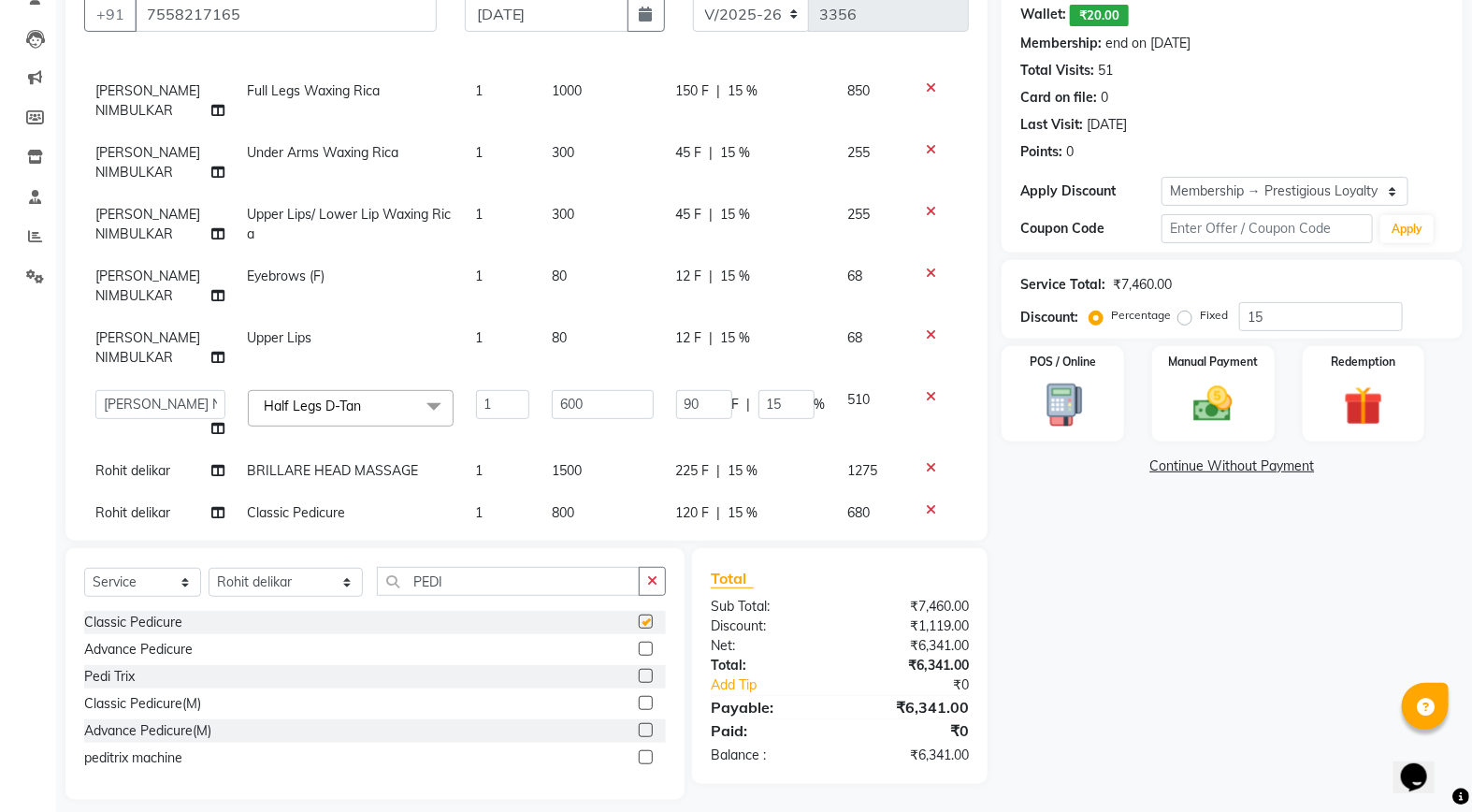
checkbox input "false"
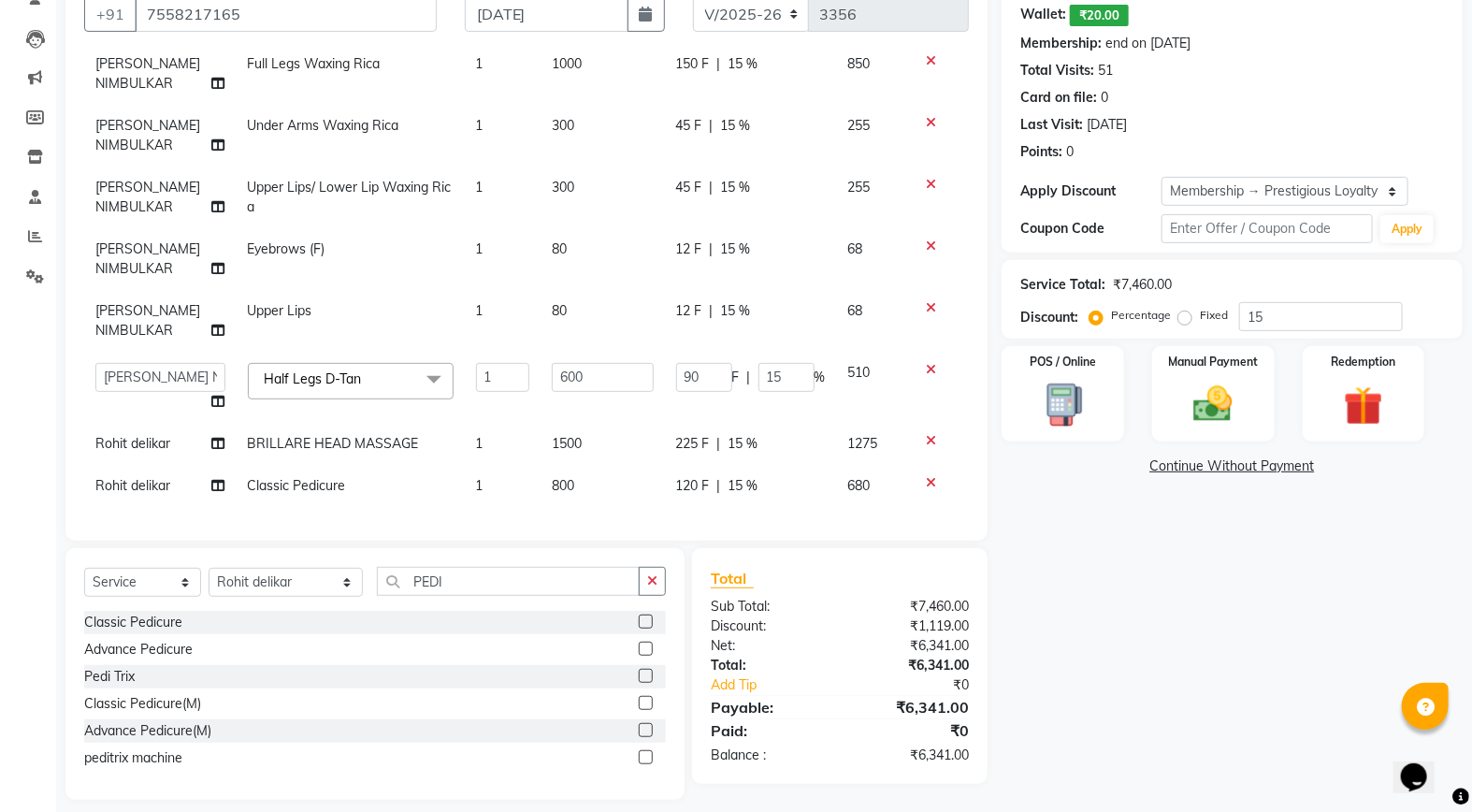
scroll to position [244, 0]
click at [147, 476] on span "Rohit delikar" at bounding box center [132, 484] width 74 height 17
select select "52930"
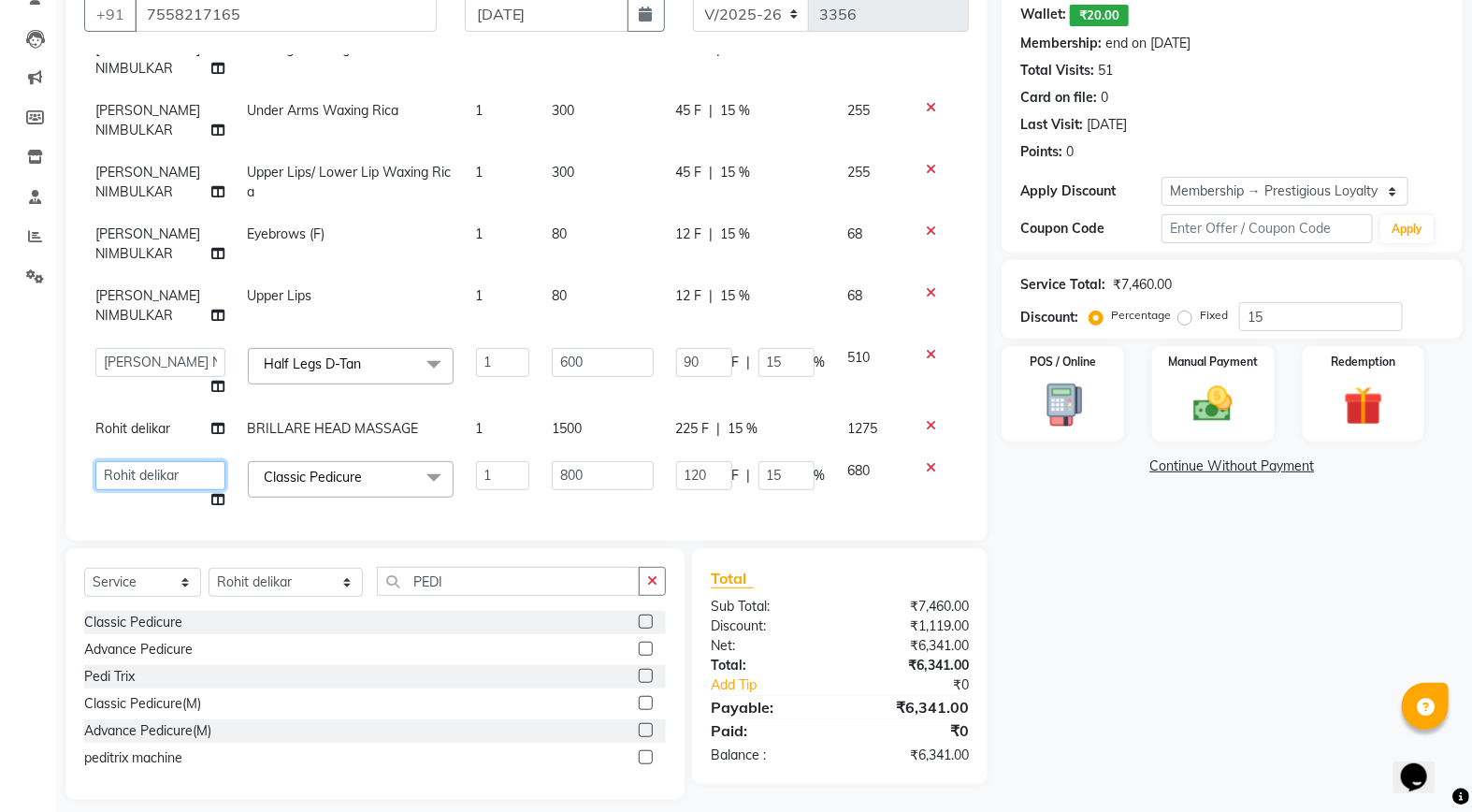
click at [152, 473] on select "Admin [PERSON_NAME] [PERSON_NAME] Studio, Shivaji Nagar [PERSON_NAME] NIMBULKAR…" at bounding box center [160, 474] width 130 height 29
select select "14454"
click at [1221, 414] on img at bounding box center [1214, 403] width 67 height 47
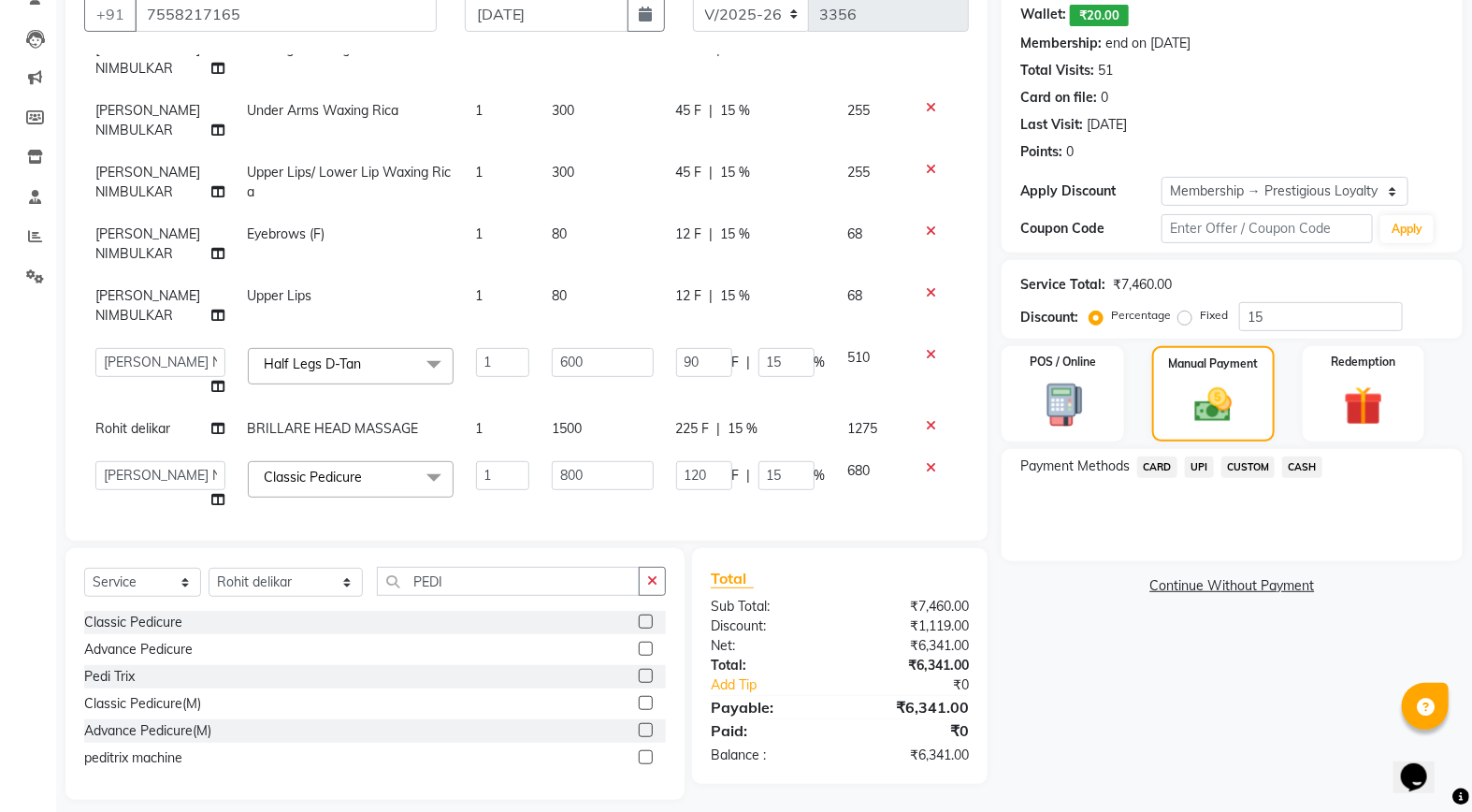
click at [1151, 457] on span "CARD" at bounding box center [1157, 468] width 40 height 22
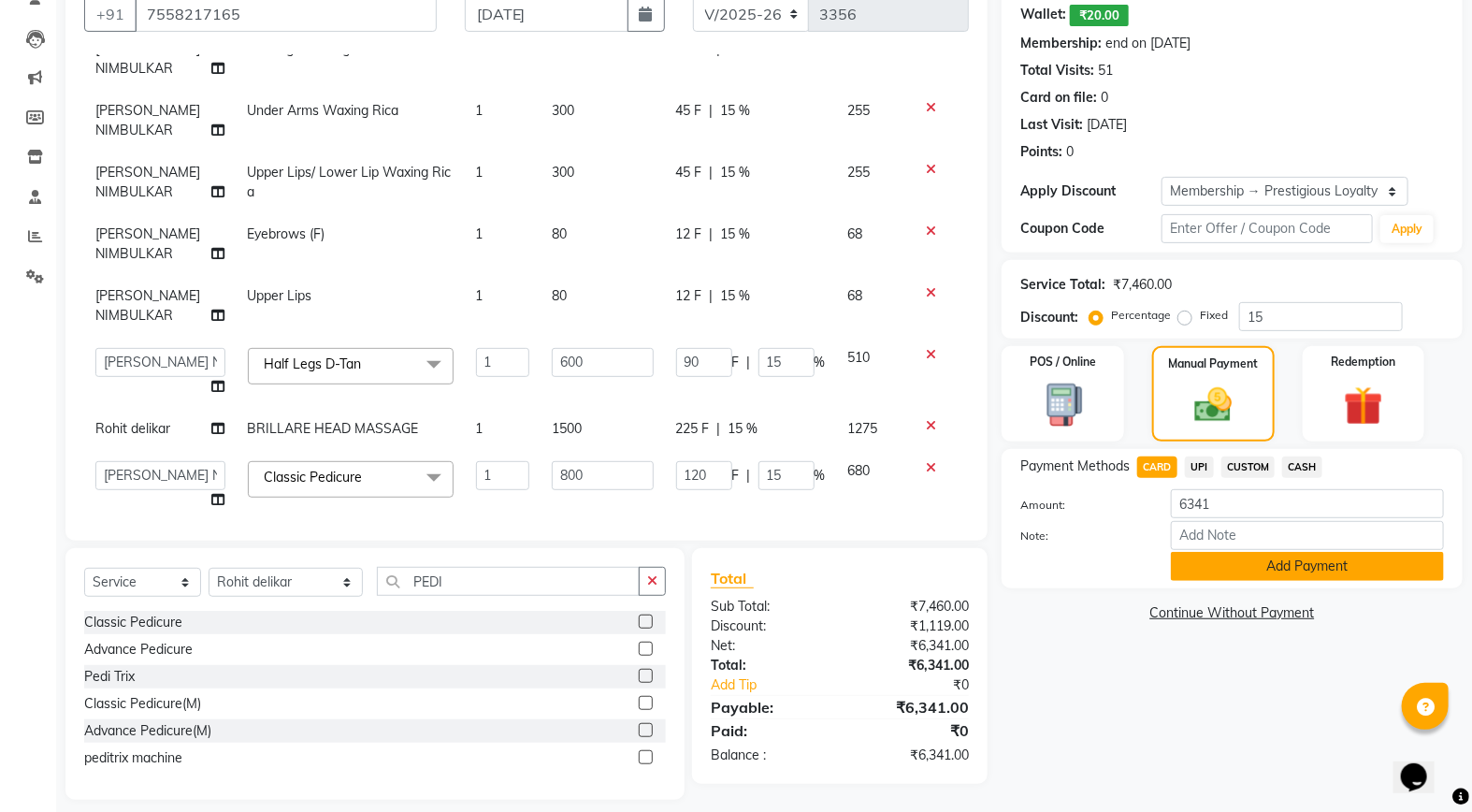
click at [1214, 555] on button "Add Payment" at bounding box center [1307, 566] width 273 height 29
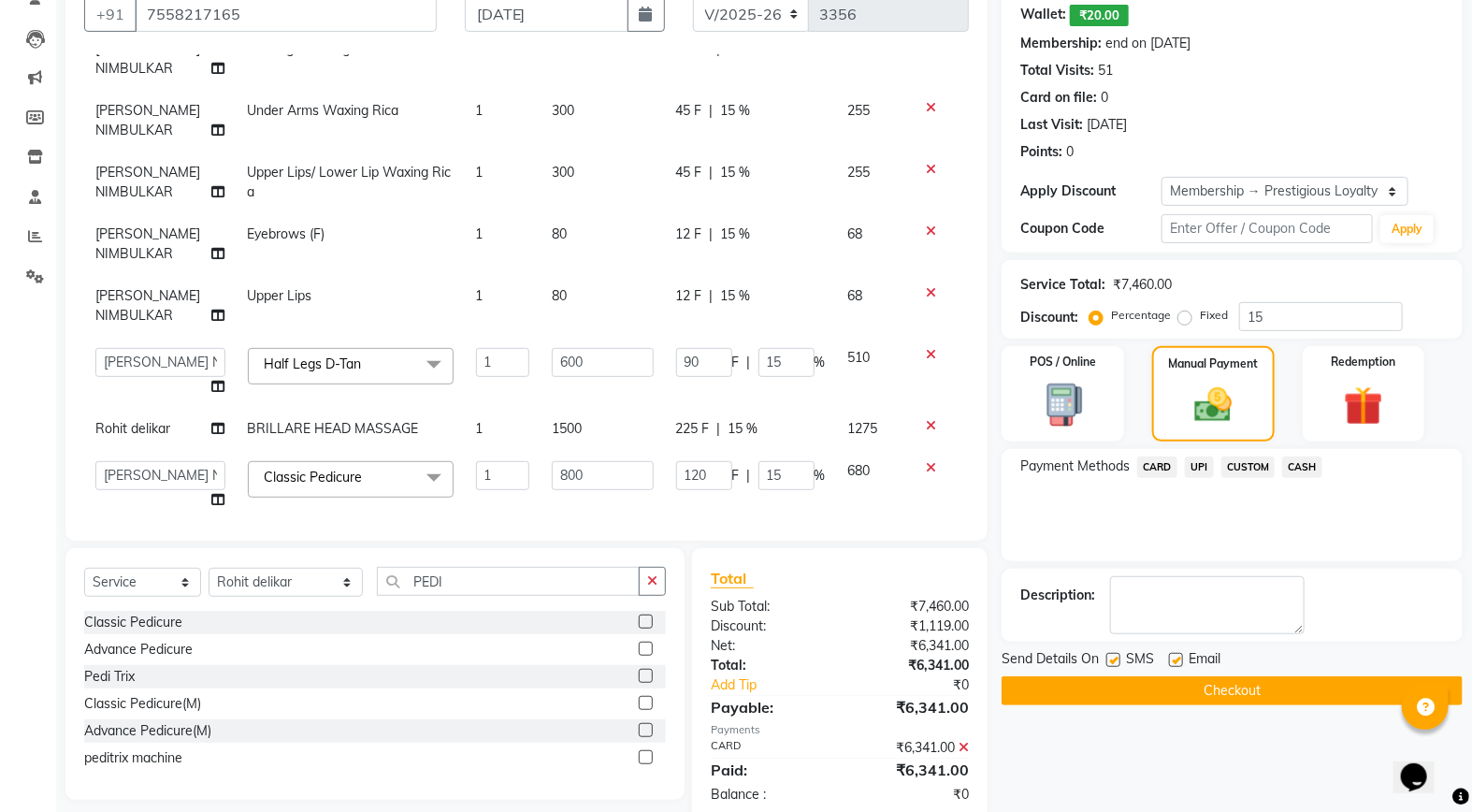
drag, startPoint x: 1156, startPoint y: 700, endPoint x: 725, endPoint y: 544, distance: 458.4
click at [1156, 700] on button "Checkout" at bounding box center [1233, 690] width 461 height 29
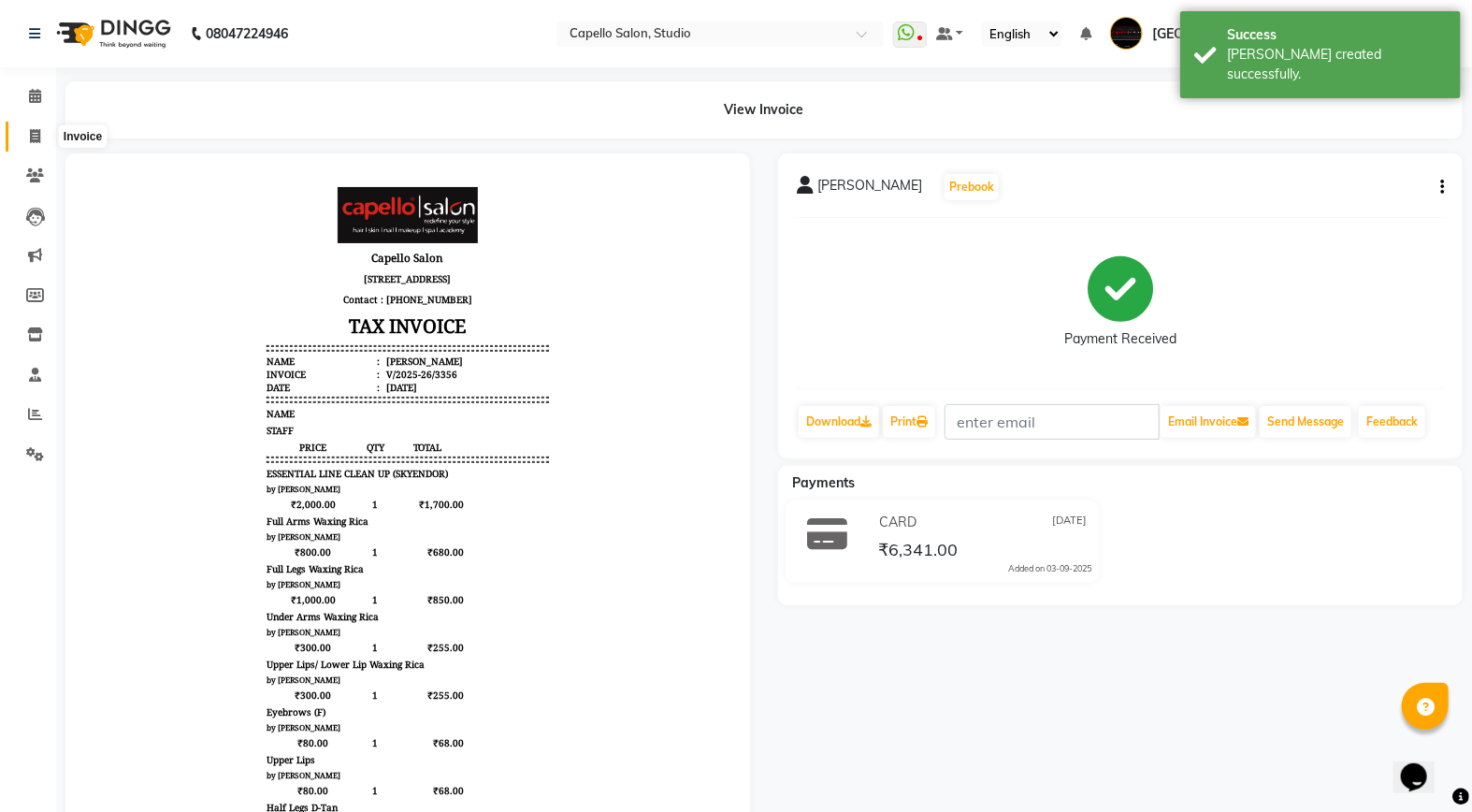
click at [34, 137] on icon at bounding box center [35, 136] width 10 height 14
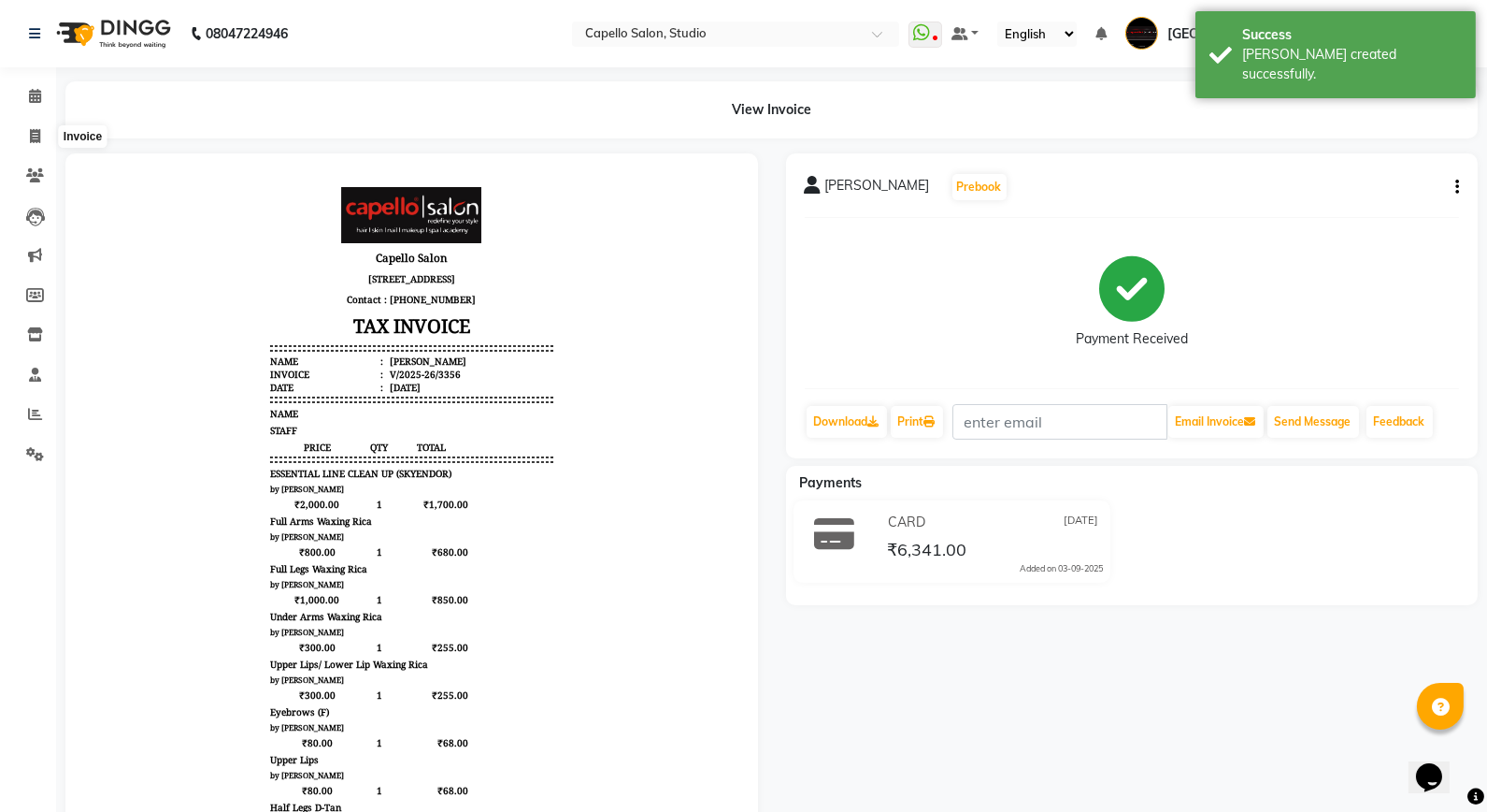
select select "service"
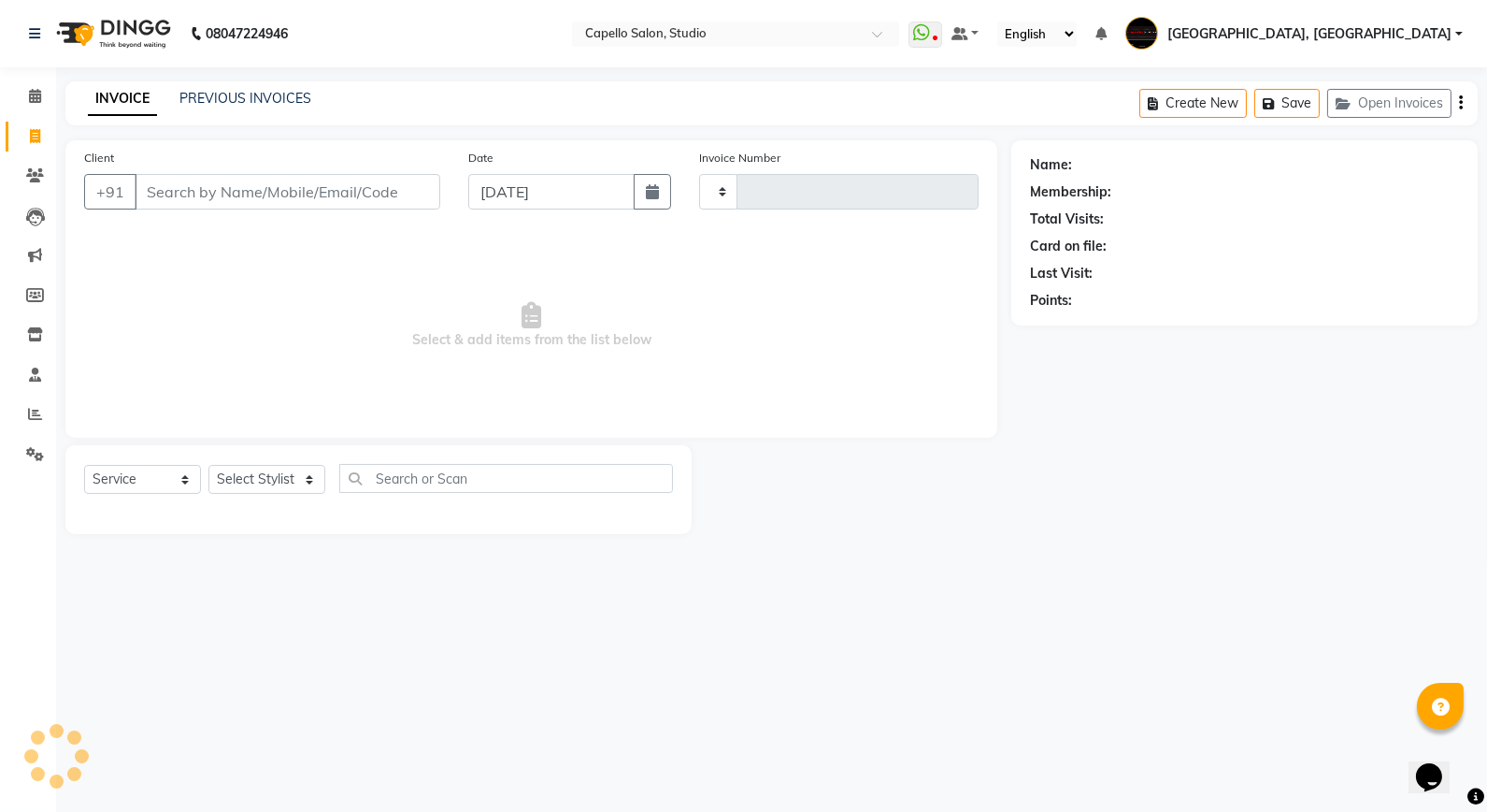
type input "3357"
select select "847"
click at [228, 96] on link "PREVIOUS INVOICES" at bounding box center [245, 97] width 132 height 17
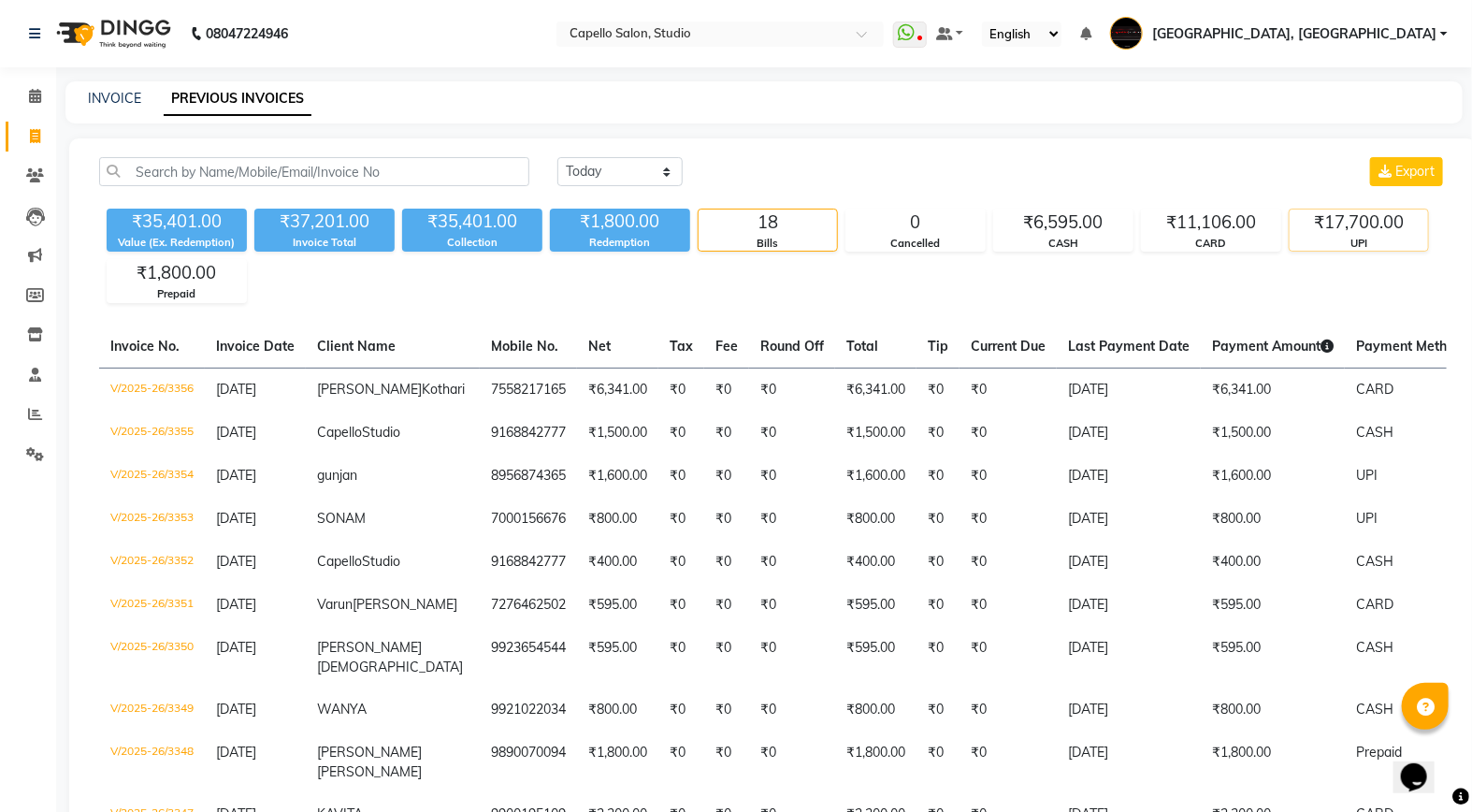
click at [1347, 222] on div "₹17,700.00" at bounding box center [1359, 222] width 138 height 26
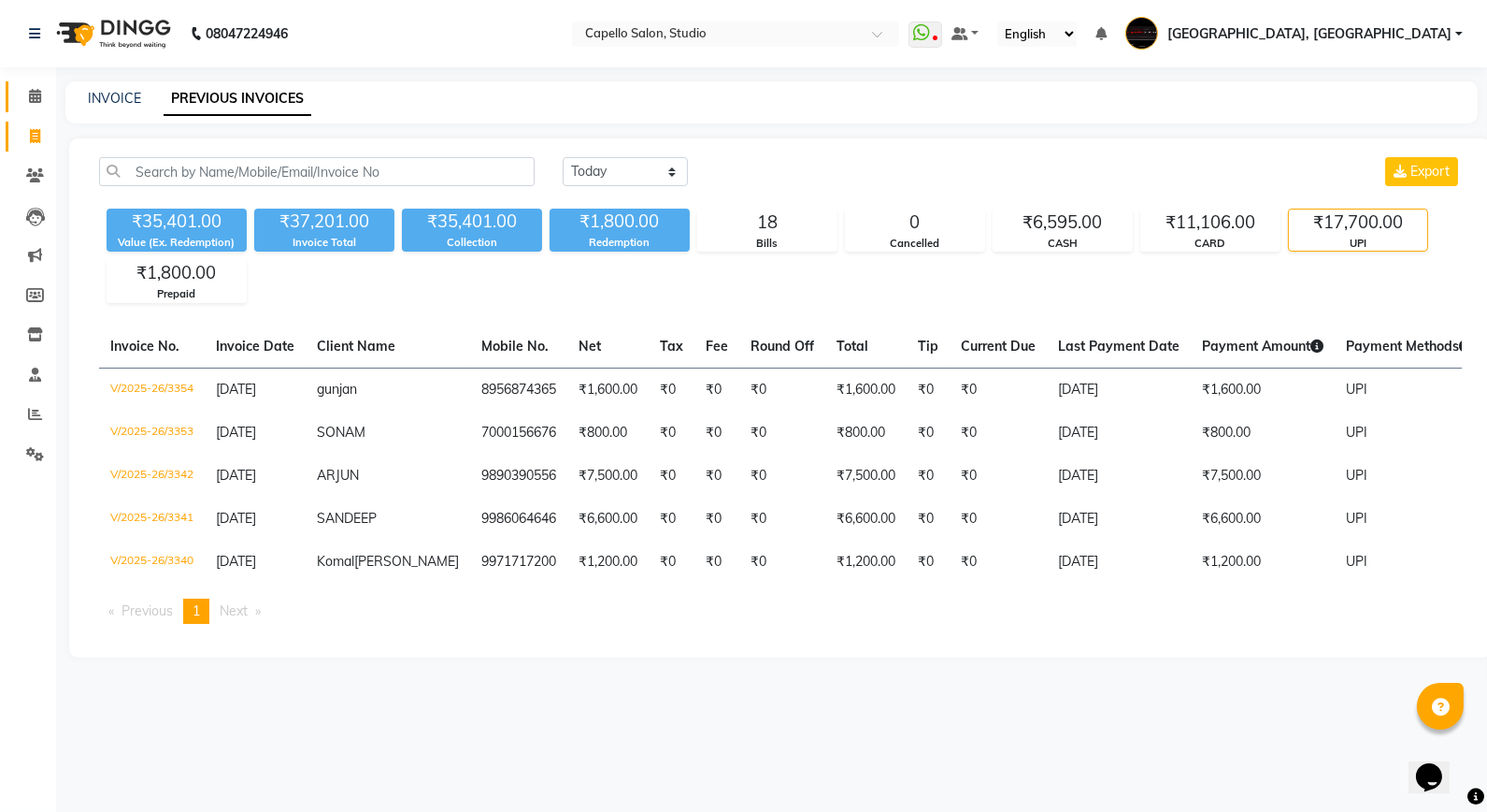
click at [38, 108] on link "Calendar" at bounding box center [28, 96] width 45 height 31
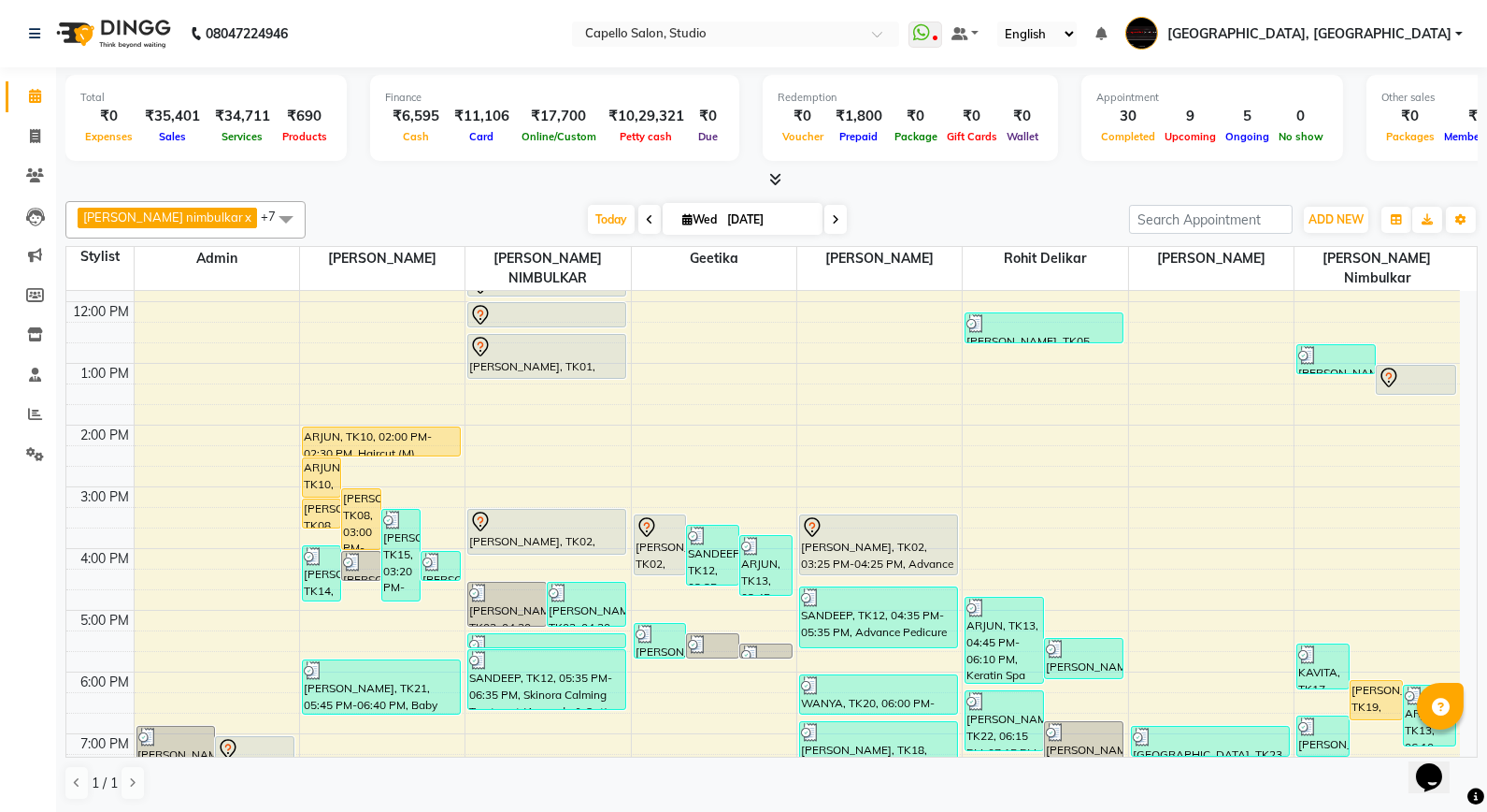
scroll to position [320, 0]
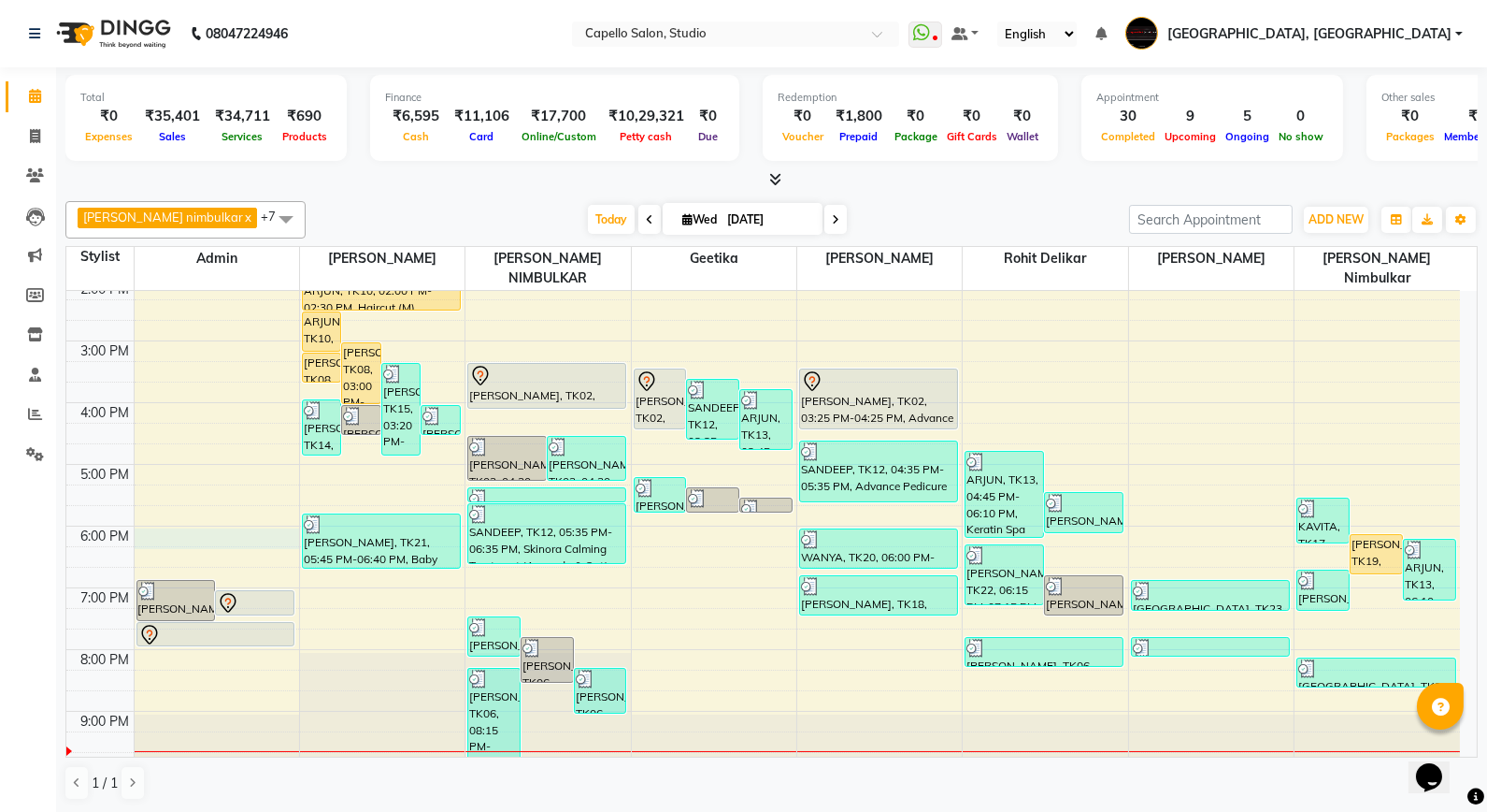
click at [225, 518] on div "9:00 AM 10:00 AM 11:00 AM 12:00 PM 1:00 PM 2:00 PM 3:00 PM 4:00 PM 5:00 PM 6:00…" at bounding box center [763, 371] width 1394 height 801
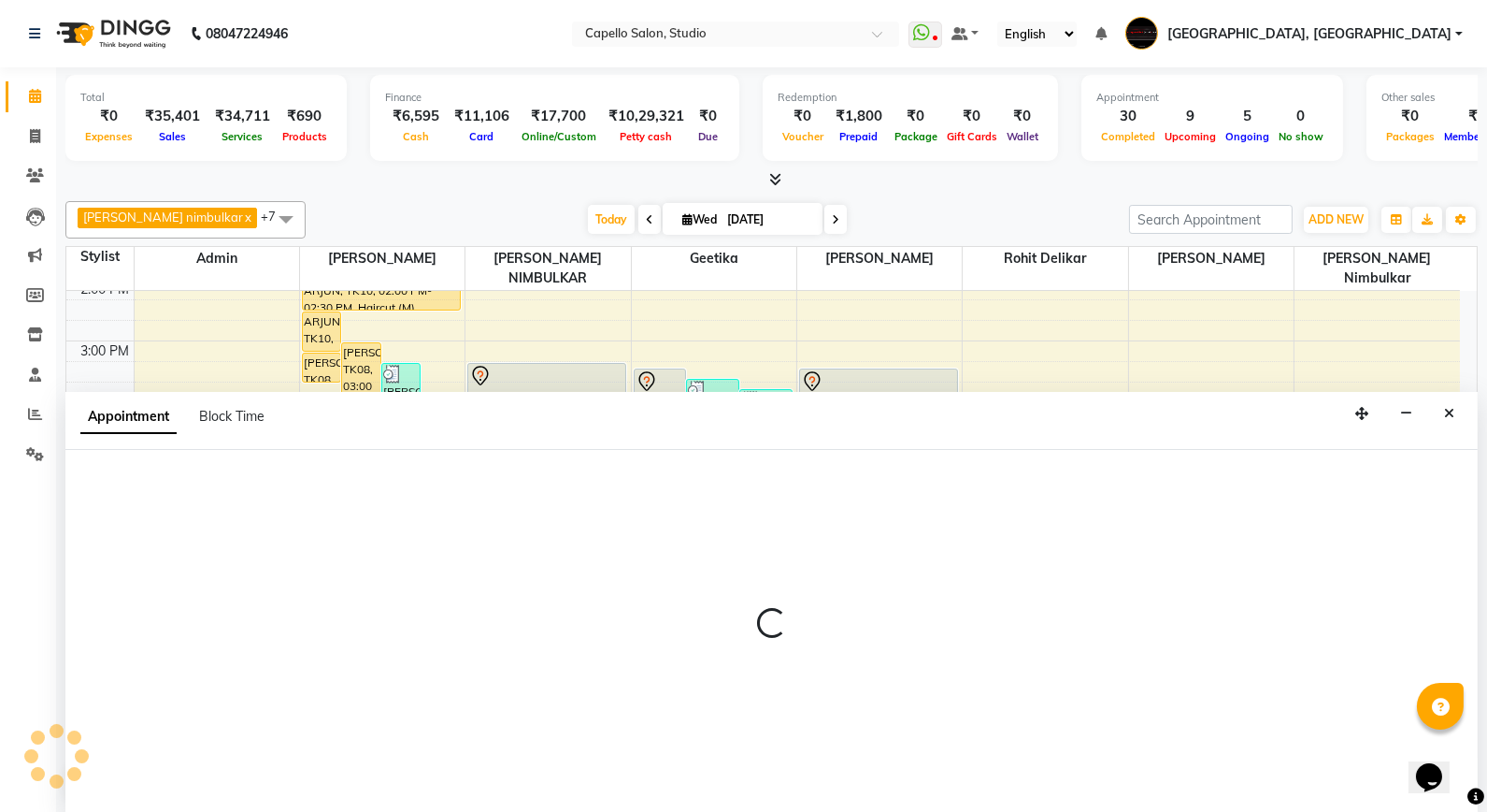
select select "14652"
select select "tentative"
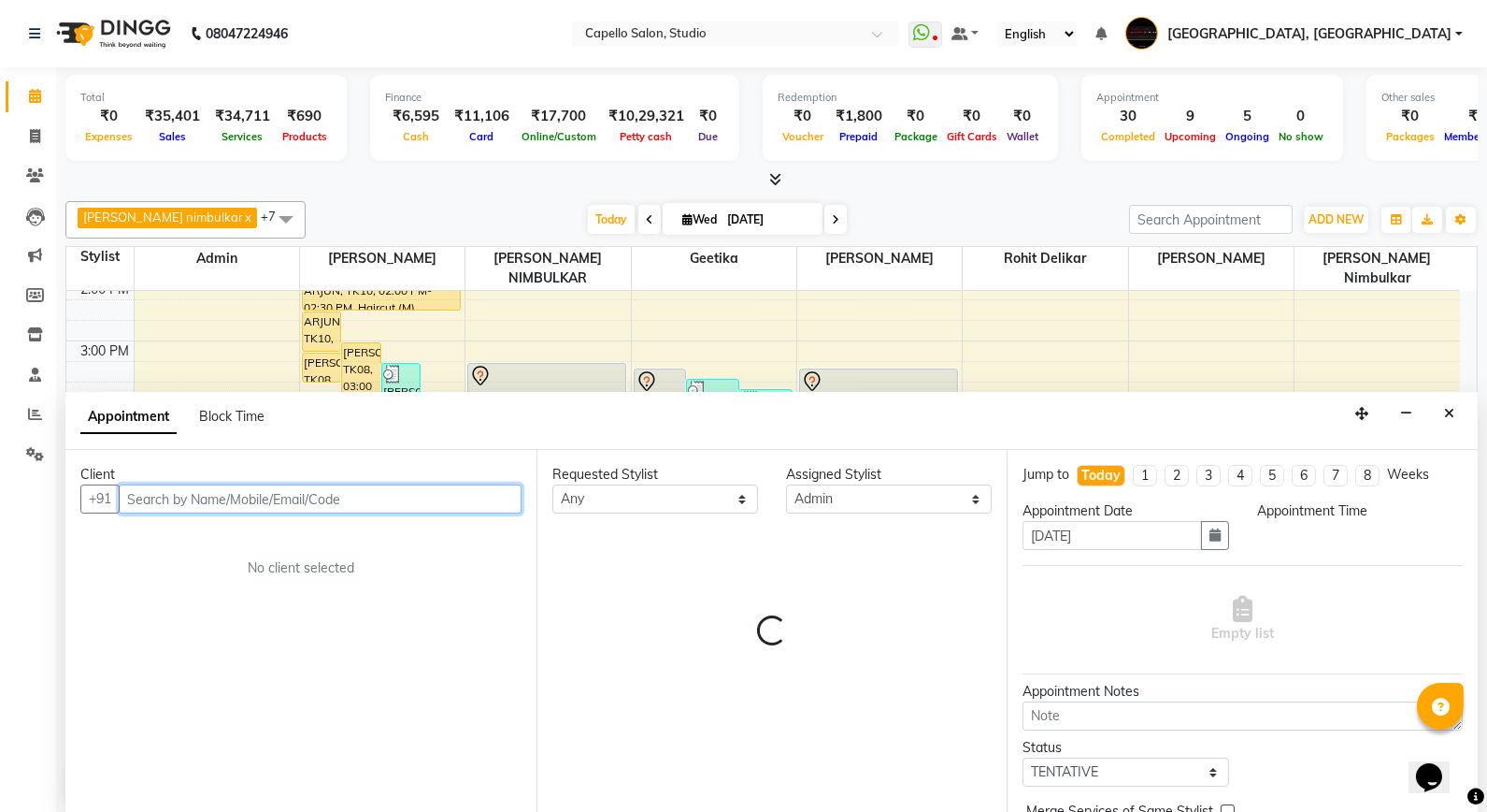
select select "1080"
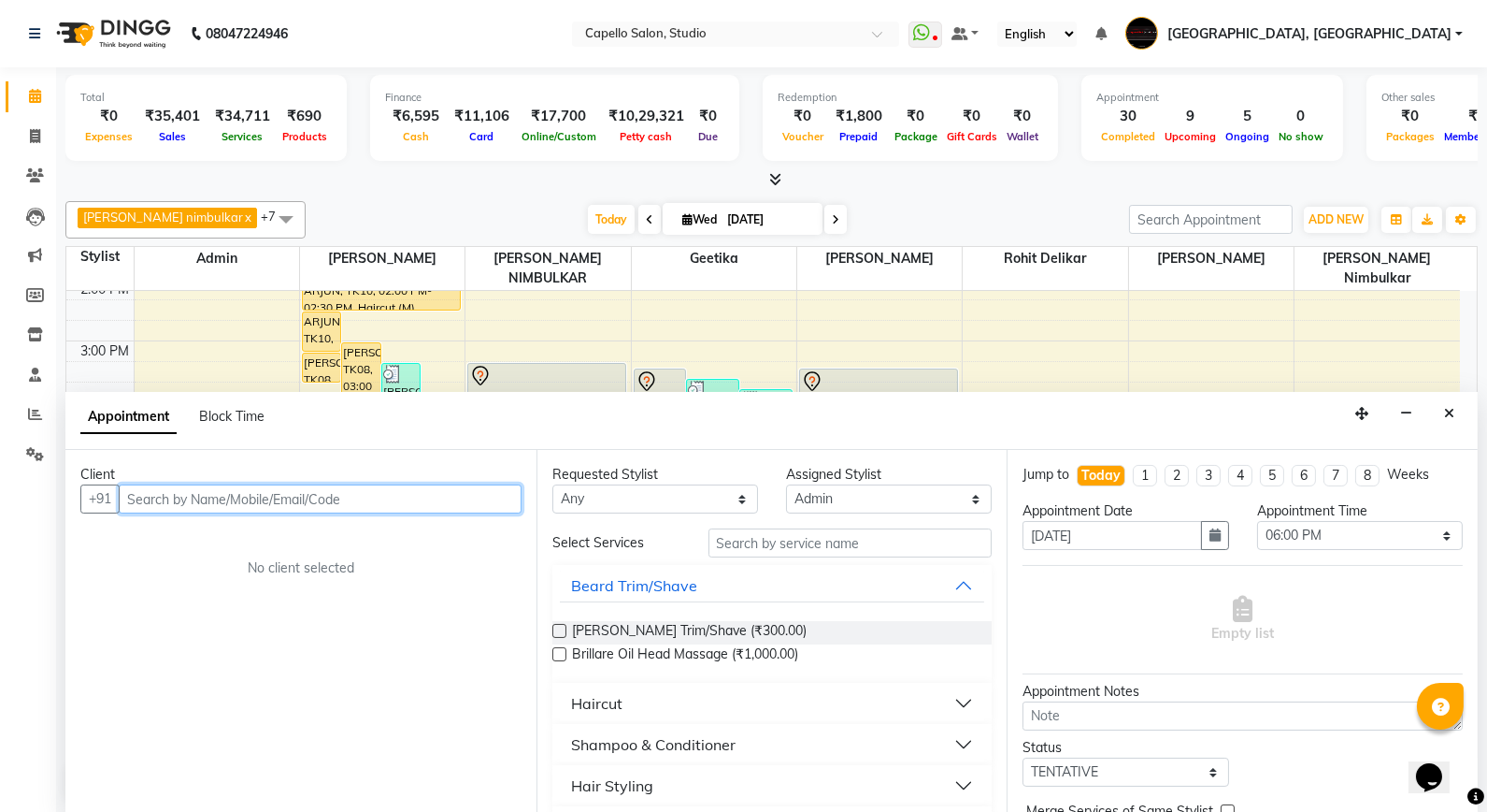
click at [217, 499] on input "text" at bounding box center [321, 498] width 403 height 29
type input "9168842777"
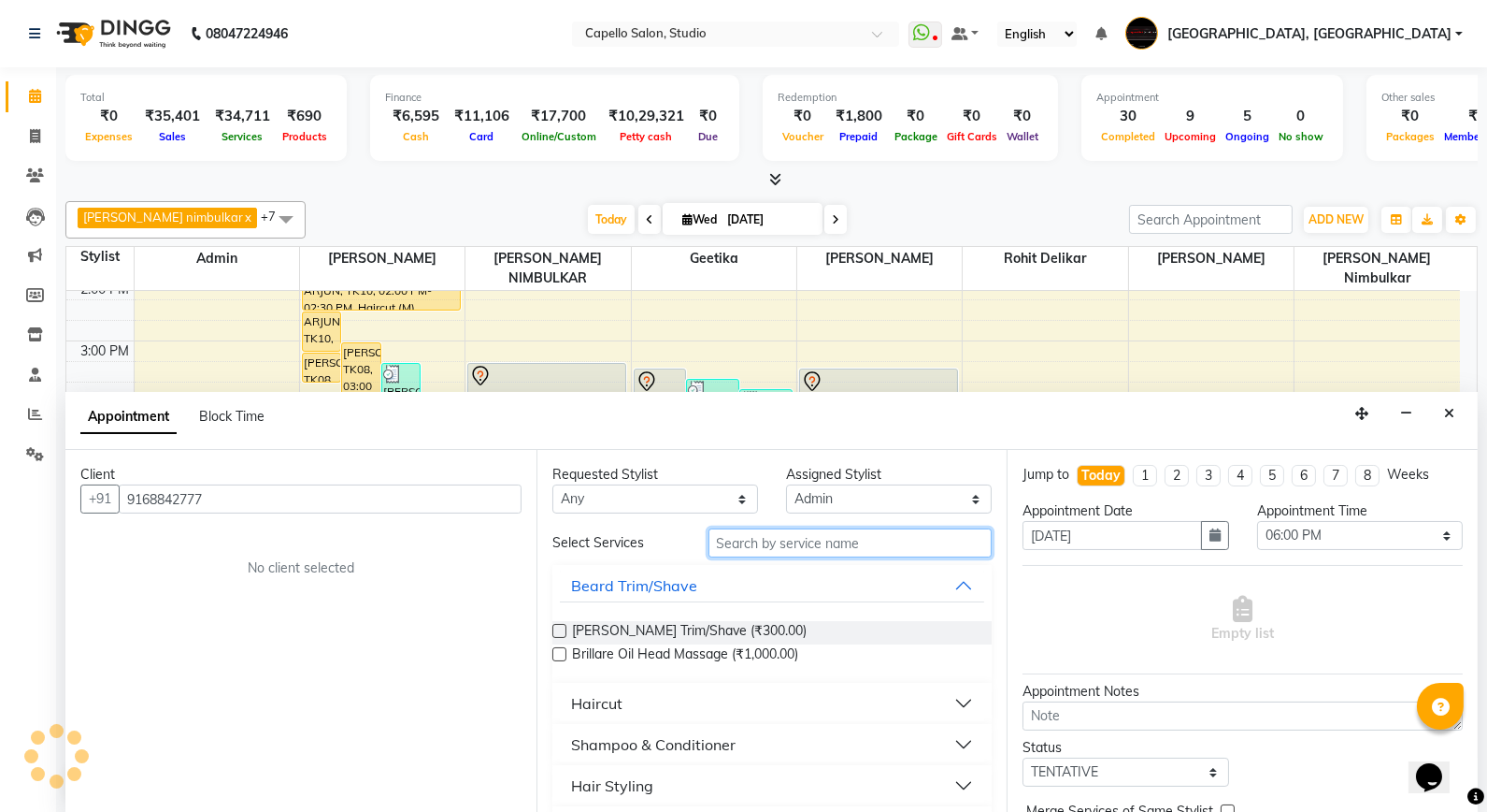
click at [827, 539] on input "text" at bounding box center [851, 542] width 284 height 29
click at [595, 698] on div "Haircut" at bounding box center [597, 703] width 52 height 23
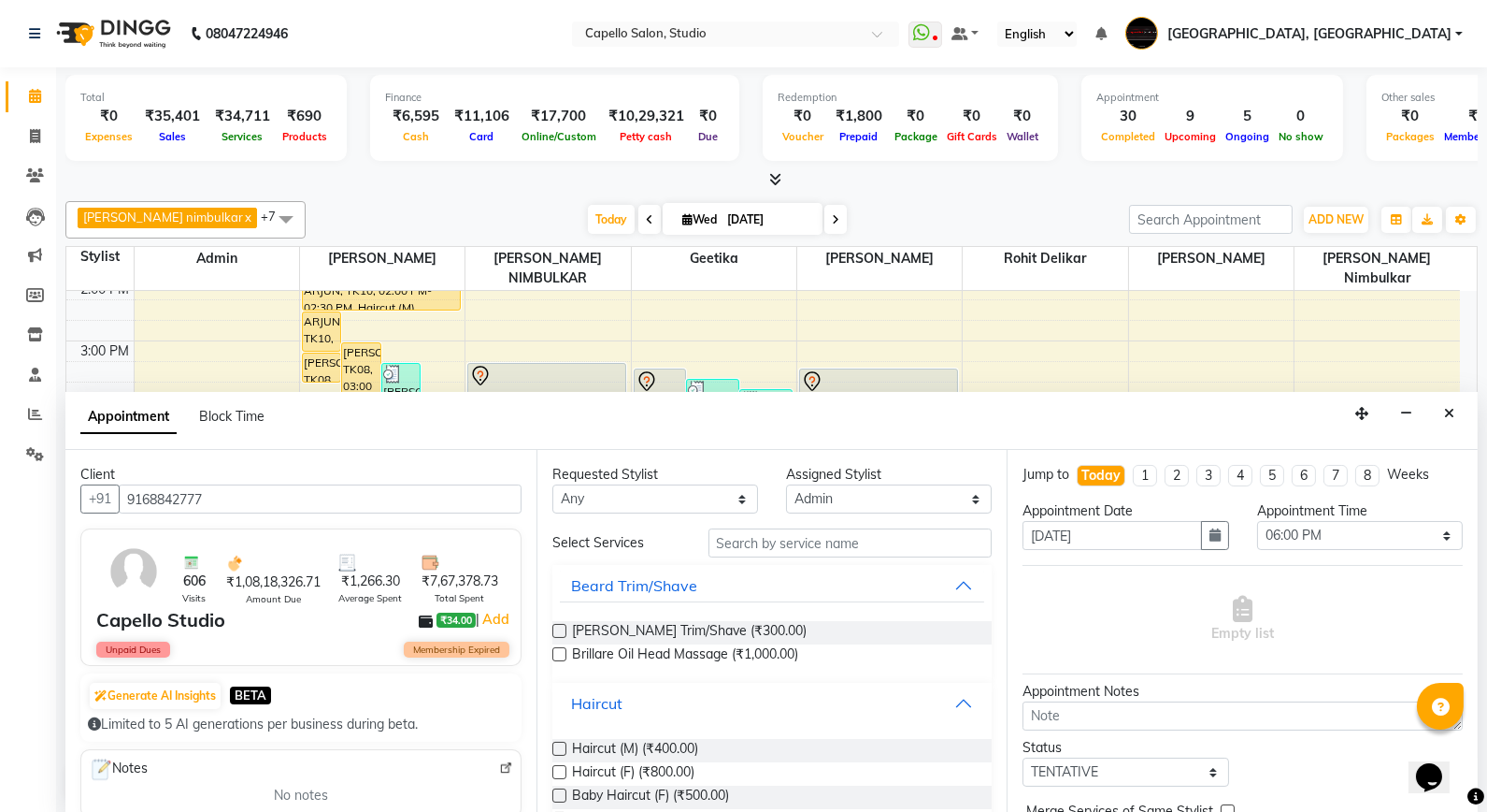
click at [613, 699] on div "Haircut" at bounding box center [597, 703] width 52 height 23
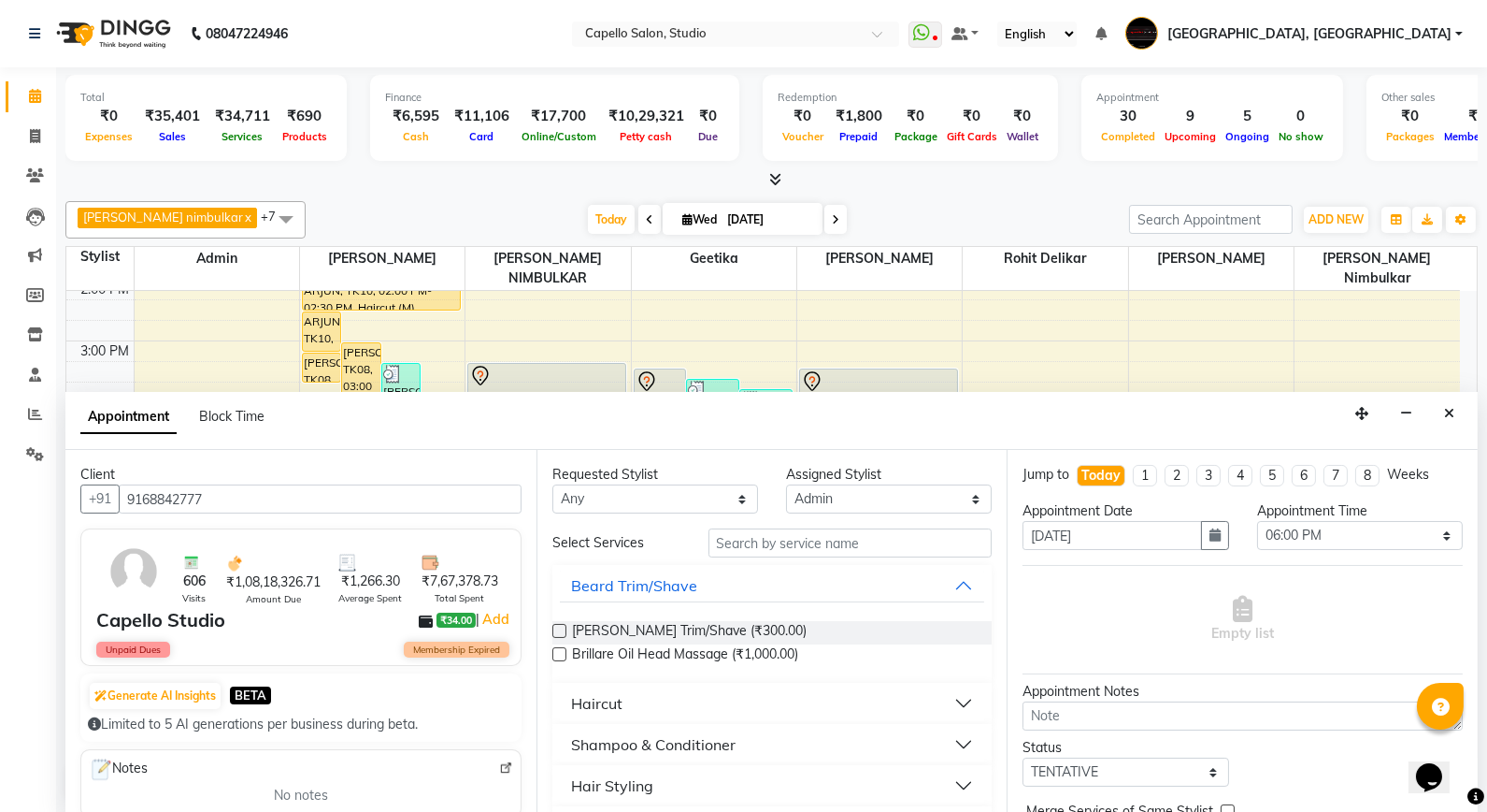
click at [611, 754] on div "Shampoo & Conditioner" at bounding box center [653, 744] width 165 height 23
click at [613, 707] on div "Haircut" at bounding box center [597, 703] width 52 height 23
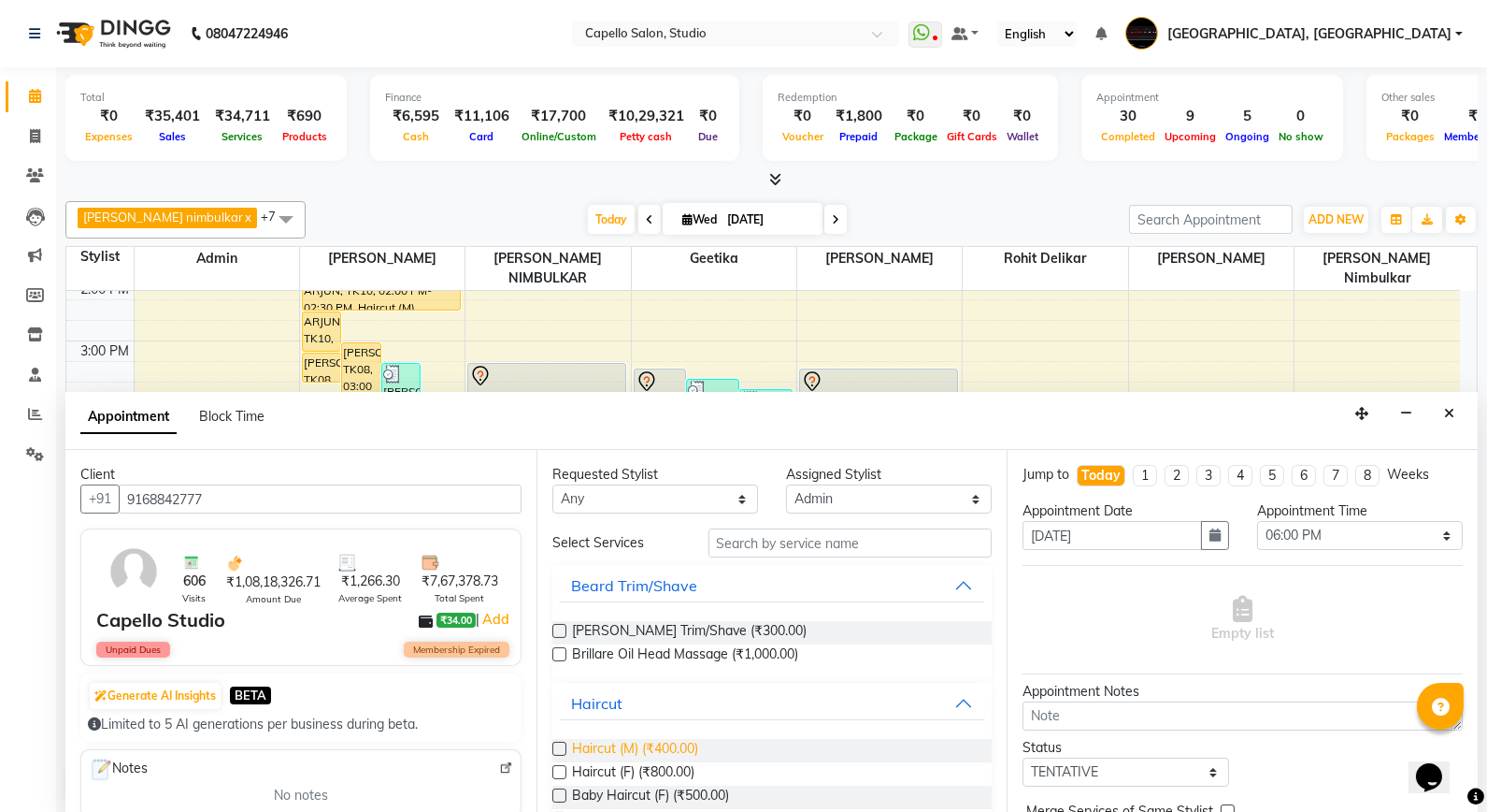
click at [603, 751] on span "Haircut (M) (₹400.00)" at bounding box center [634, 750] width 126 height 24
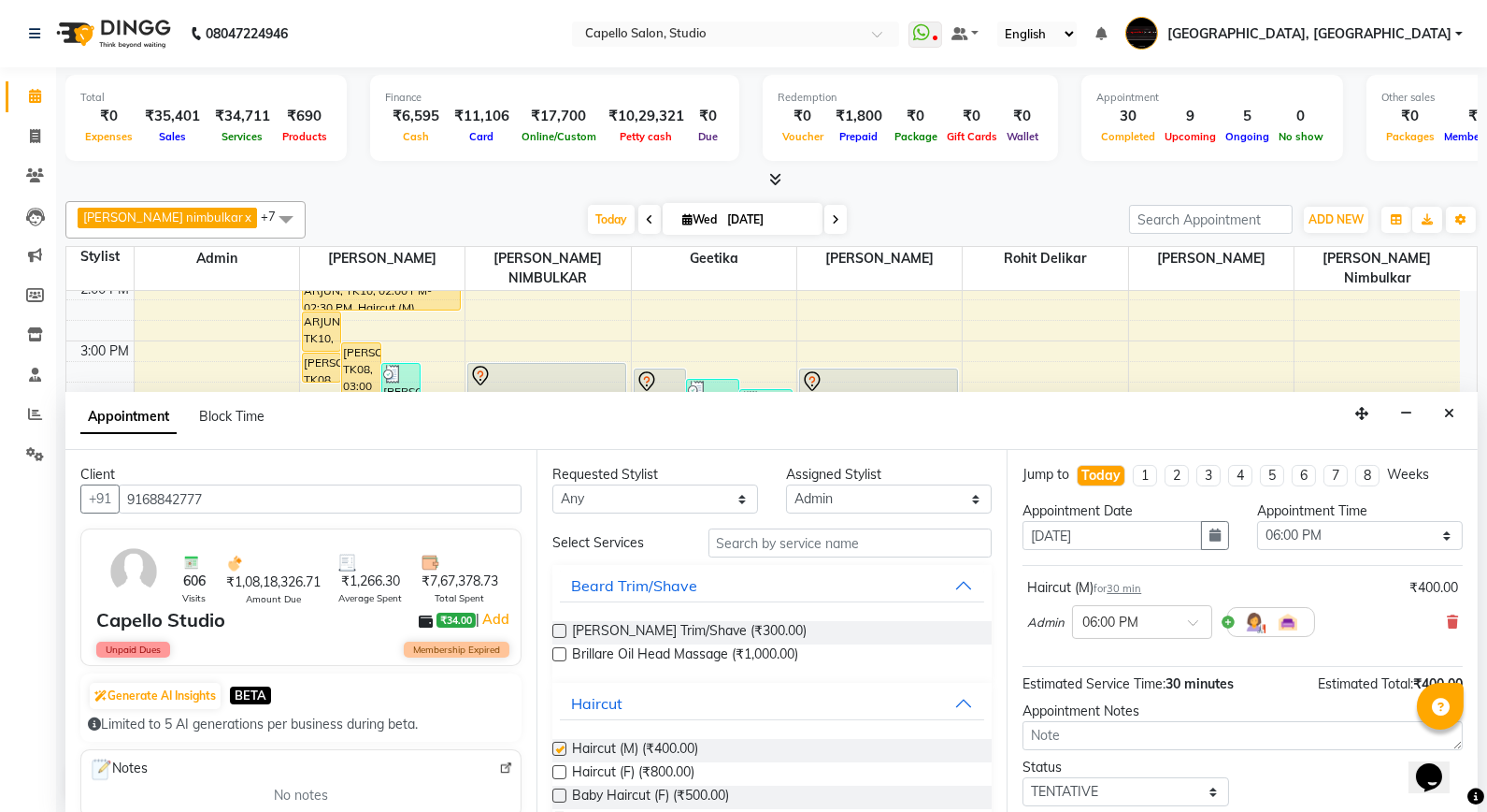
checkbox input "false"
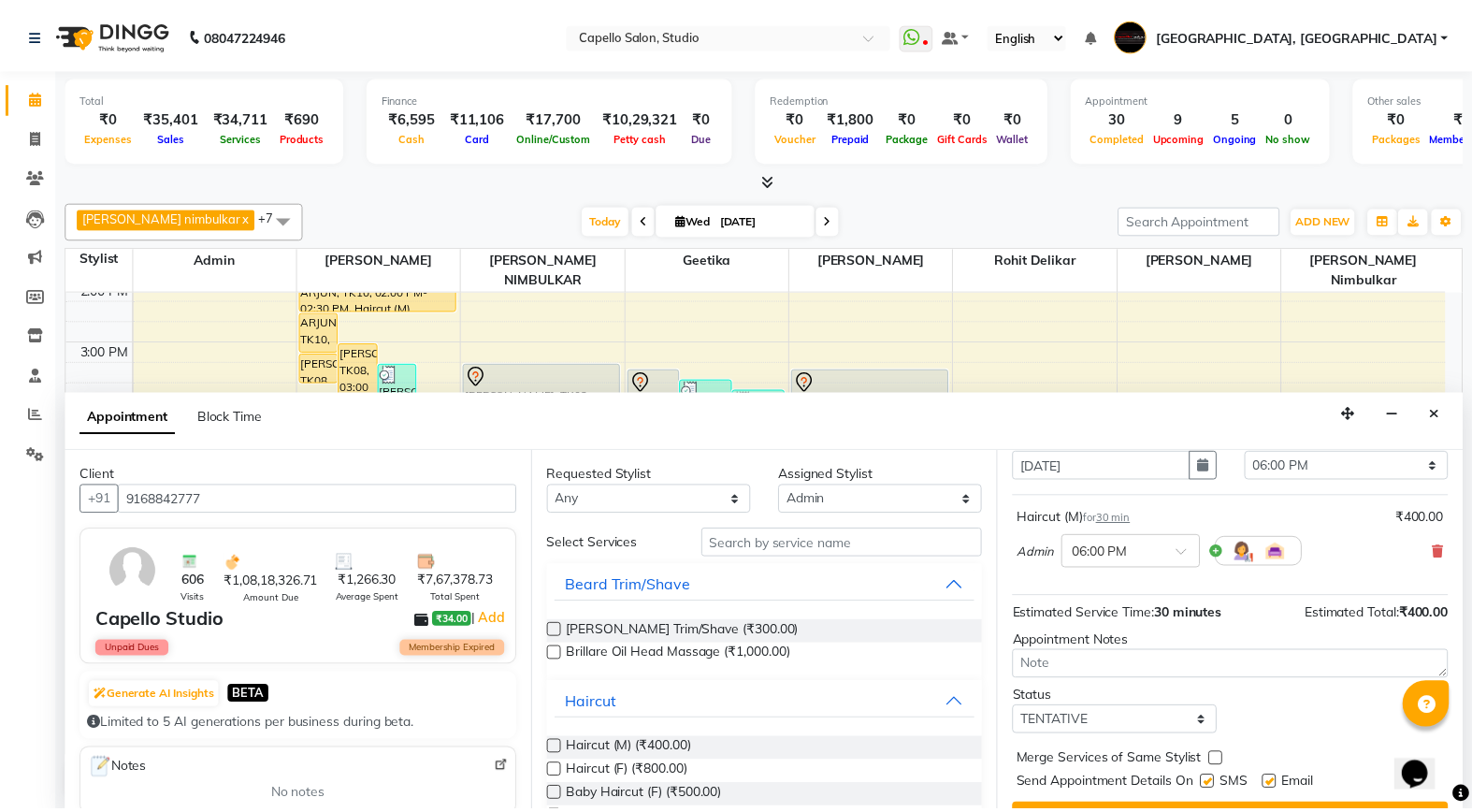
scroll to position [112, 0]
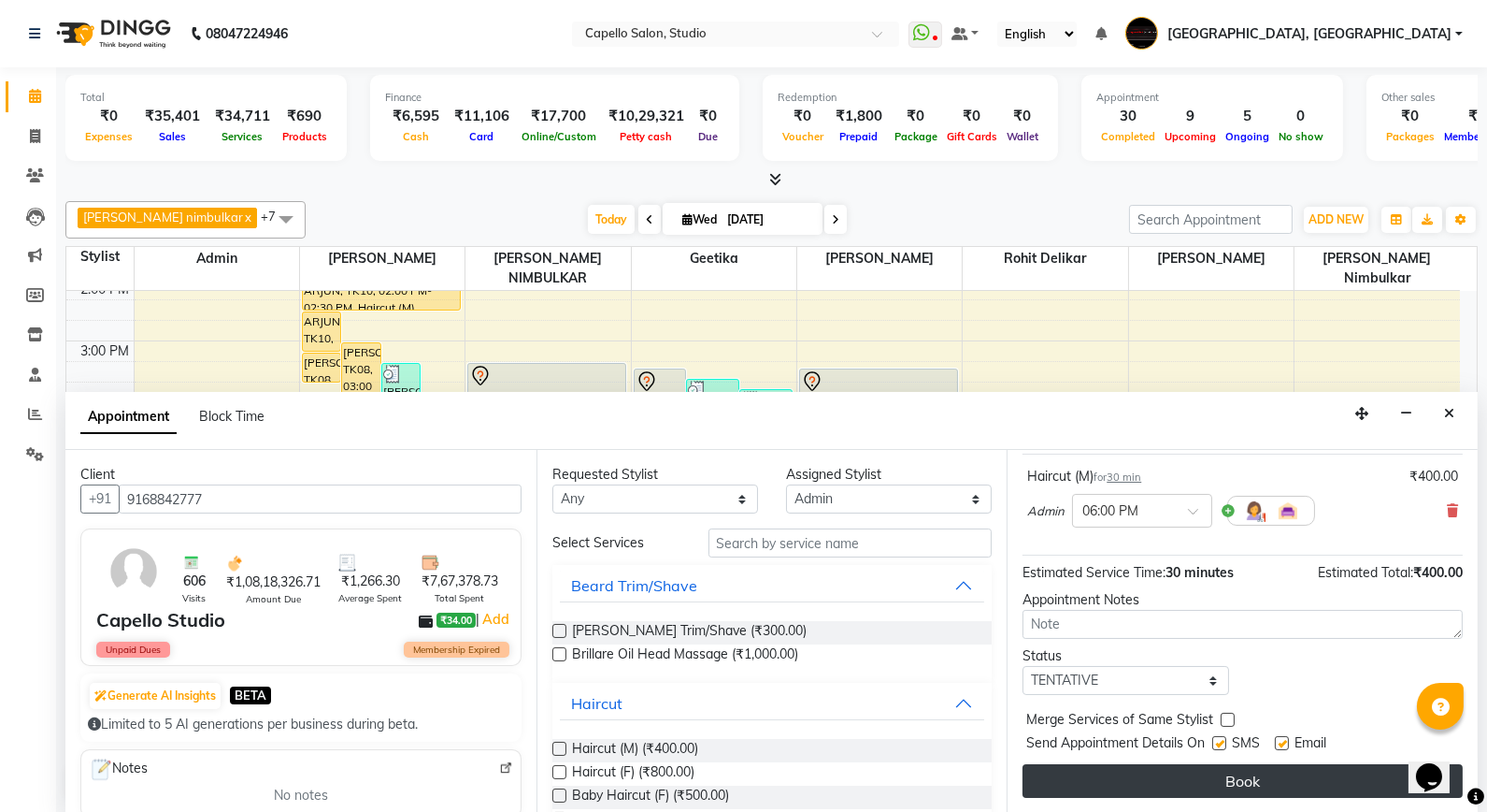
click at [1119, 791] on button "Book" at bounding box center [1243, 780] width 441 height 34
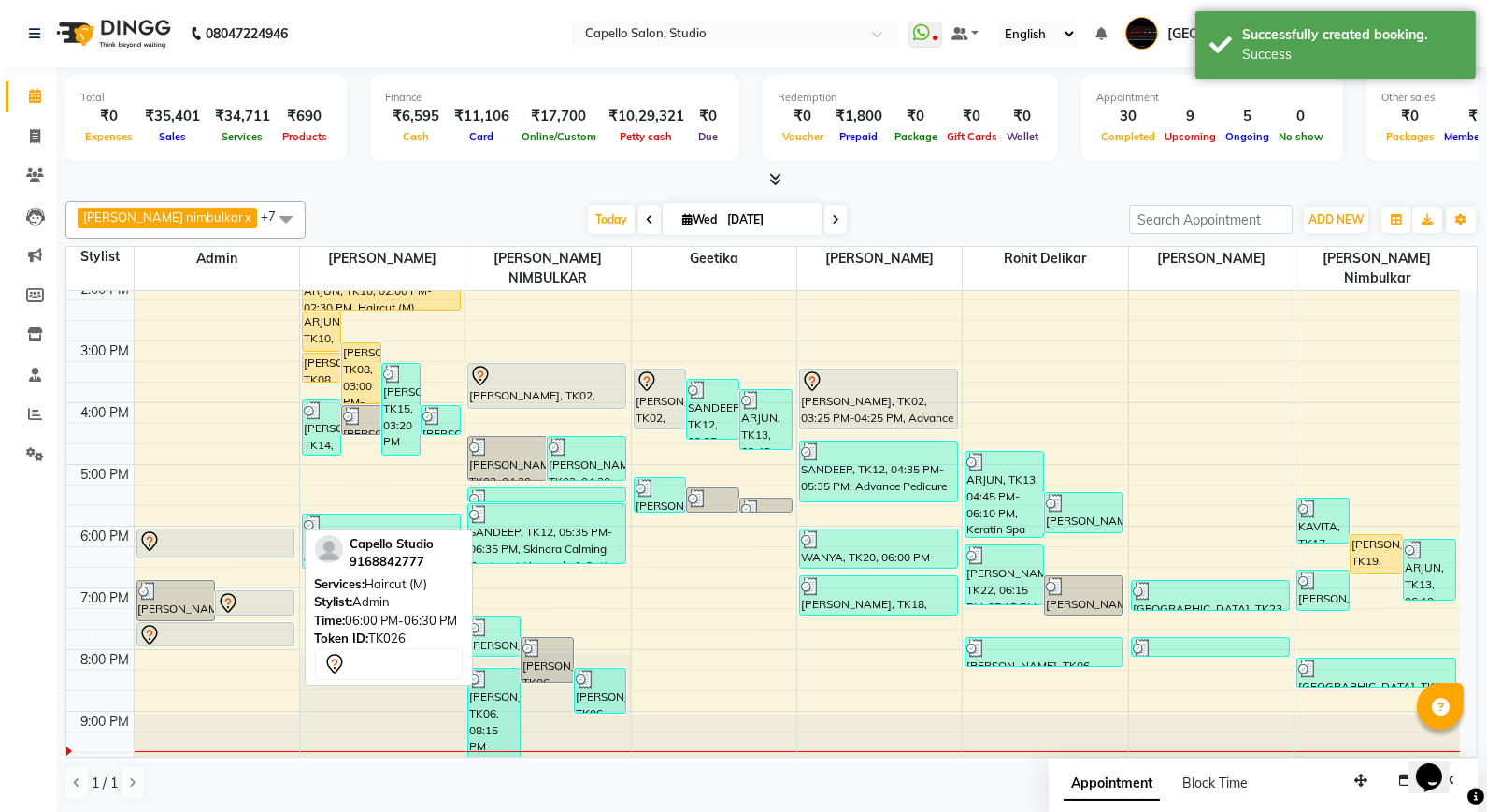
click at [200, 530] on div at bounding box center [215, 541] width 155 height 23
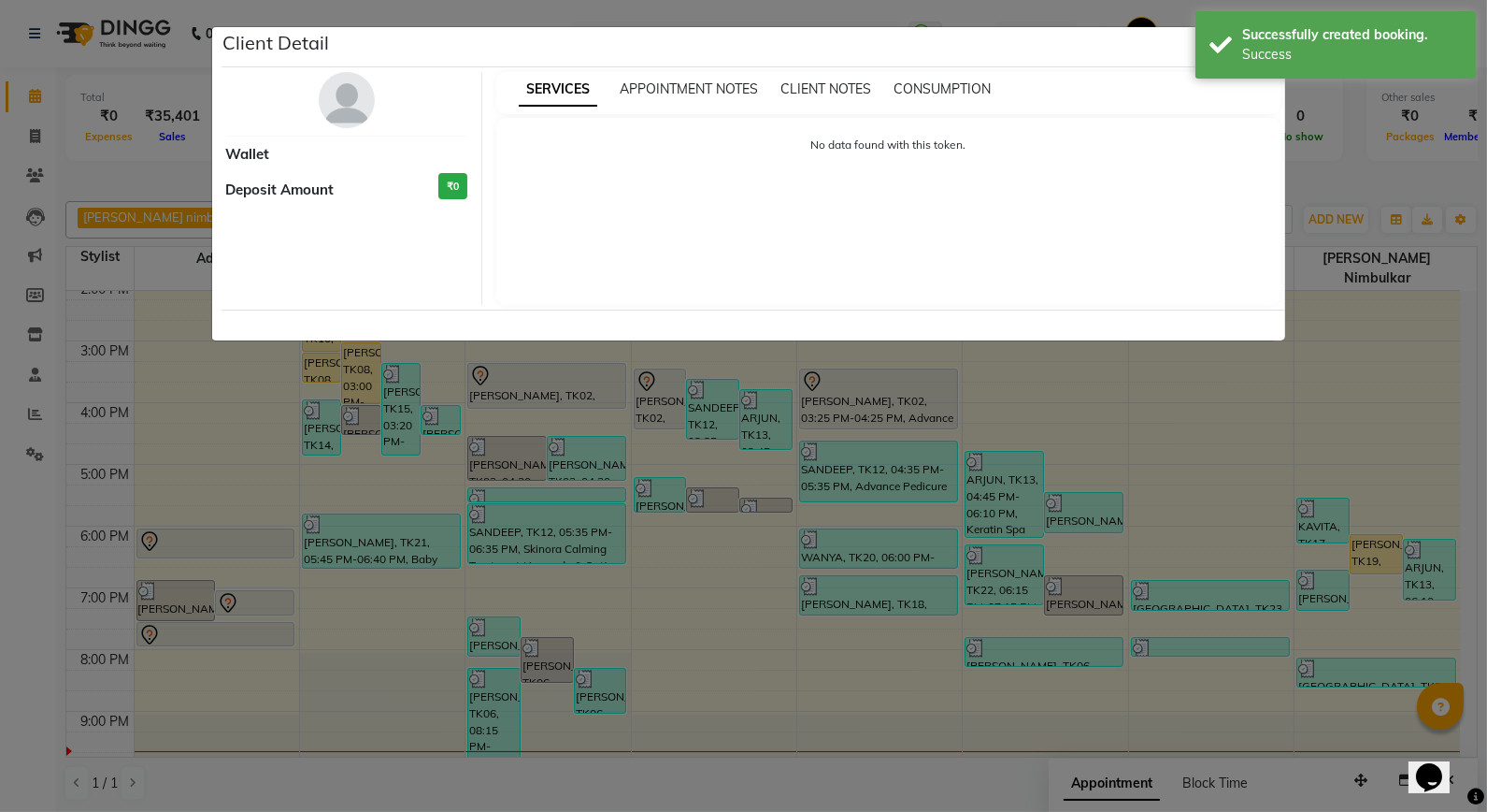
select select "7"
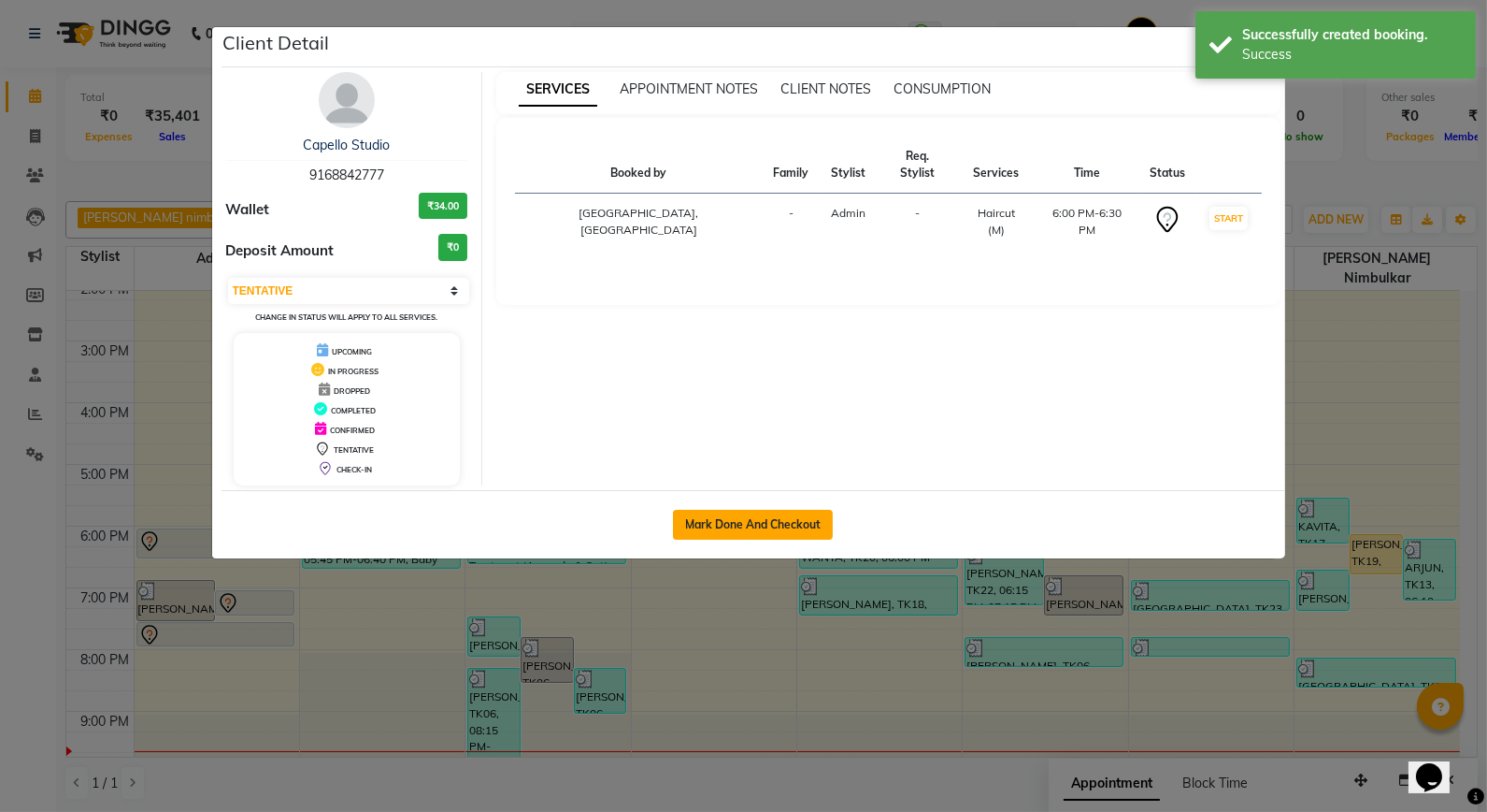
drag, startPoint x: 726, startPoint y: 544, endPoint x: 727, endPoint y: 534, distance: 10.0
click at [726, 544] on div "Mark Done And Checkout" at bounding box center [753, 524] width 1064 height 68
click at [737, 519] on button "Mark Done And Checkout" at bounding box center [752, 524] width 160 height 30
select select "service"
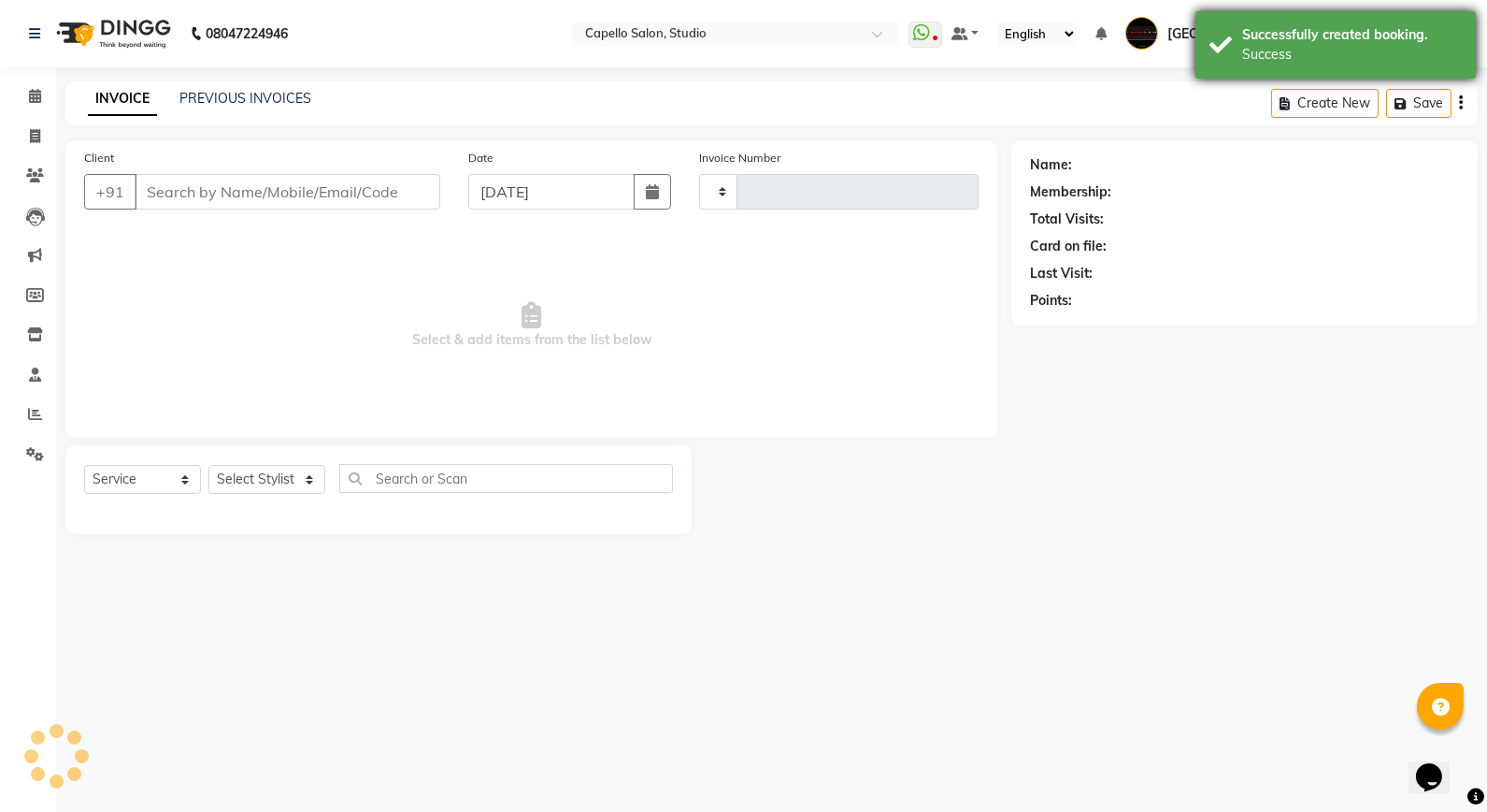
click at [1304, 34] on div "Successfully created booking." at bounding box center [1352, 35] width 219 height 20
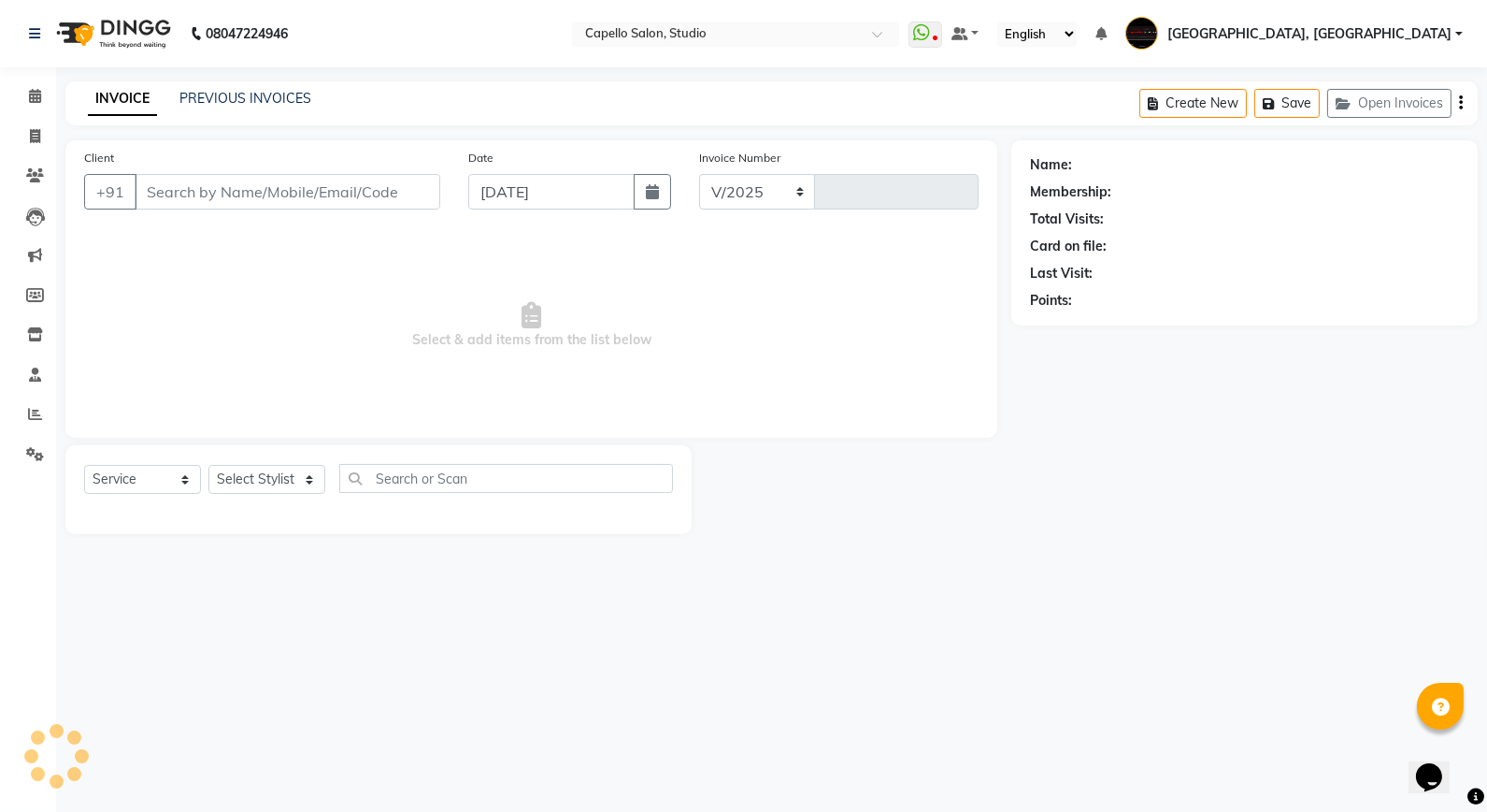
select select "847"
type input "3357"
type input "9168842777"
select select "14652"
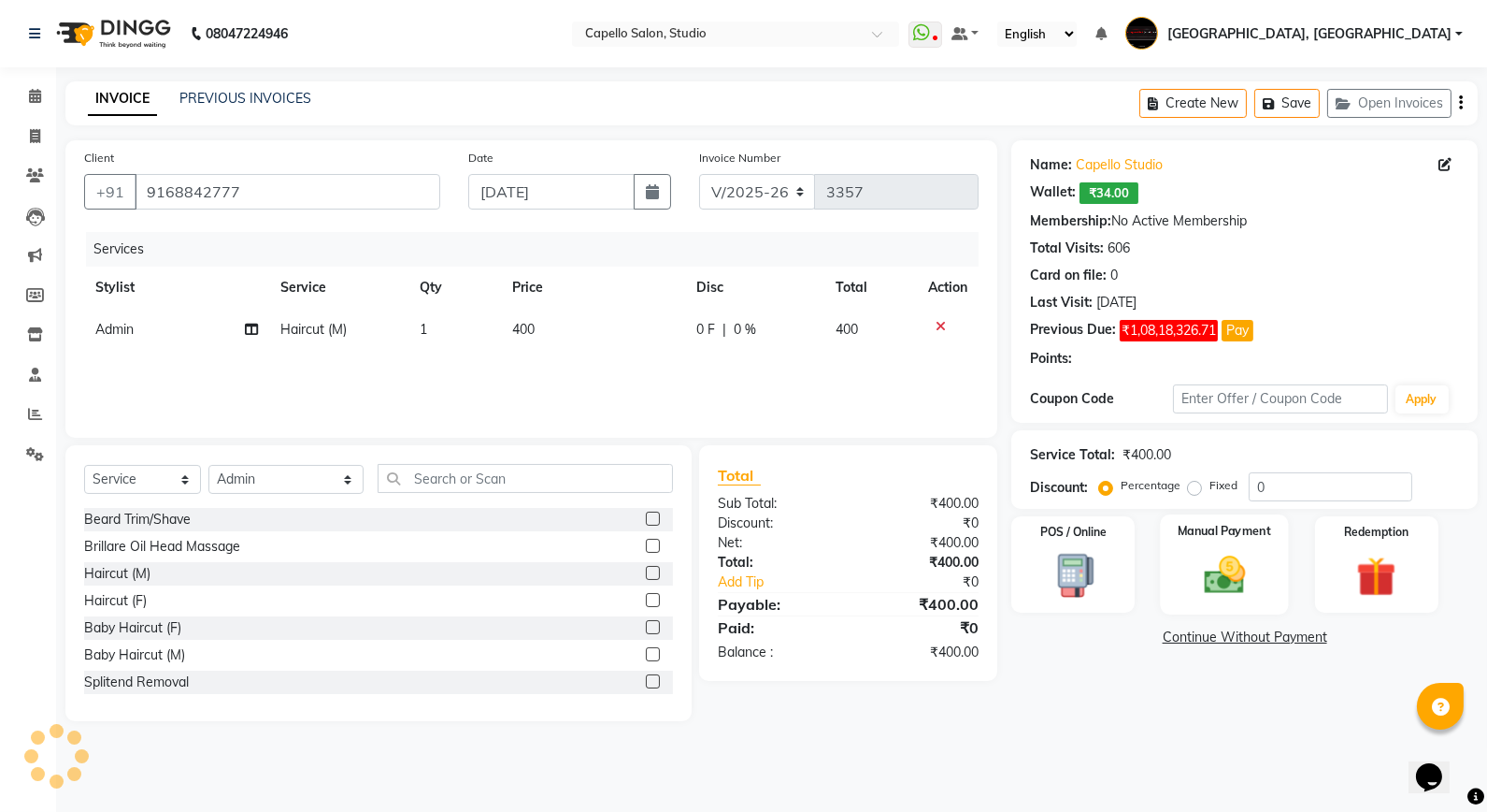
click at [1234, 591] on img at bounding box center [1226, 575] width 68 height 48
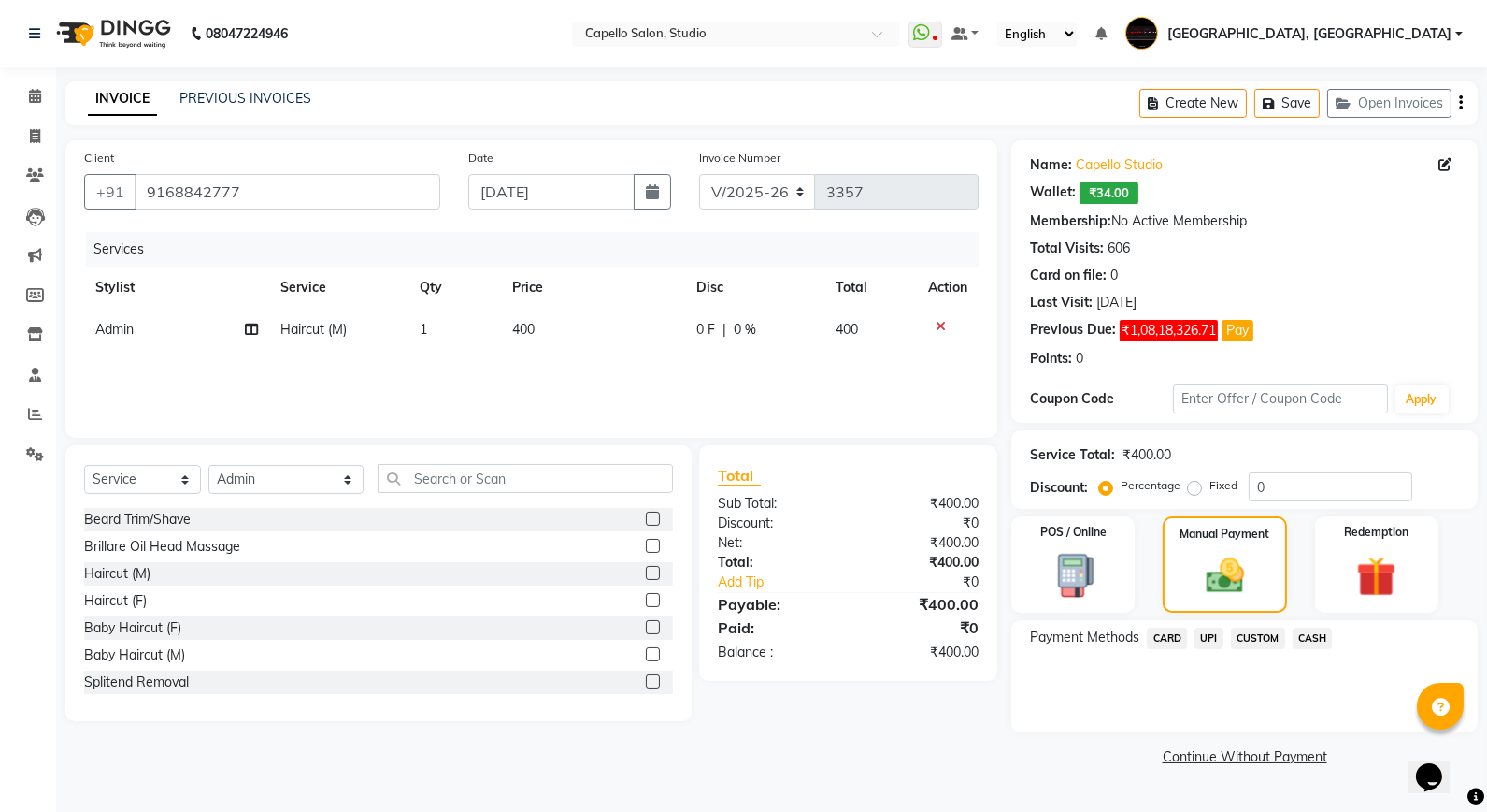
click at [1215, 637] on span "UPI" at bounding box center [1209, 638] width 29 height 22
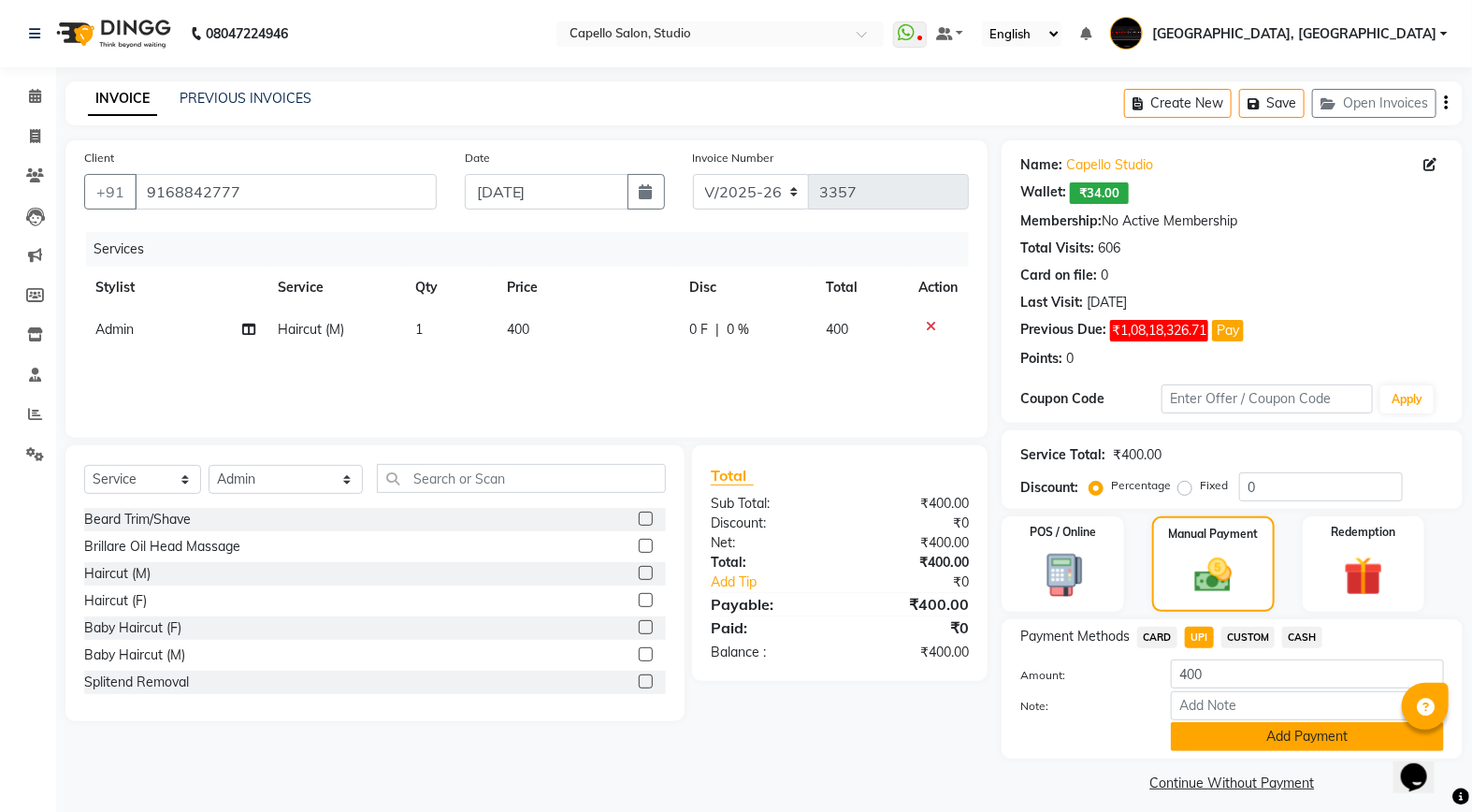
click at [1224, 733] on button "Add Payment" at bounding box center [1307, 736] width 273 height 29
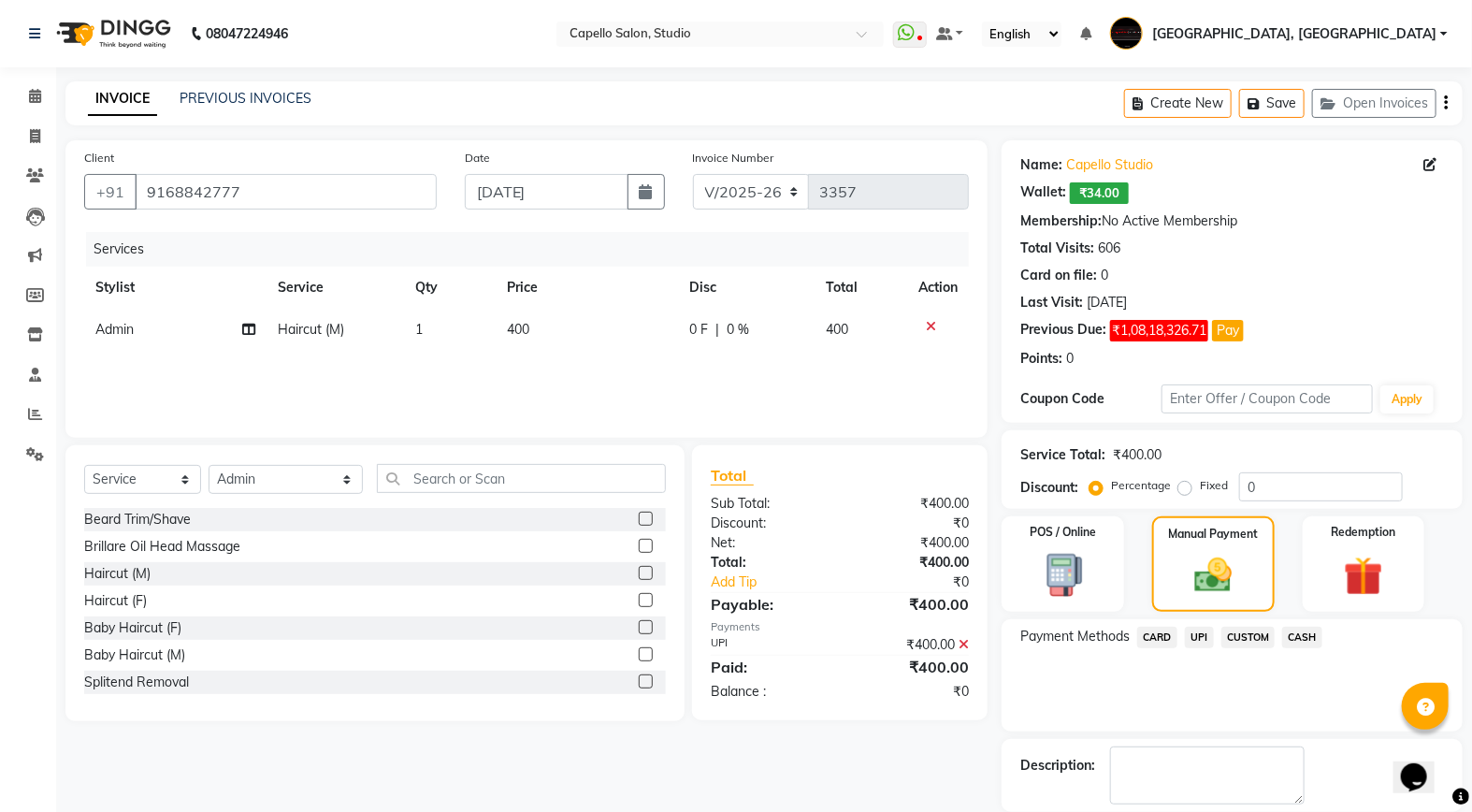
scroll to position [90, 0]
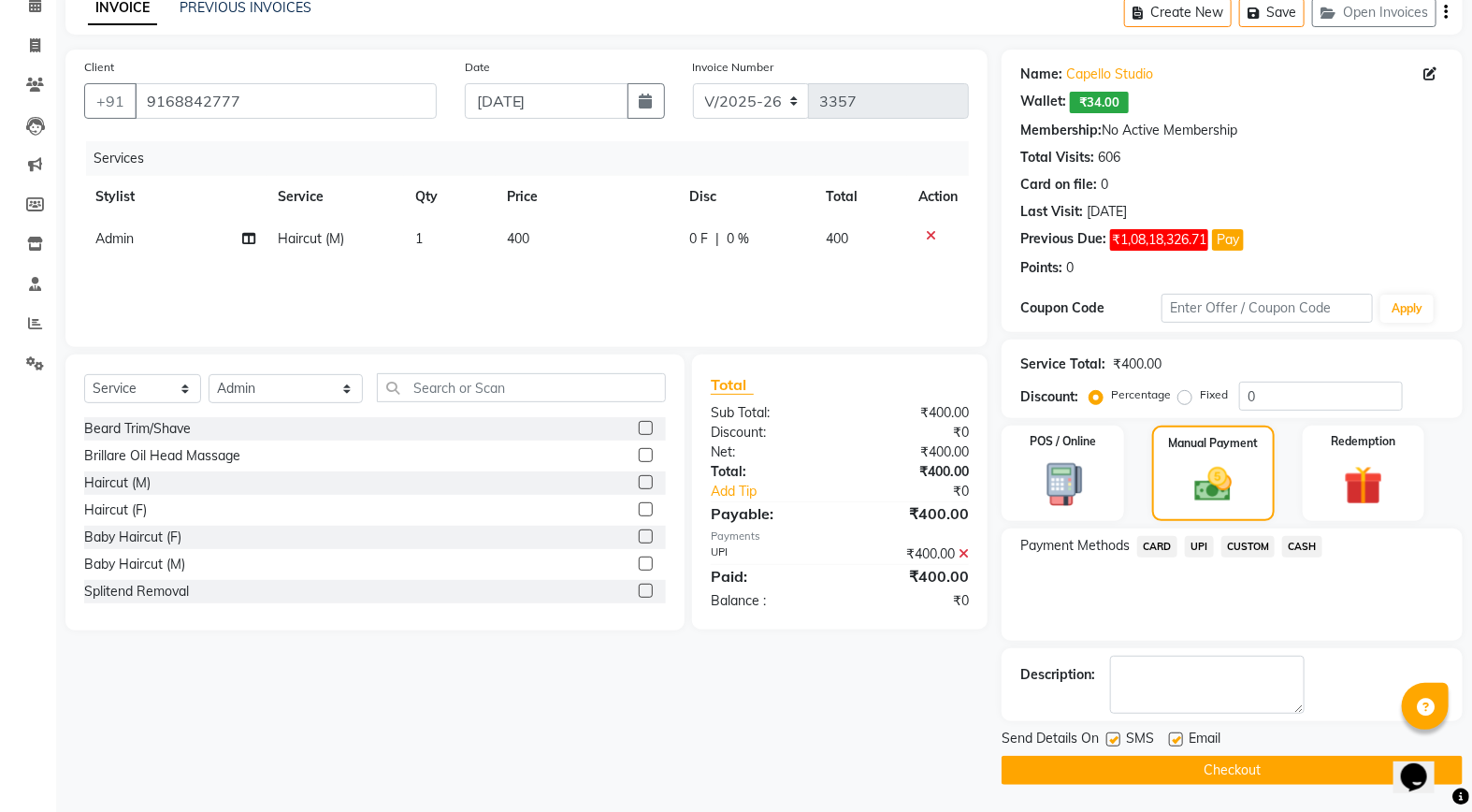
click at [1156, 777] on button "Checkout" at bounding box center [1233, 769] width 461 height 29
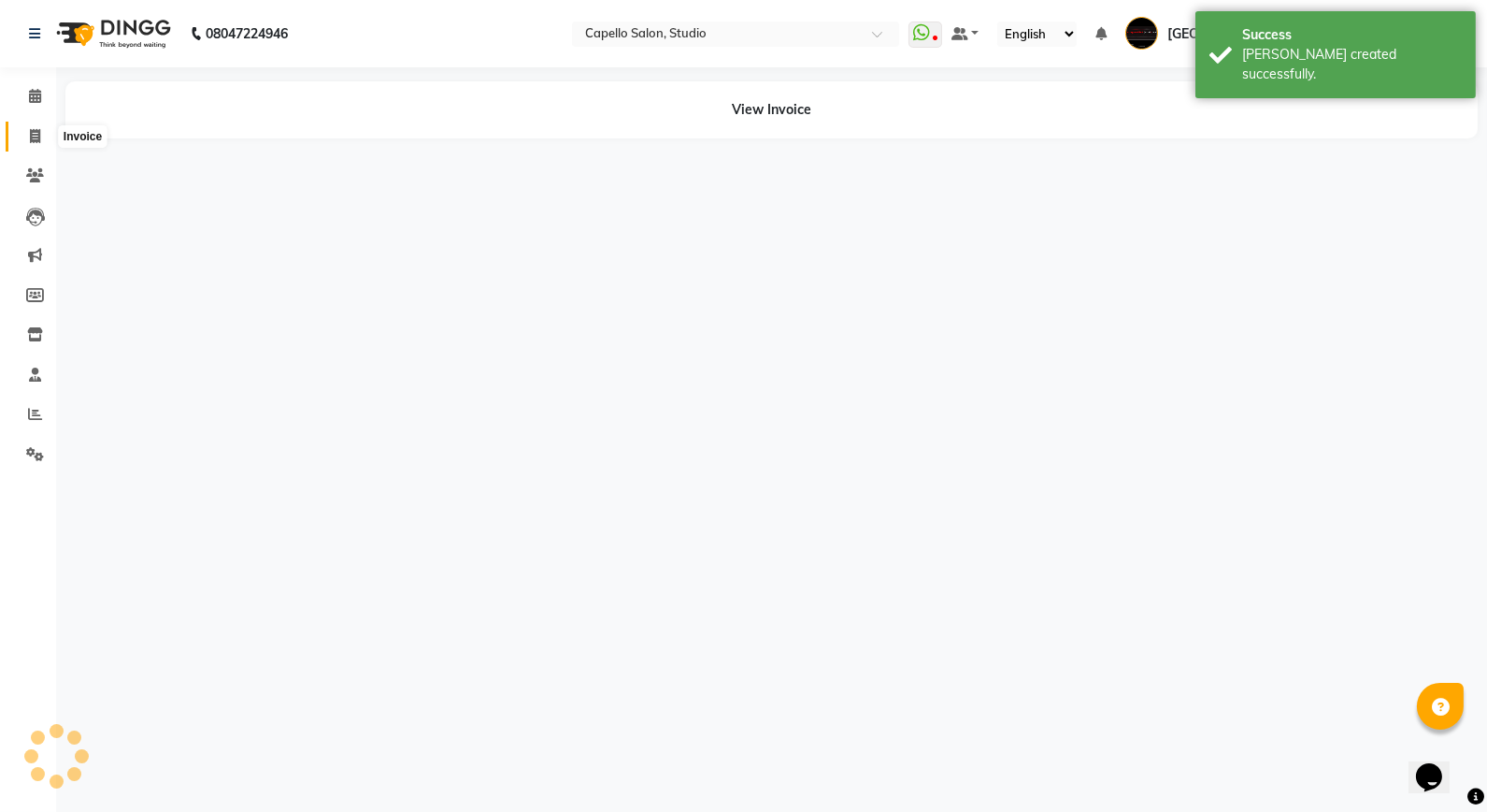
click at [33, 126] on span at bounding box center [35, 137] width 33 height 22
select select "service"
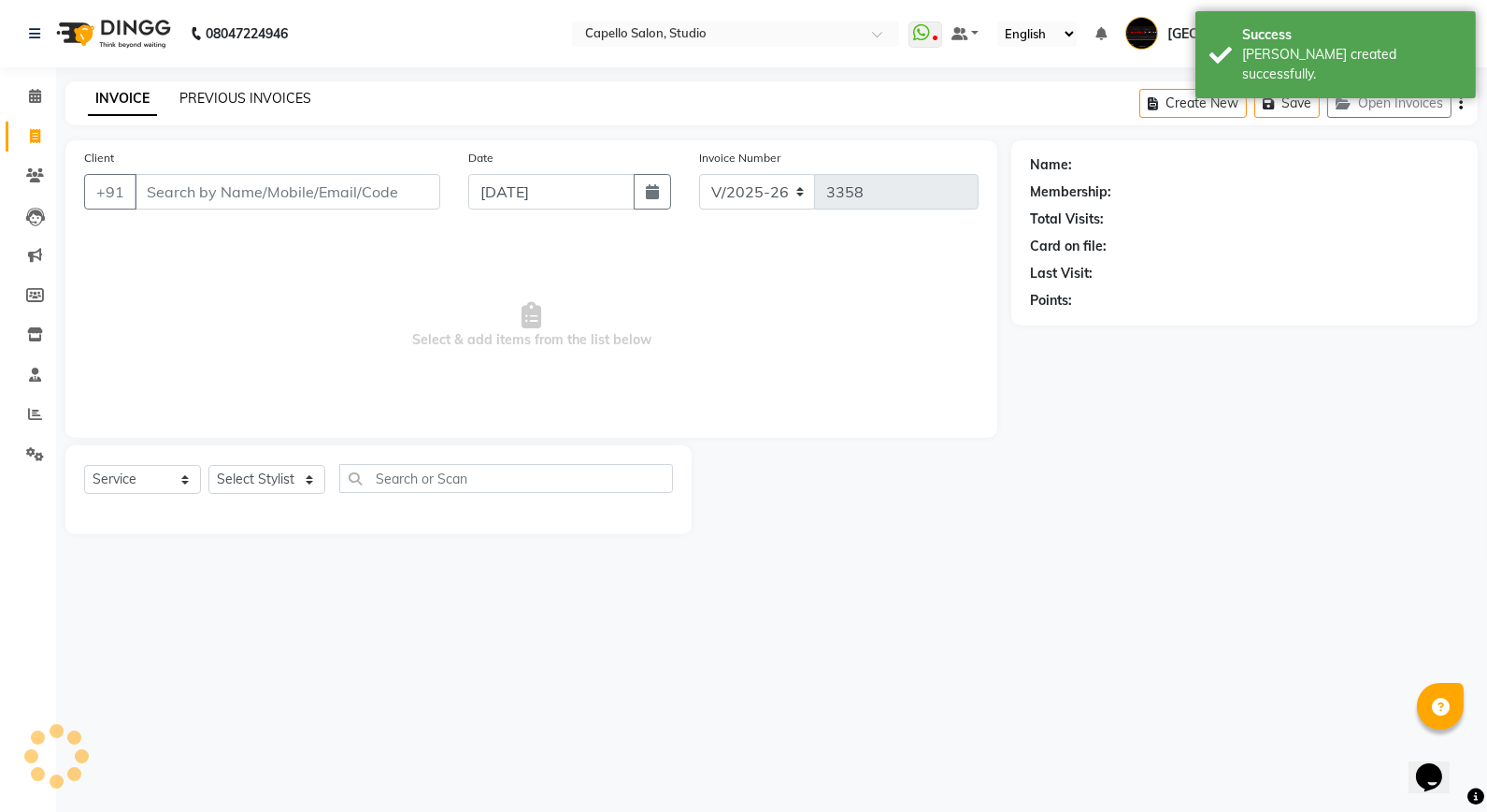
click at [195, 94] on link "PREVIOUS INVOICES" at bounding box center [245, 97] width 132 height 17
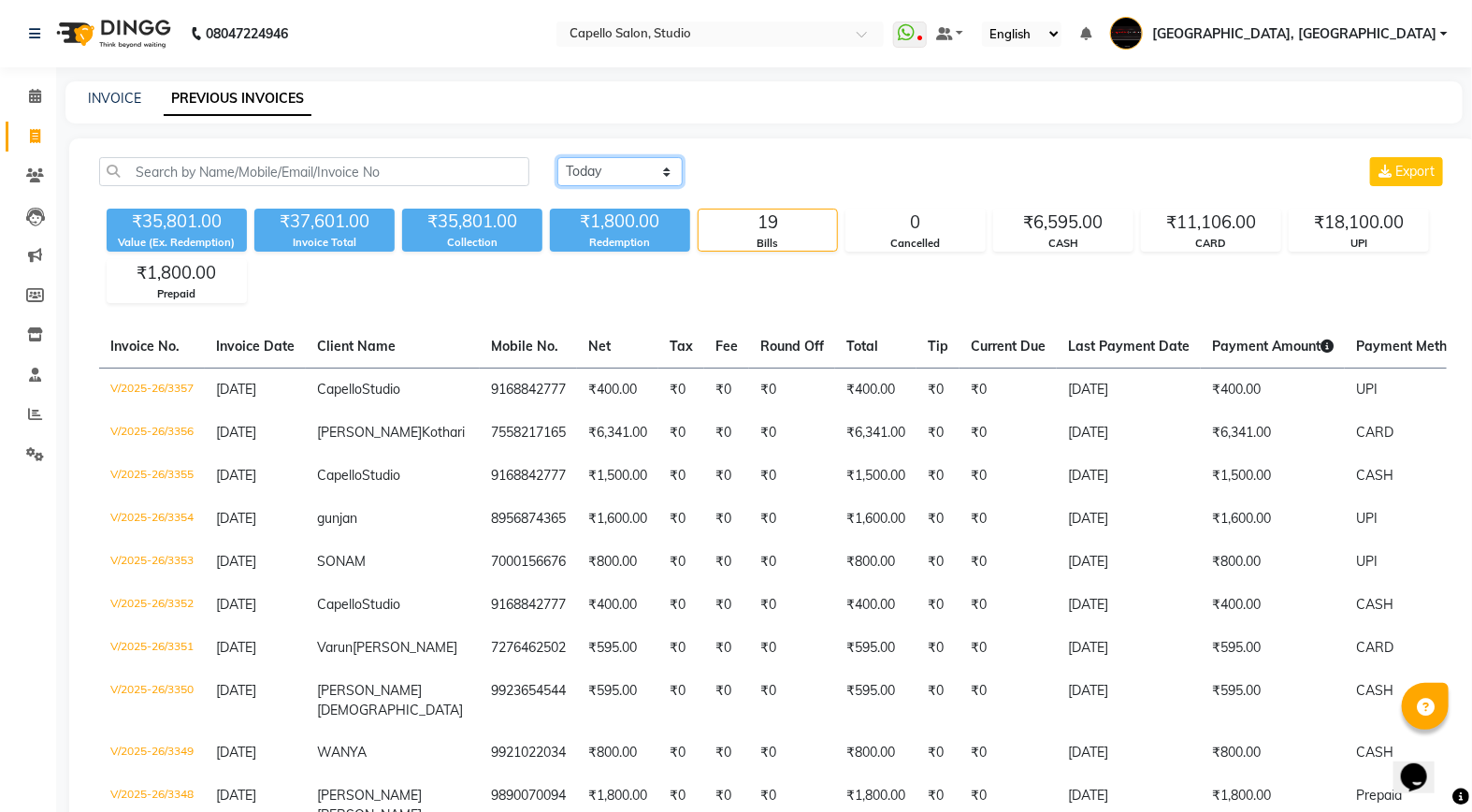
click at [613, 173] on select "[DATE] [DATE] Custom Range" at bounding box center [620, 171] width 125 height 29
click at [644, 174] on select "[DATE] [DATE] Custom Range" at bounding box center [620, 171] width 125 height 29
click at [665, 172] on select "[DATE] [DATE] Custom Range" at bounding box center [620, 171] width 125 height 29
select select "range"
click at [557, 157] on select "[DATE] [DATE] Custom Range" at bounding box center [620, 171] width 125 height 29
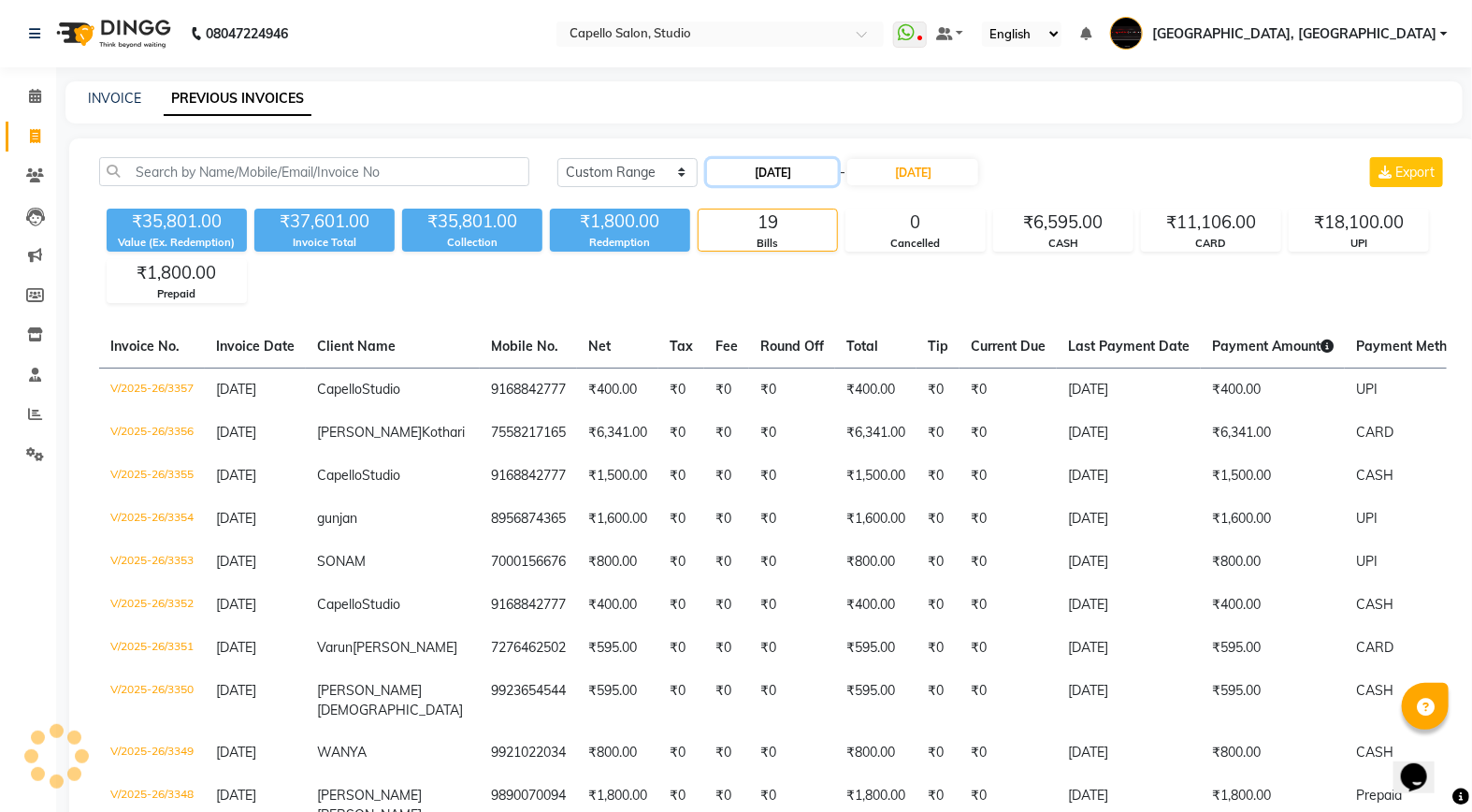
click at [768, 174] on input "[DATE]" at bounding box center [773, 172] width 131 height 26
select select "9"
select select "2025"
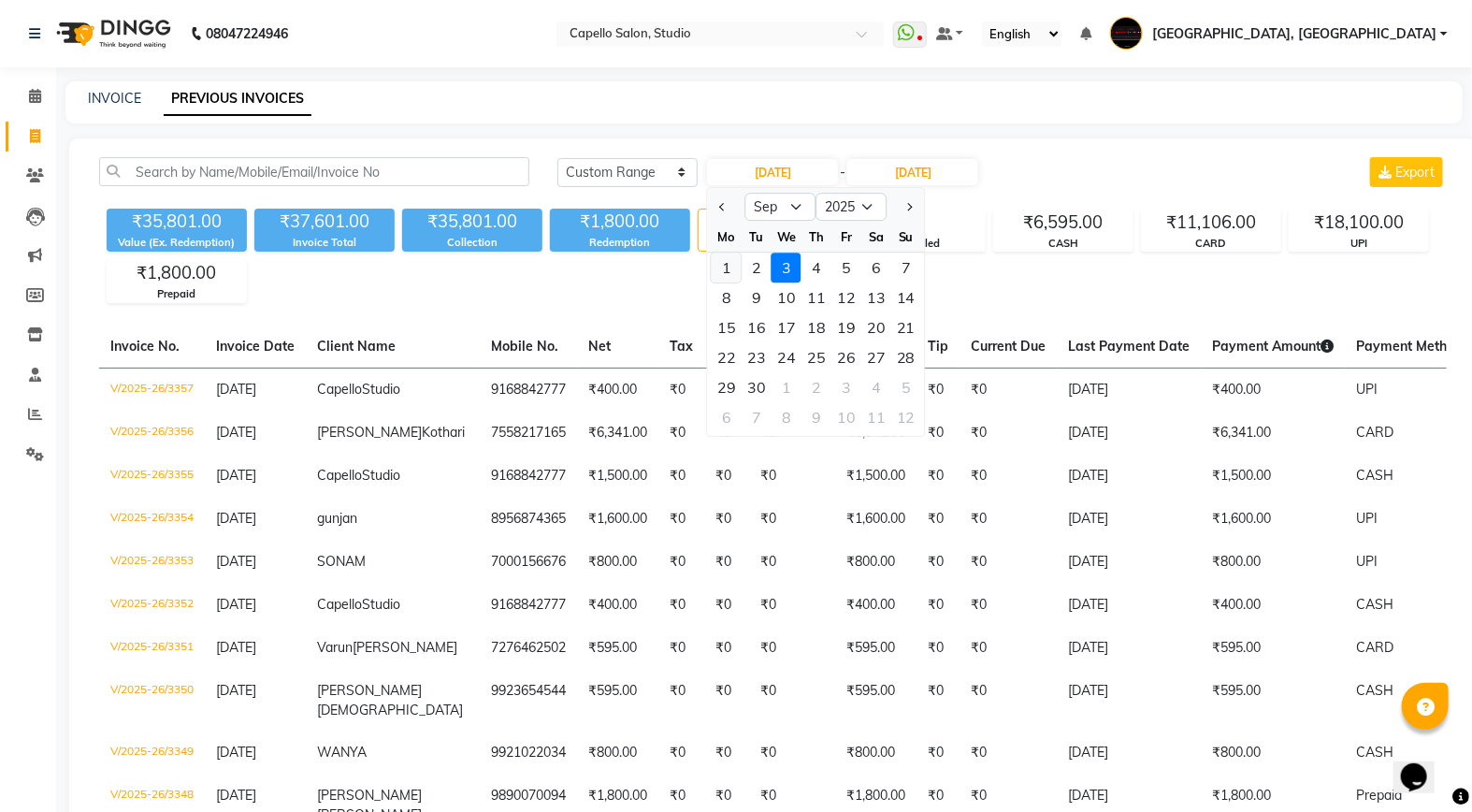
click at [728, 265] on div "1" at bounding box center [727, 267] width 30 height 30
type input "[DATE]"
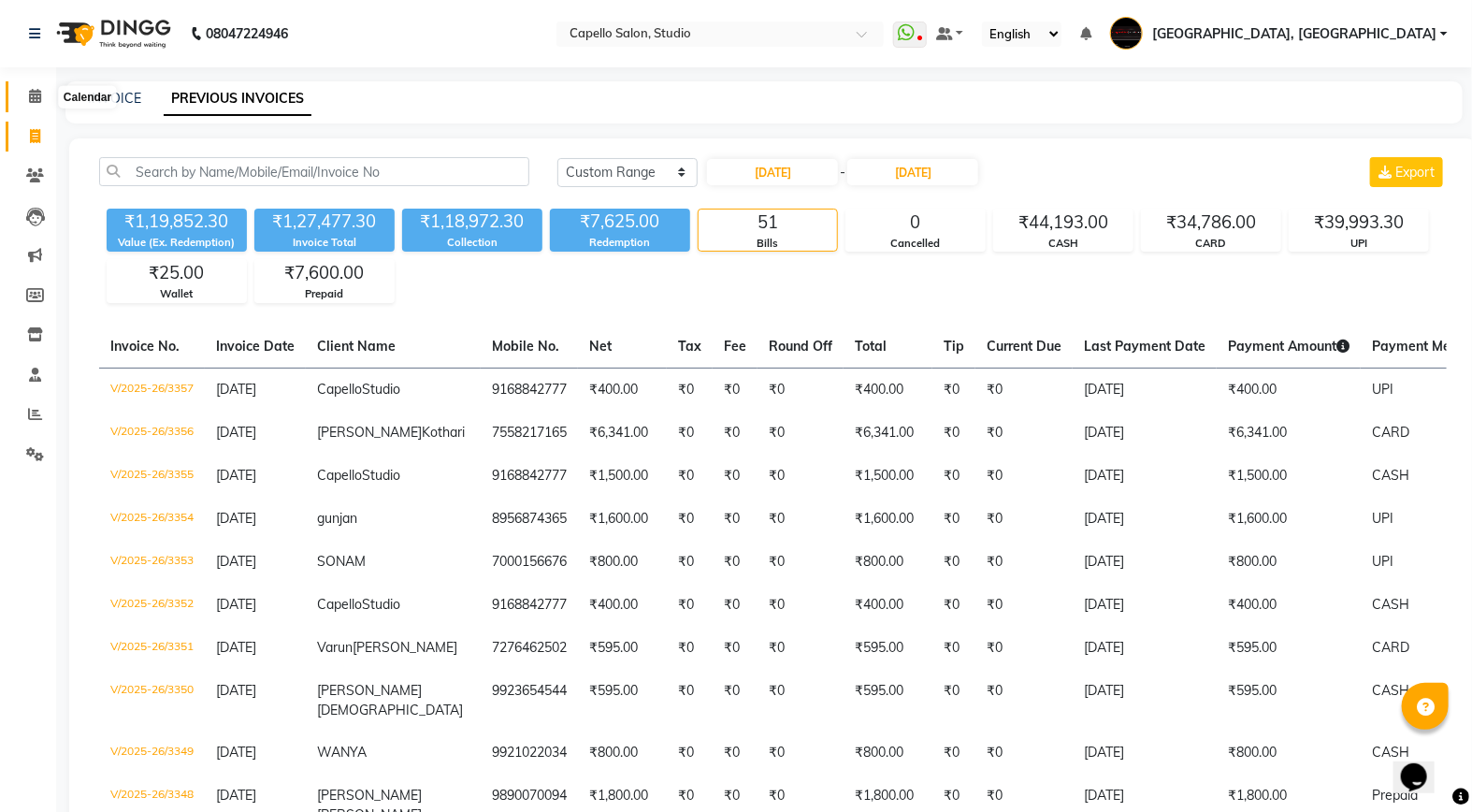
click at [39, 103] on icon at bounding box center [35, 95] width 12 height 14
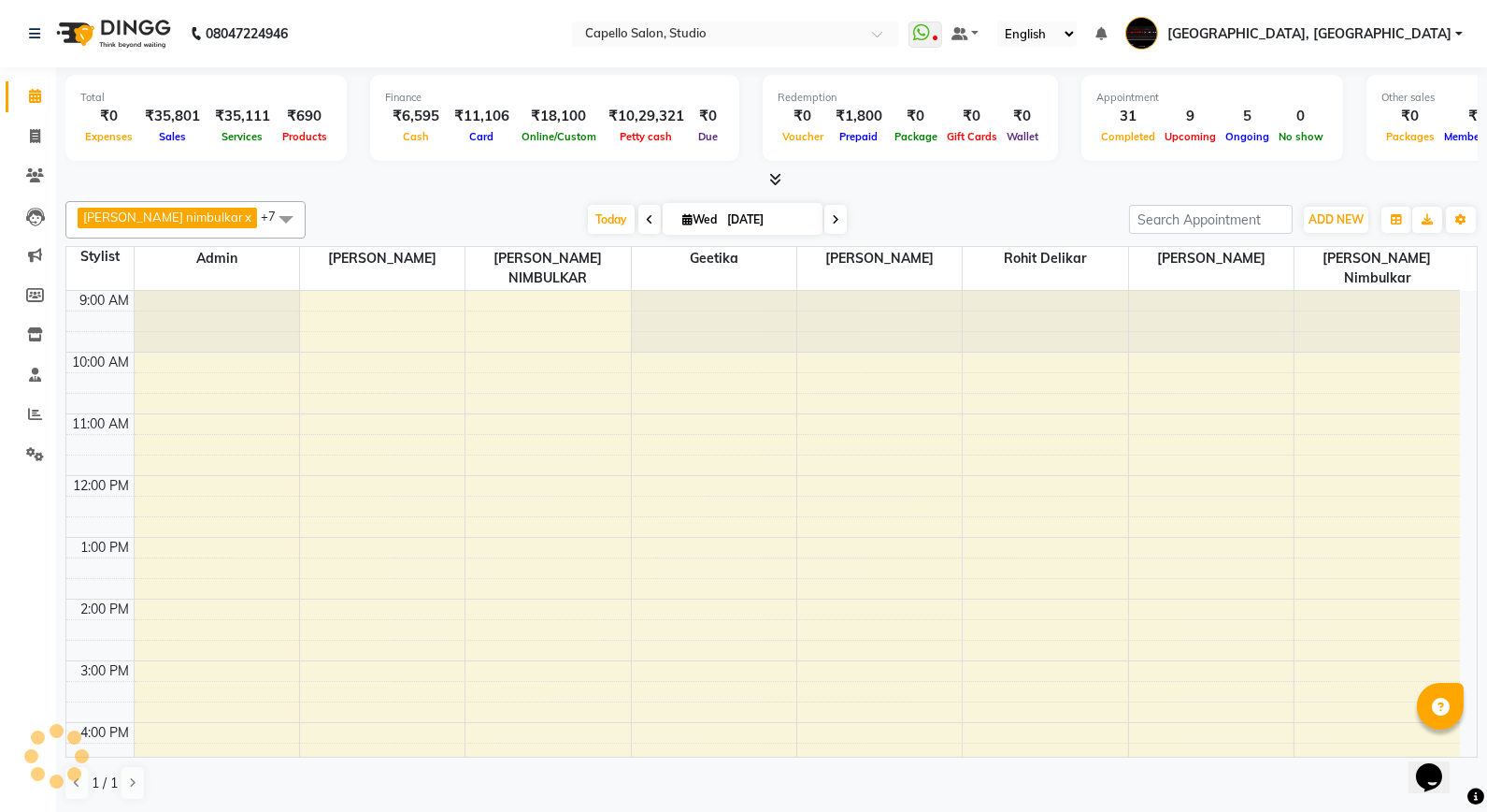
scroll to position [284, 0]
